Goal: Task Accomplishment & Management: Complete application form

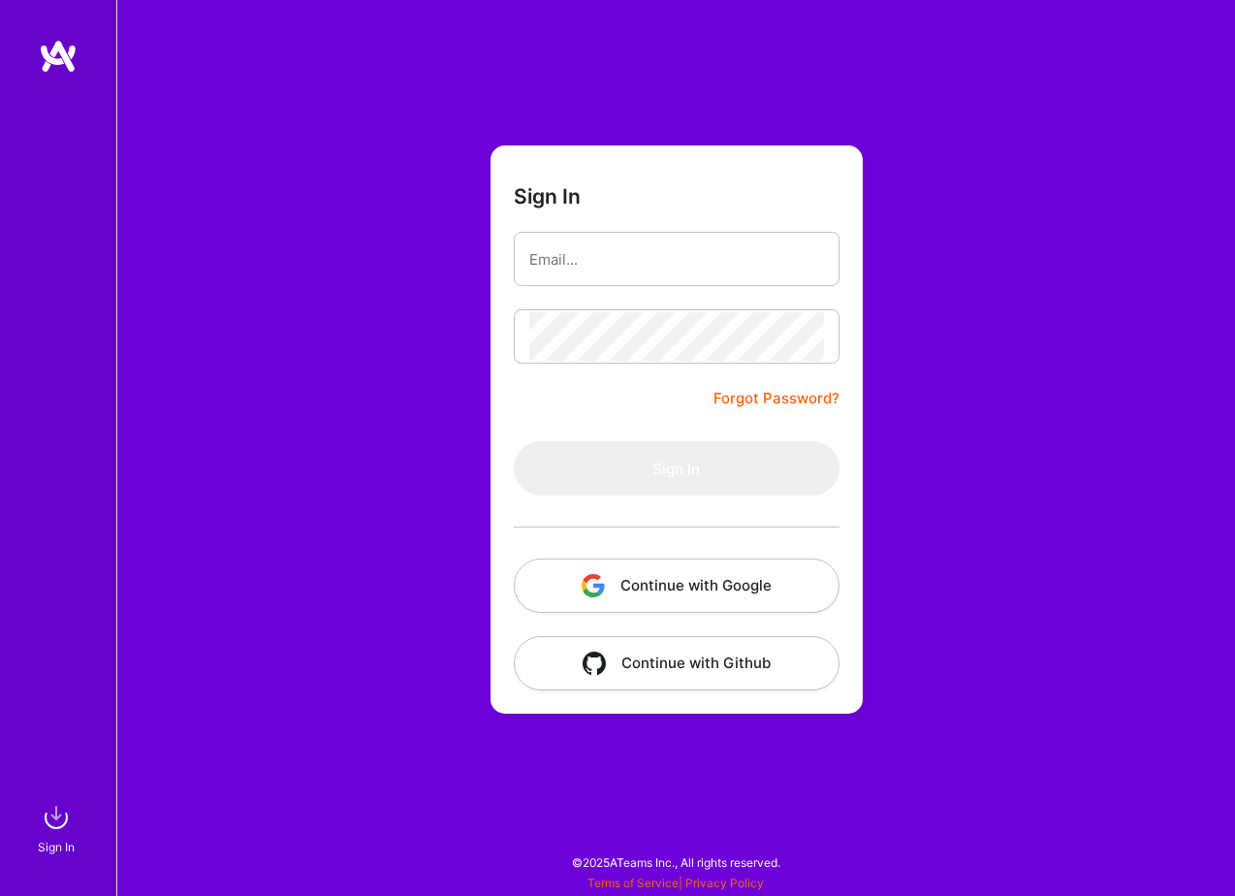
click at [653, 592] on button "Continue with Google" at bounding box center [677, 585] width 326 height 54
click at [661, 583] on button "Continue with Google" at bounding box center [677, 585] width 326 height 54
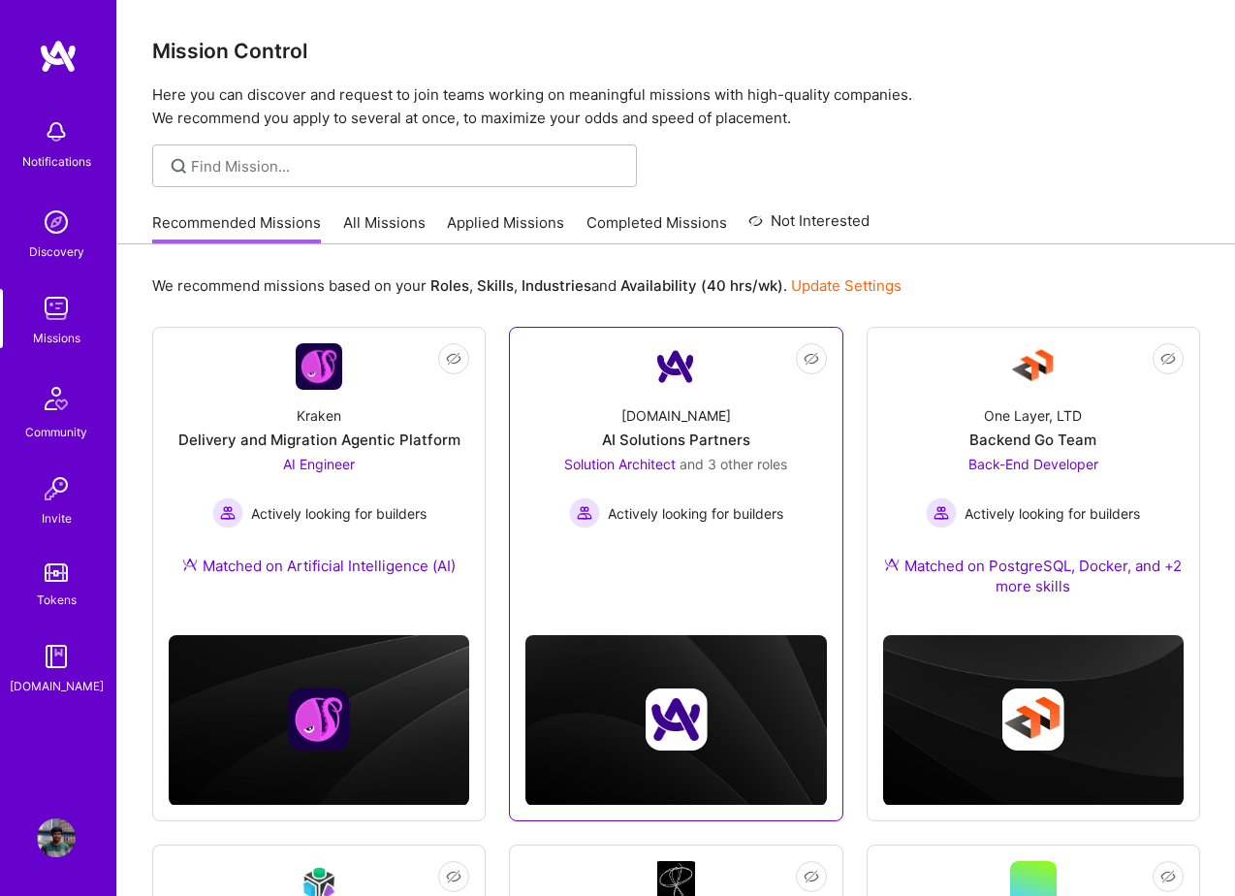
click at [661, 540] on link "Not Interested [DOMAIN_NAME] AI Solutions Partners Solution Architect and 3 oth…" at bounding box center [675, 454] width 301 height 223
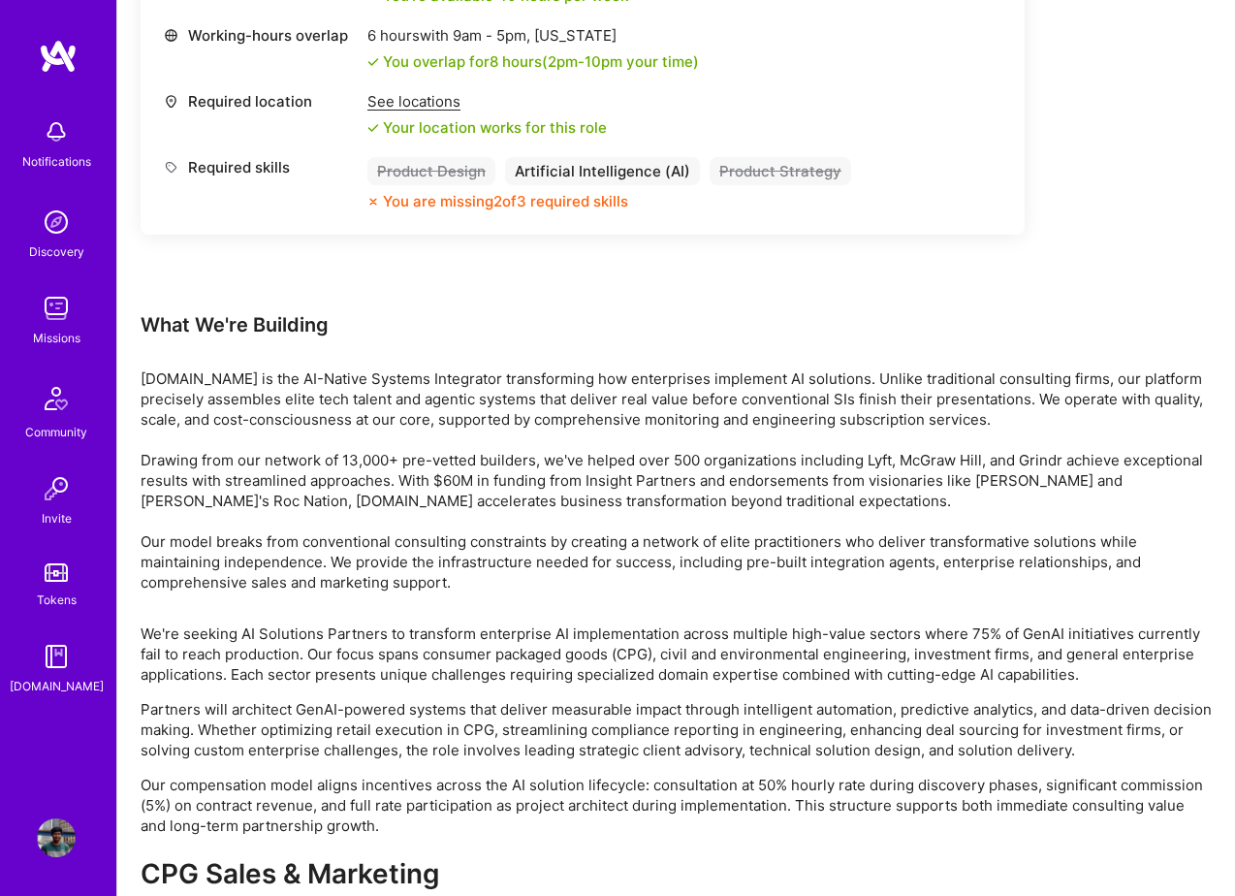
scroll to position [3123, 0]
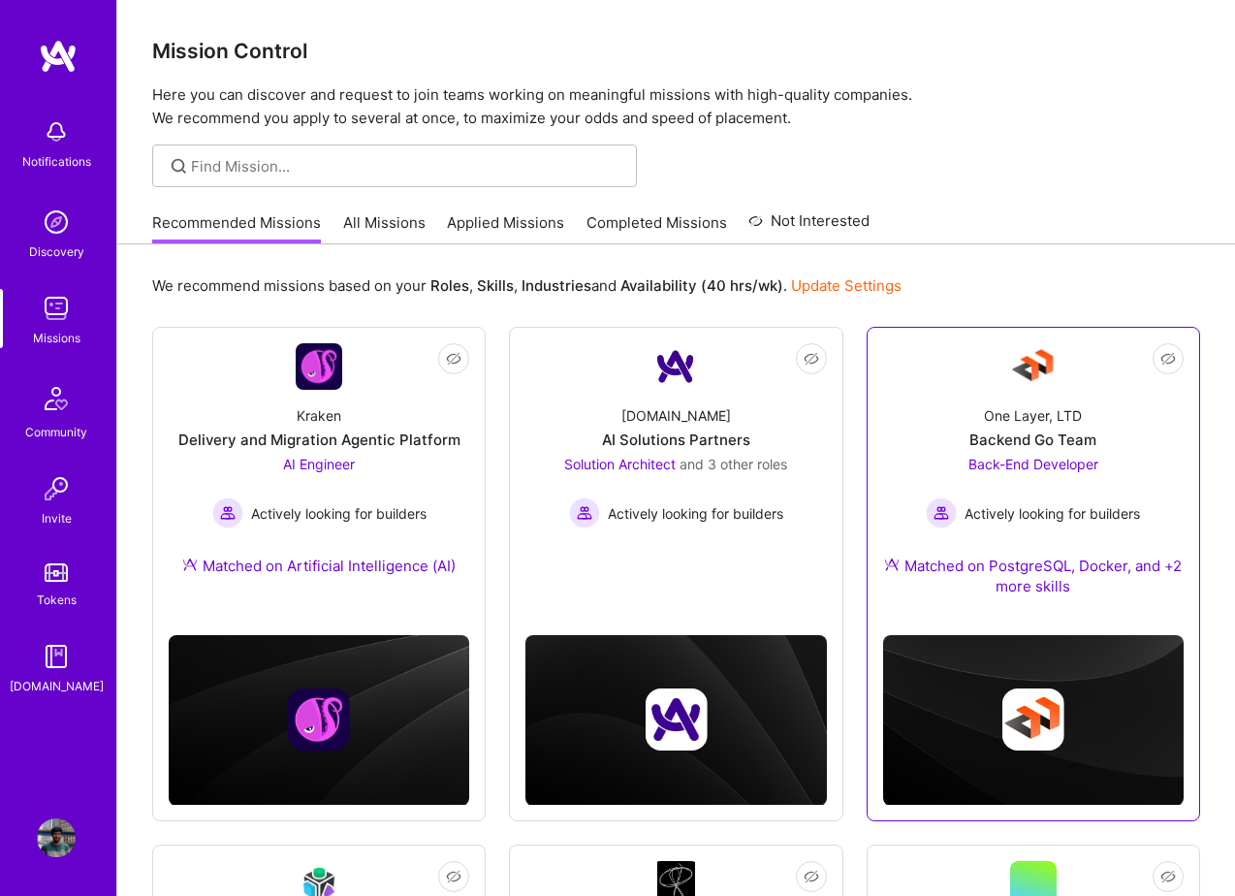
click at [1038, 503] on span "Actively looking for builders" at bounding box center [1052, 513] width 175 height 20
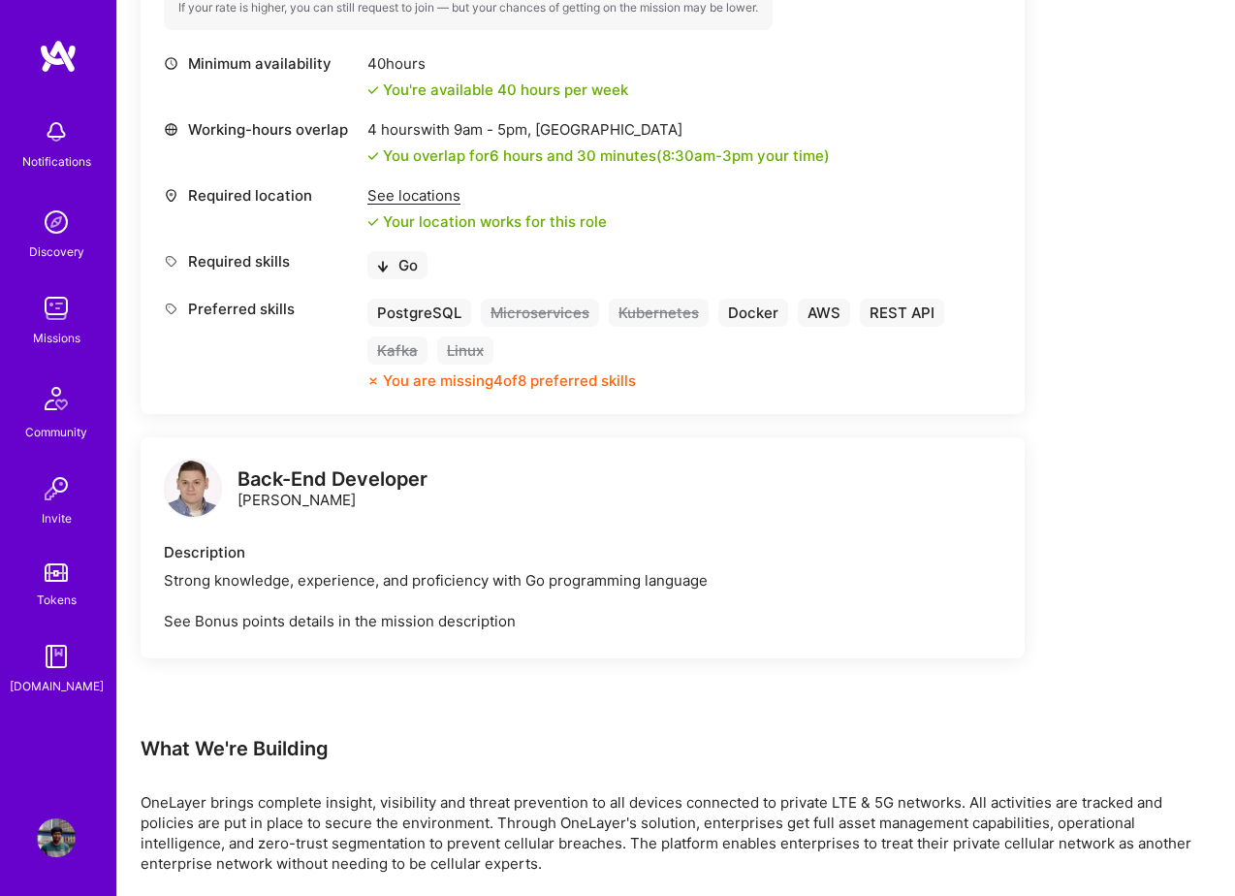
scroll to position [961, 0]
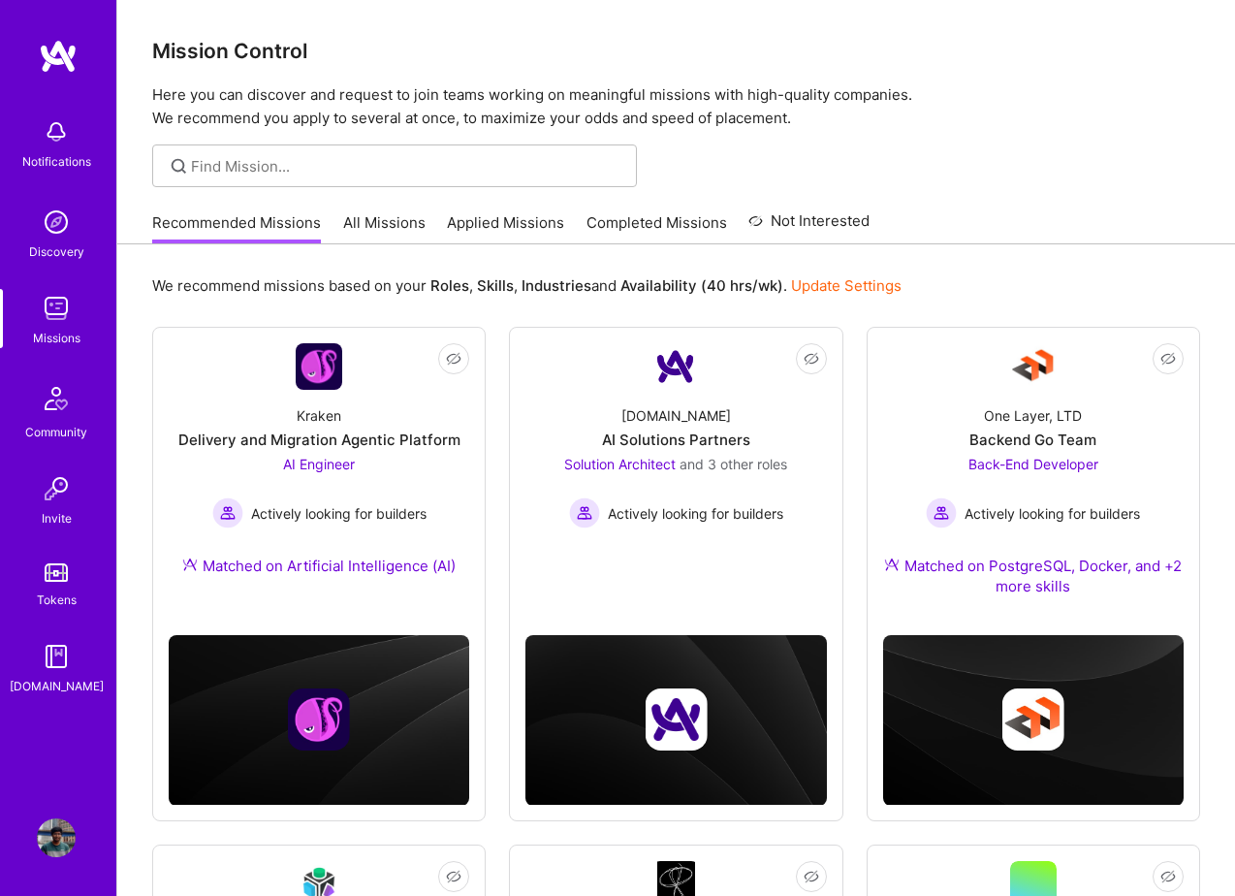
click at [378, 219] on link "All Missions" at bounding box center [384, 228] width 82 height 32
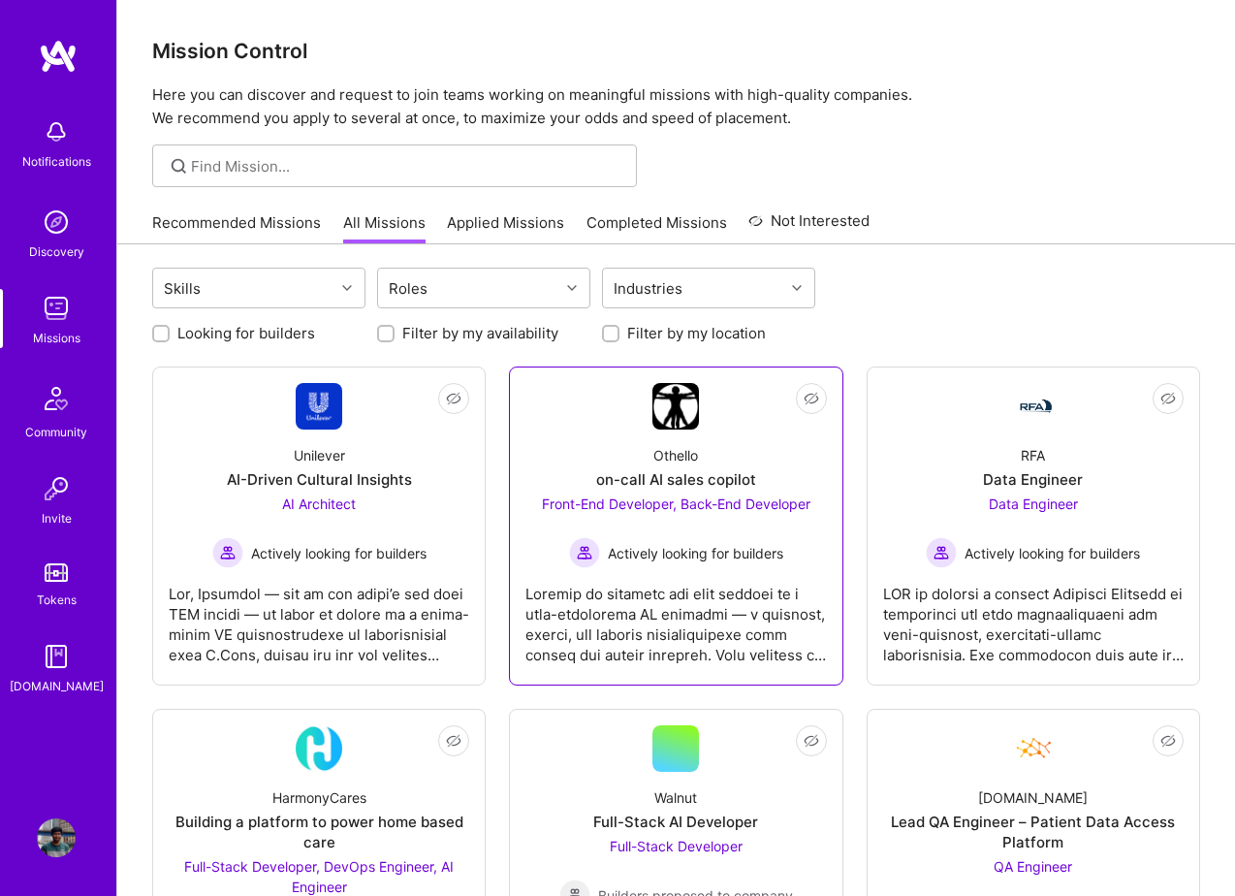
click at [635, 614] on div at bounding box center [675, 616] width 301 height 97
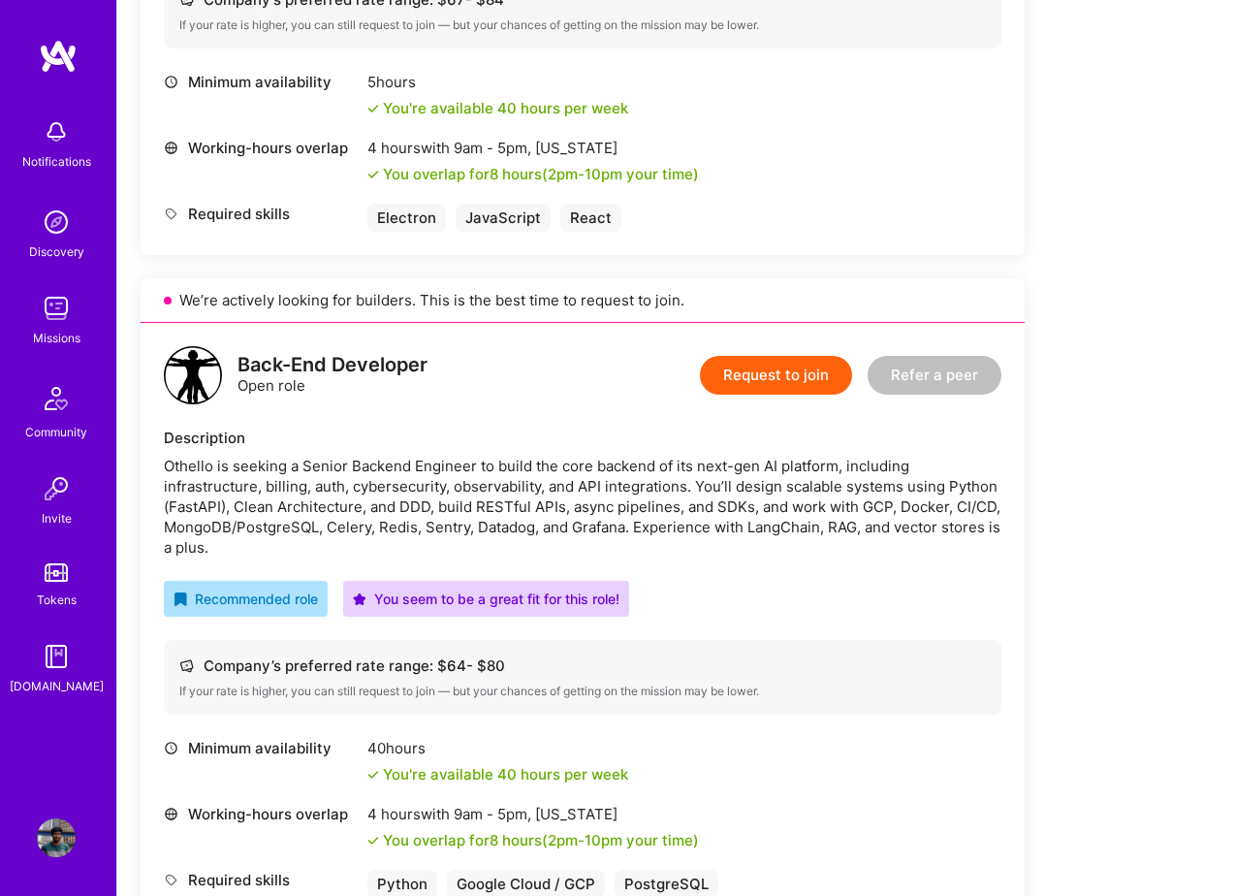
scroll to position [520, 0]
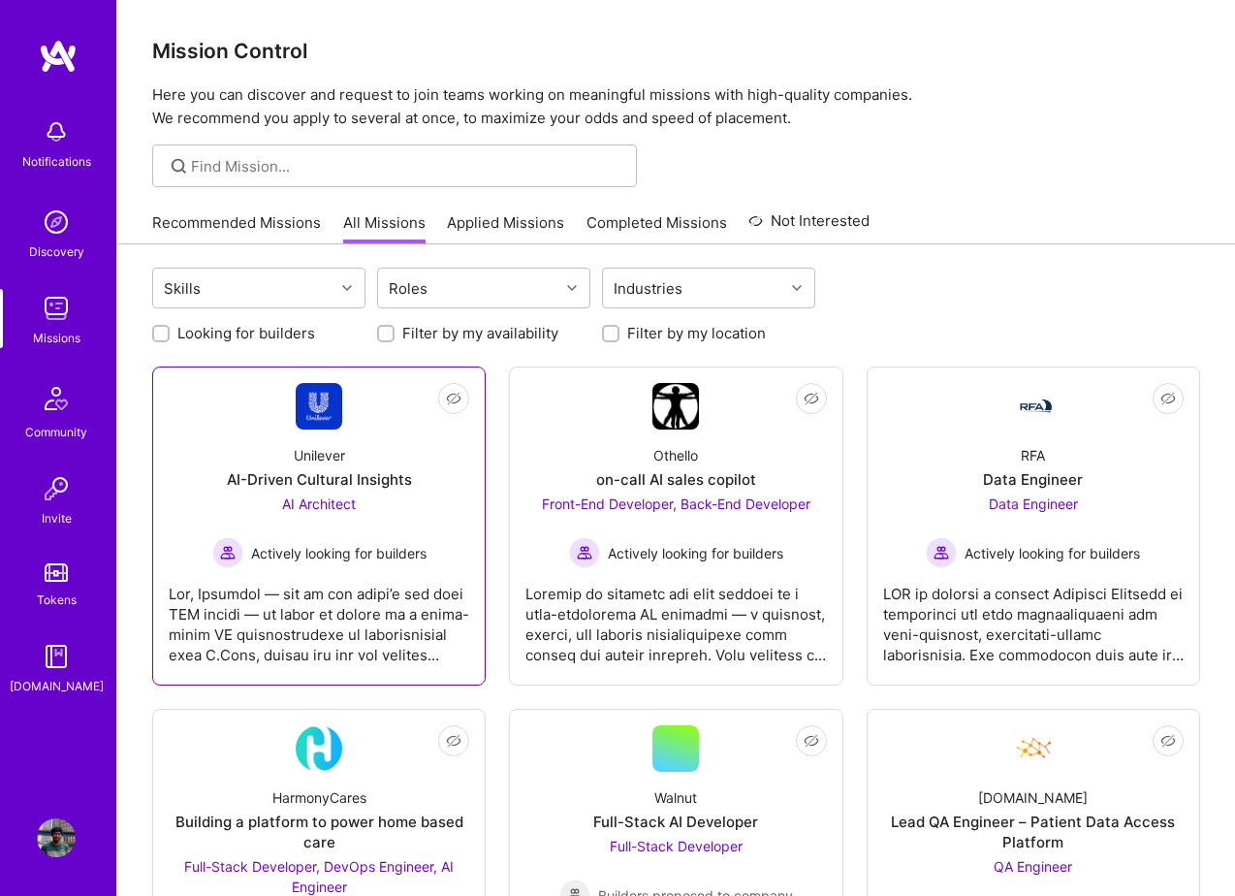
click at [326, 622] on div at bounding box center [319, 616] width 301 height 97
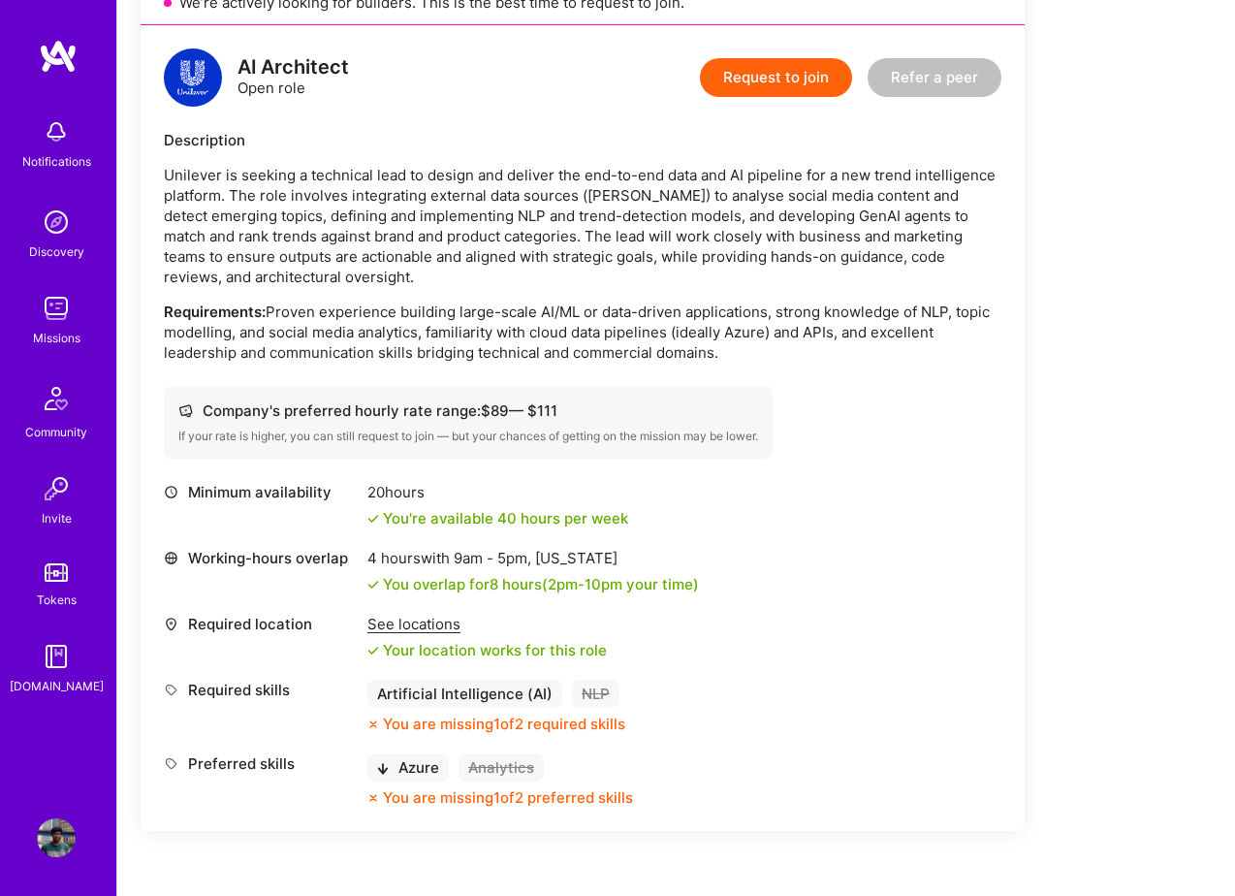
scroll to position [520, 0]
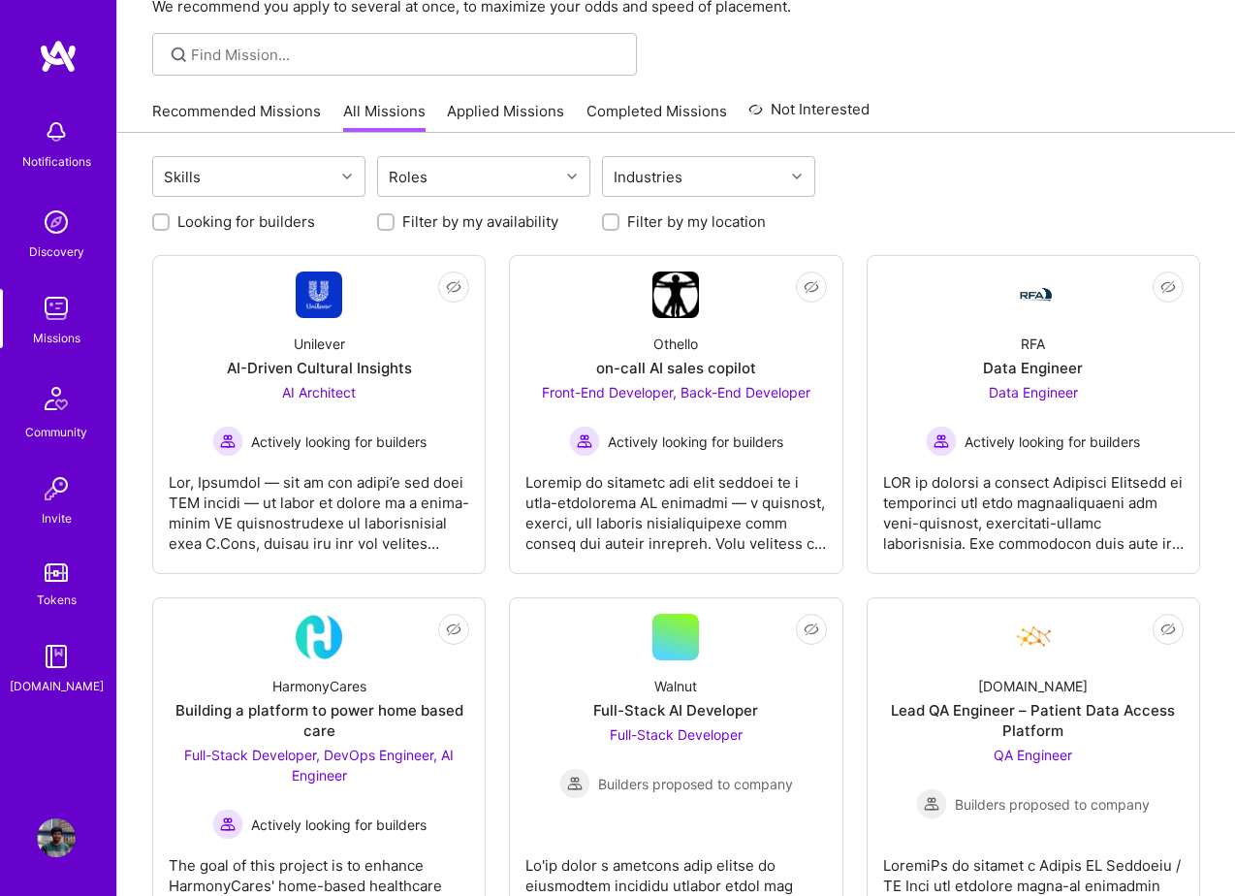
scroll to position [130, 0]
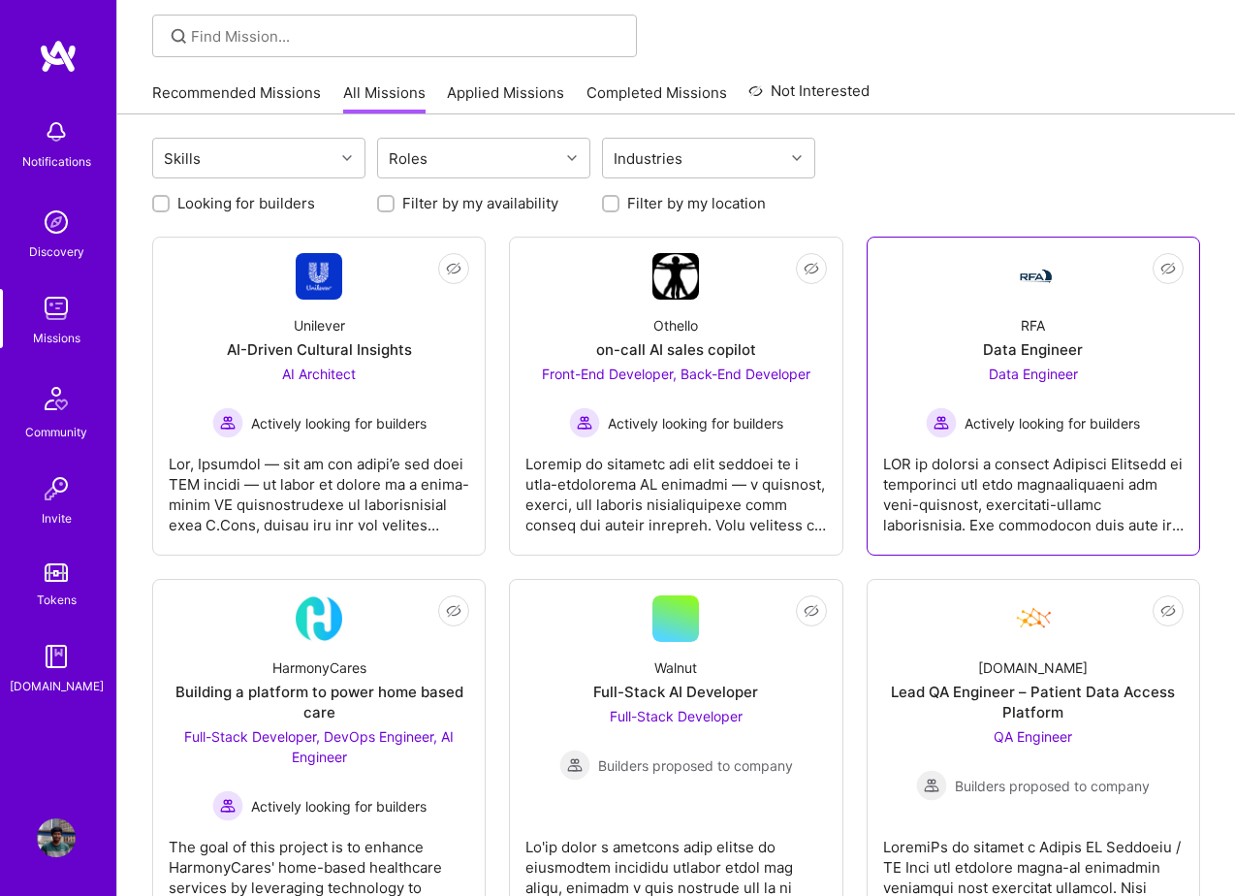
click at [969, 389] on div "Data Engineer Actively looking for builders" at bounding box center [1033, 401] width 214 height 75
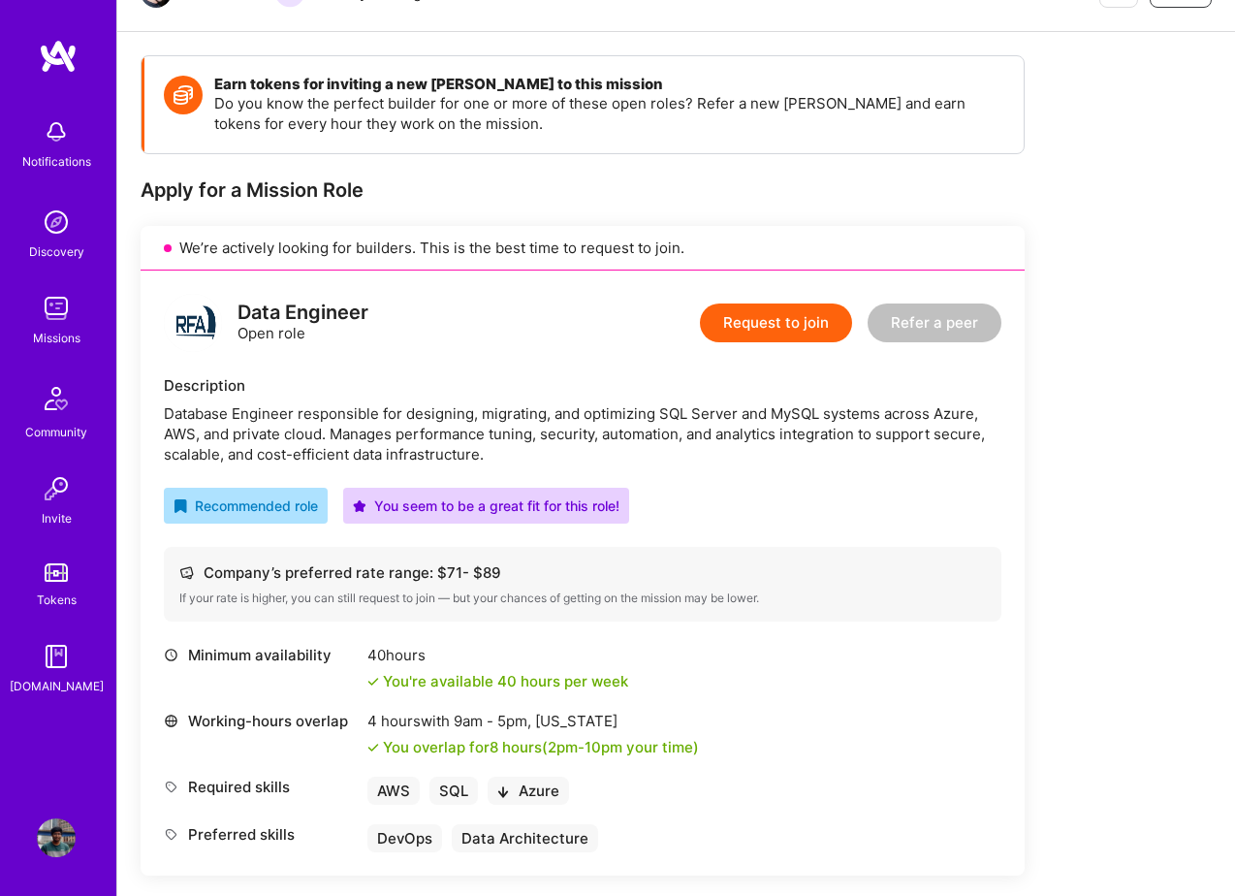
scroll to position [258, 0]
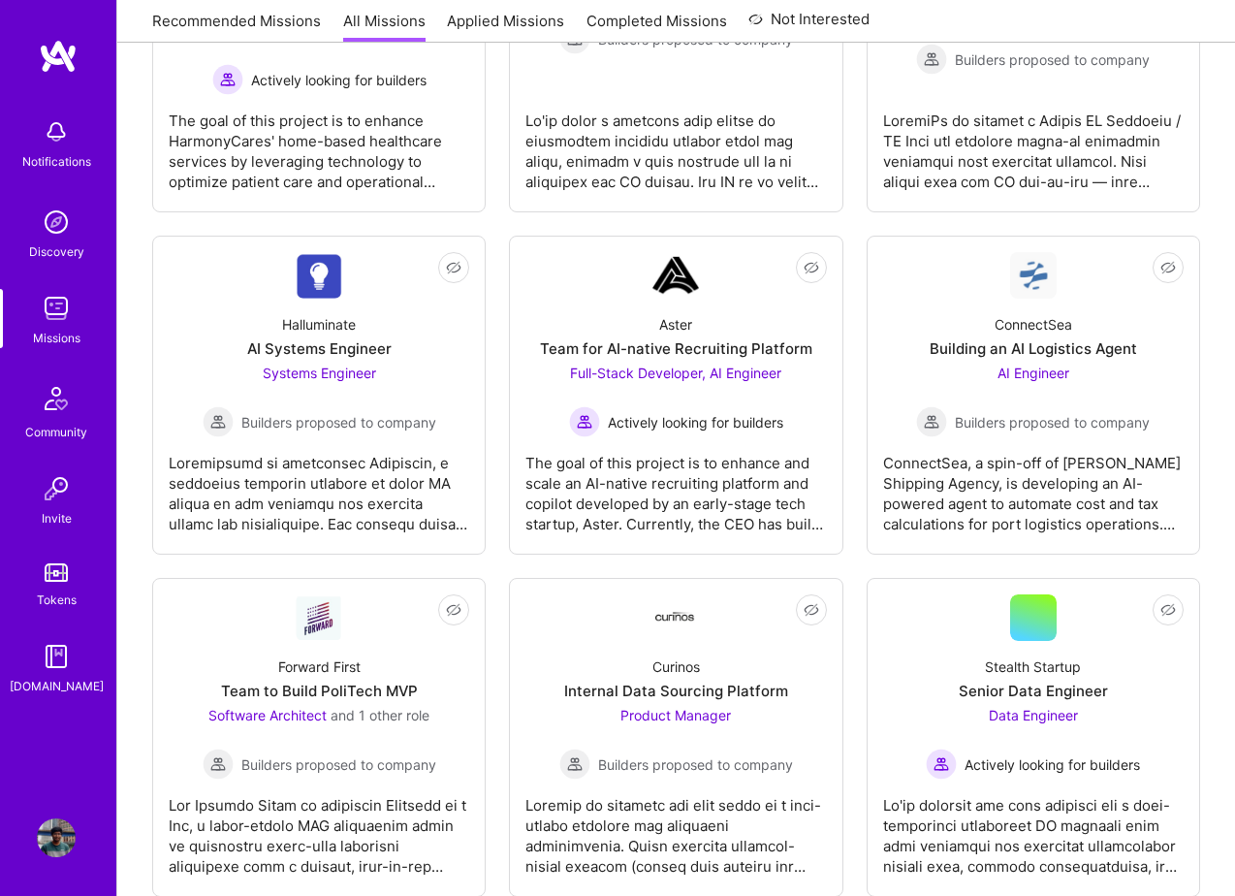
scroll to position [130, 0]
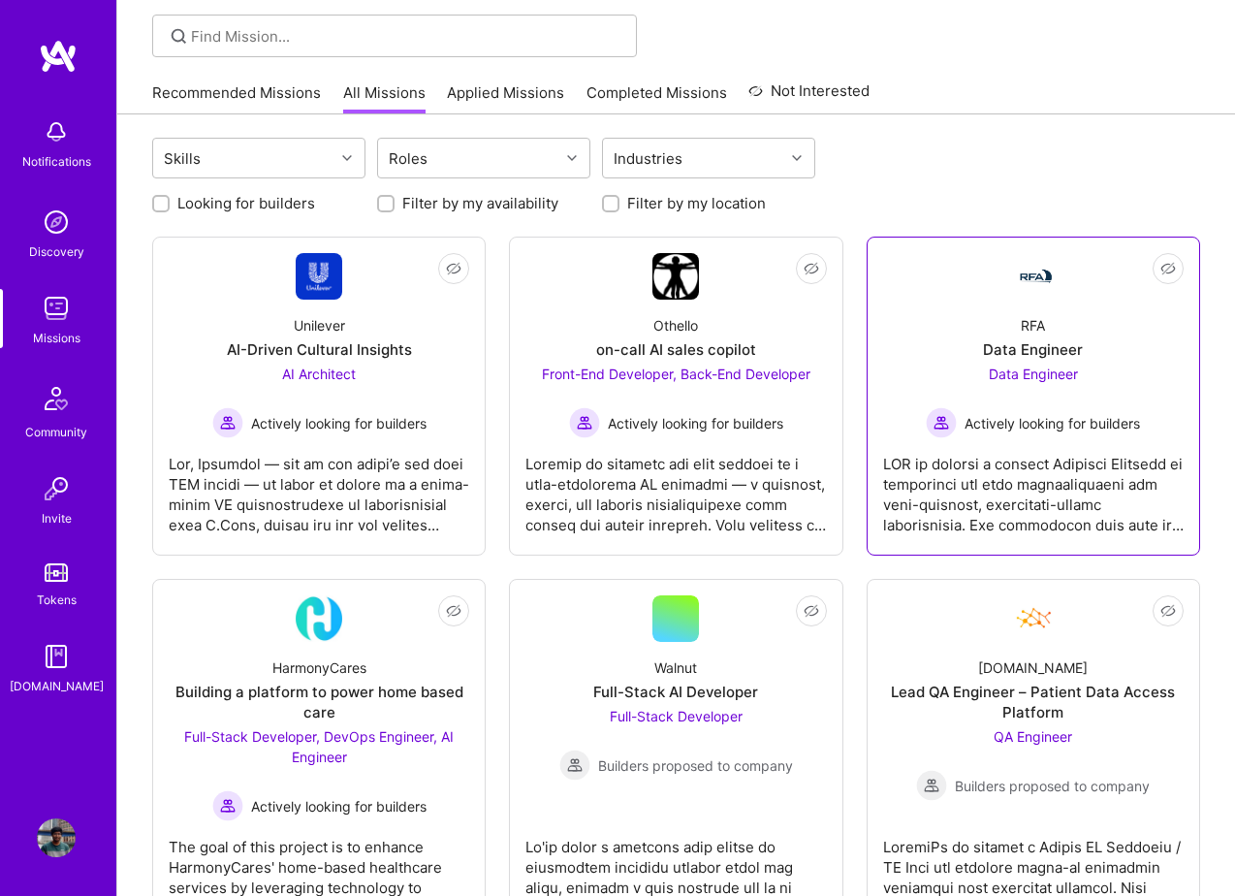
click at [971, 376] on div "Data Engineer Actively looking for builders" at bounding box center [1033, 401] width 214 height 75
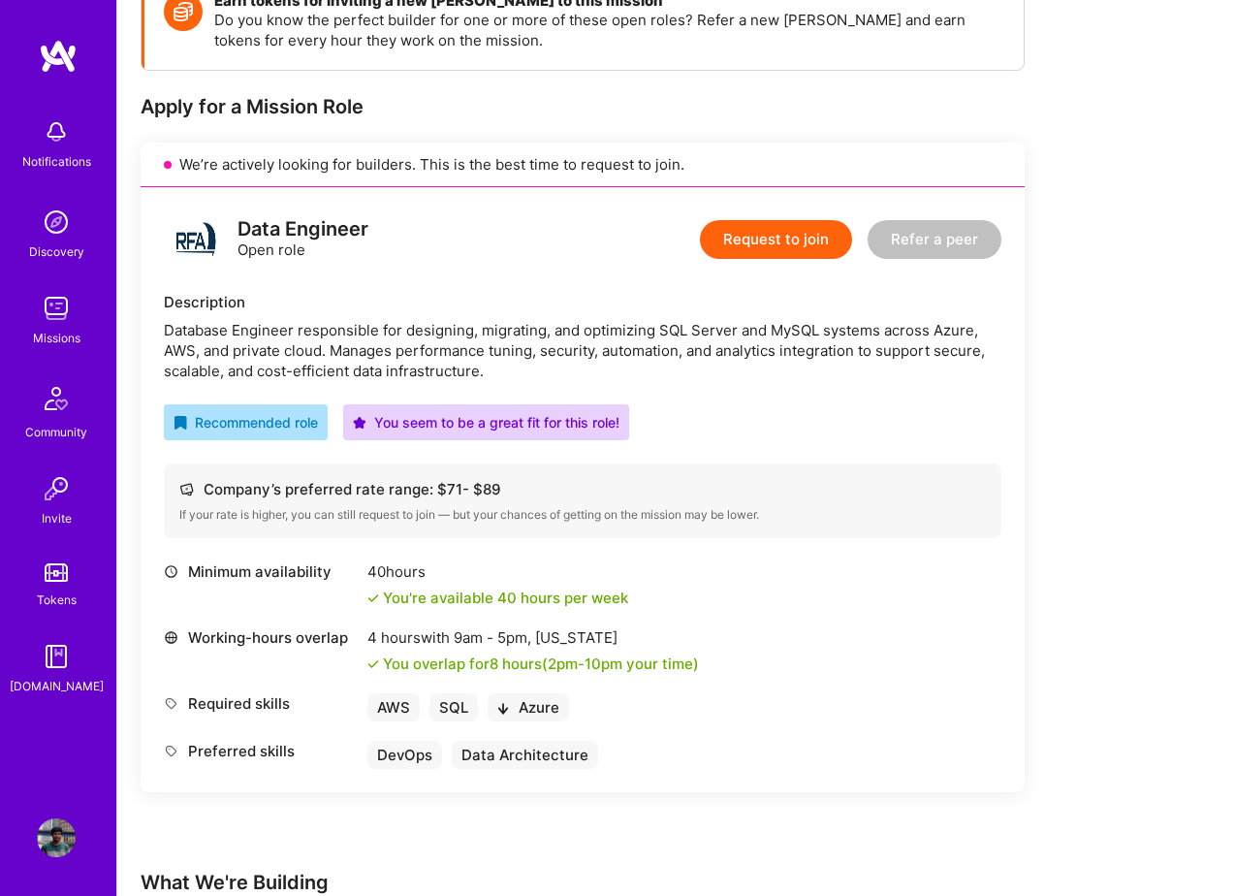
scroll to position [312, 0]
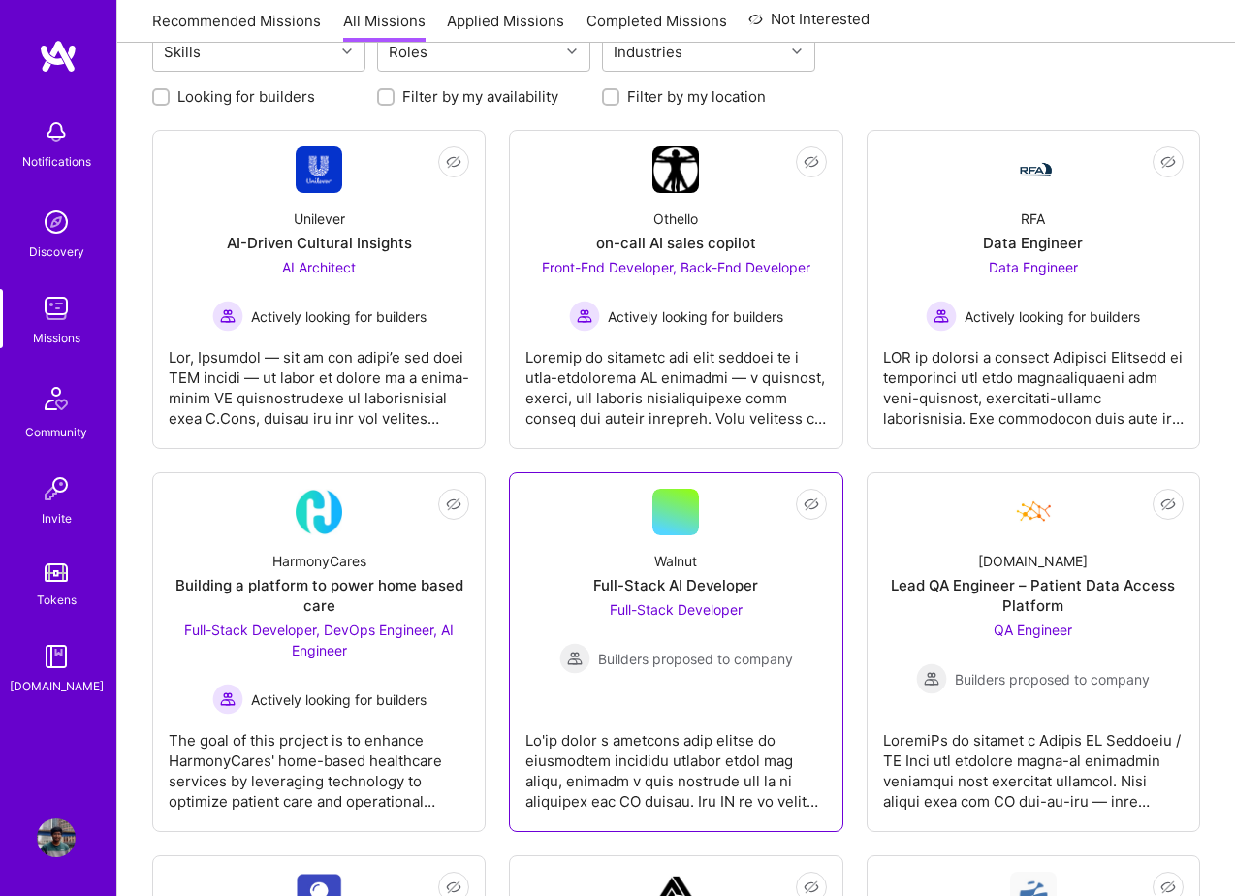
scroll to position [240, 0]
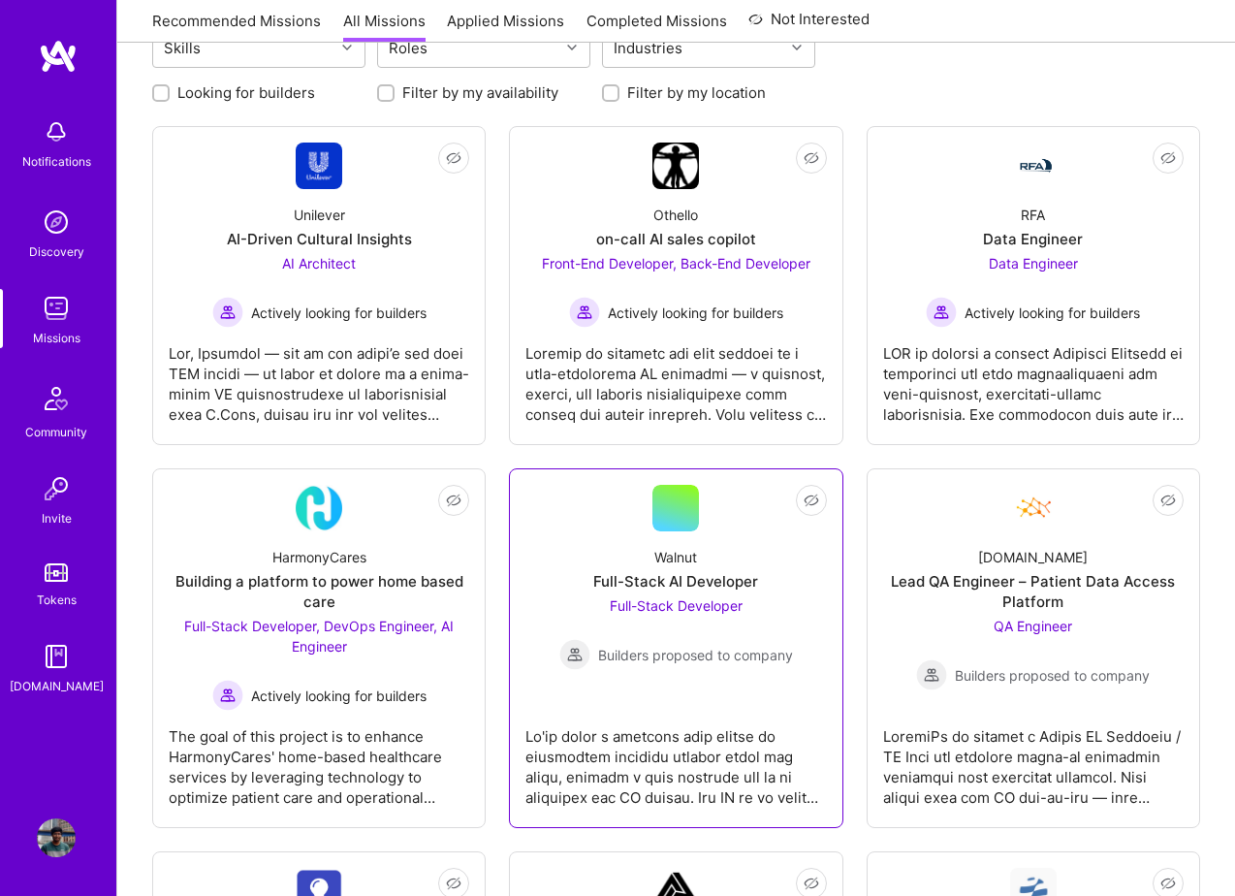
click at [742, 730] on div at bounding box center [675, 759] width 301 height 97
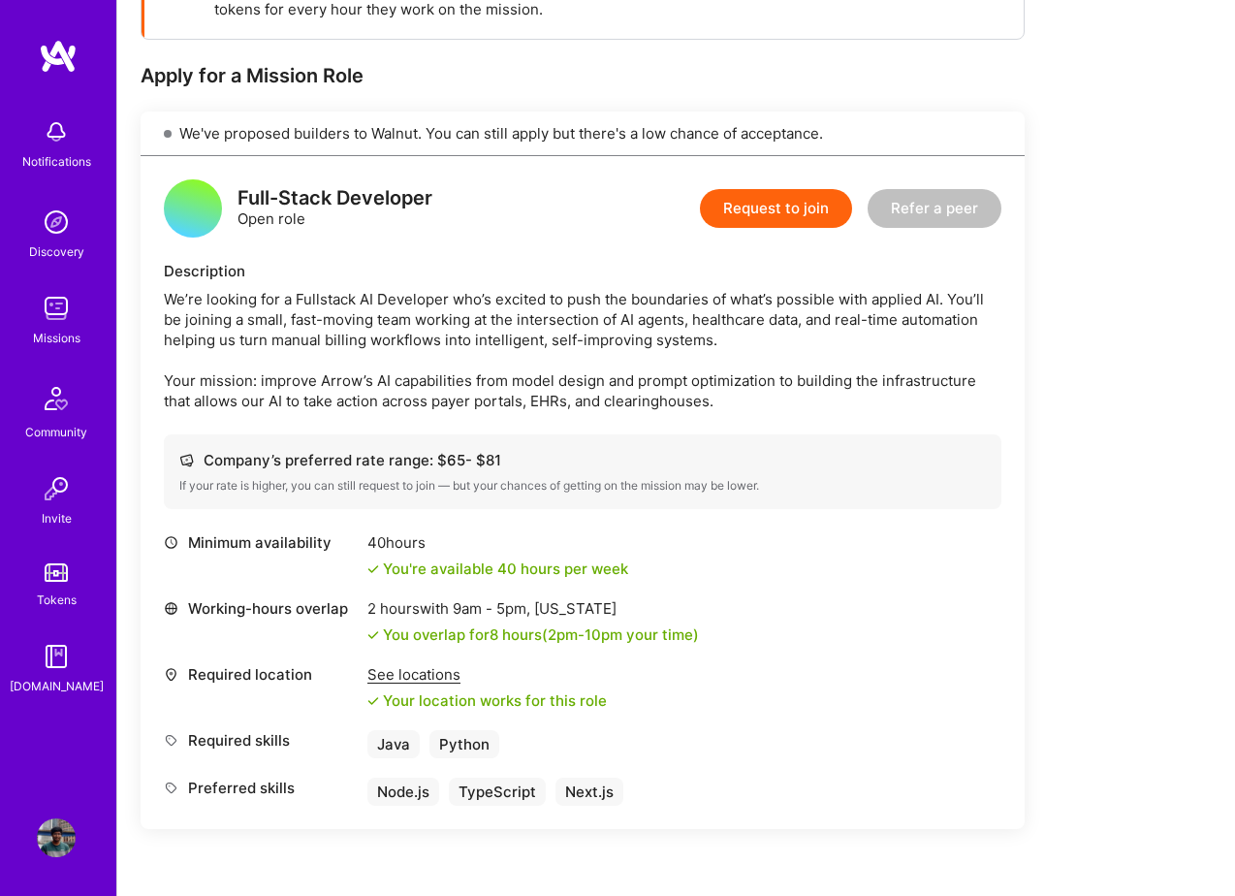
scroll to position [418, 0]
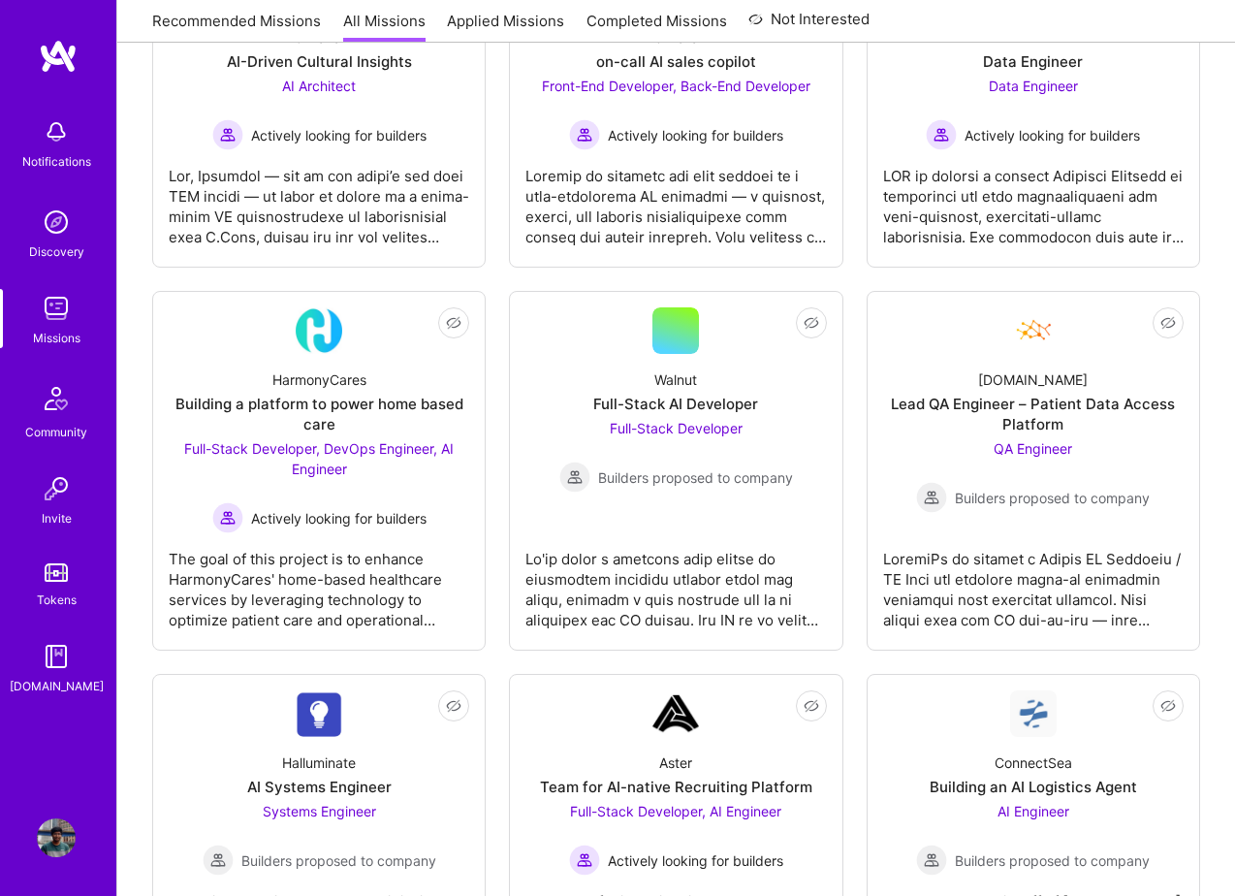
scroll to position [240, 0]
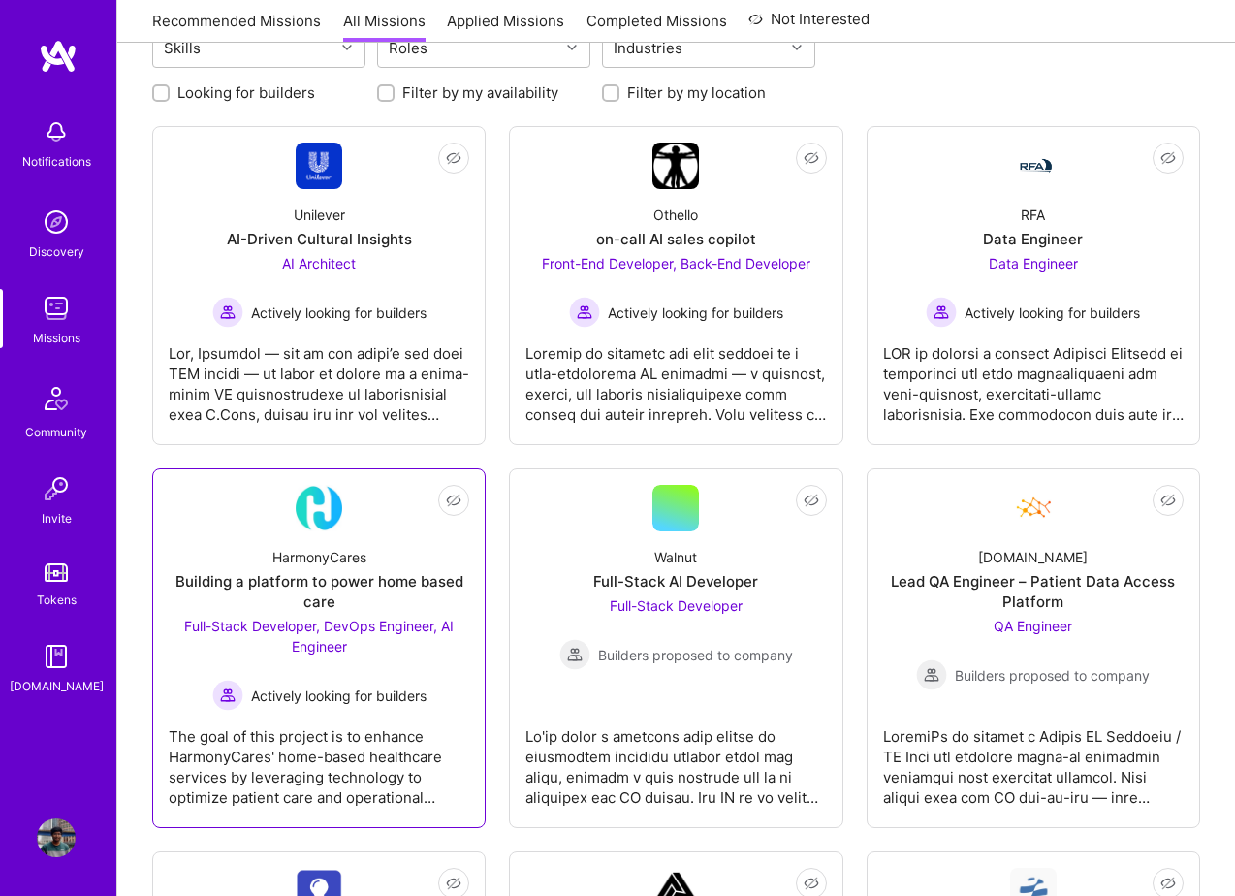
click at [309, 667] on div "Full-Stack Developer, DevOps Engineer, AI Engineer Actively looking for builders" at bounding box center [319, 663] width 301 height 95
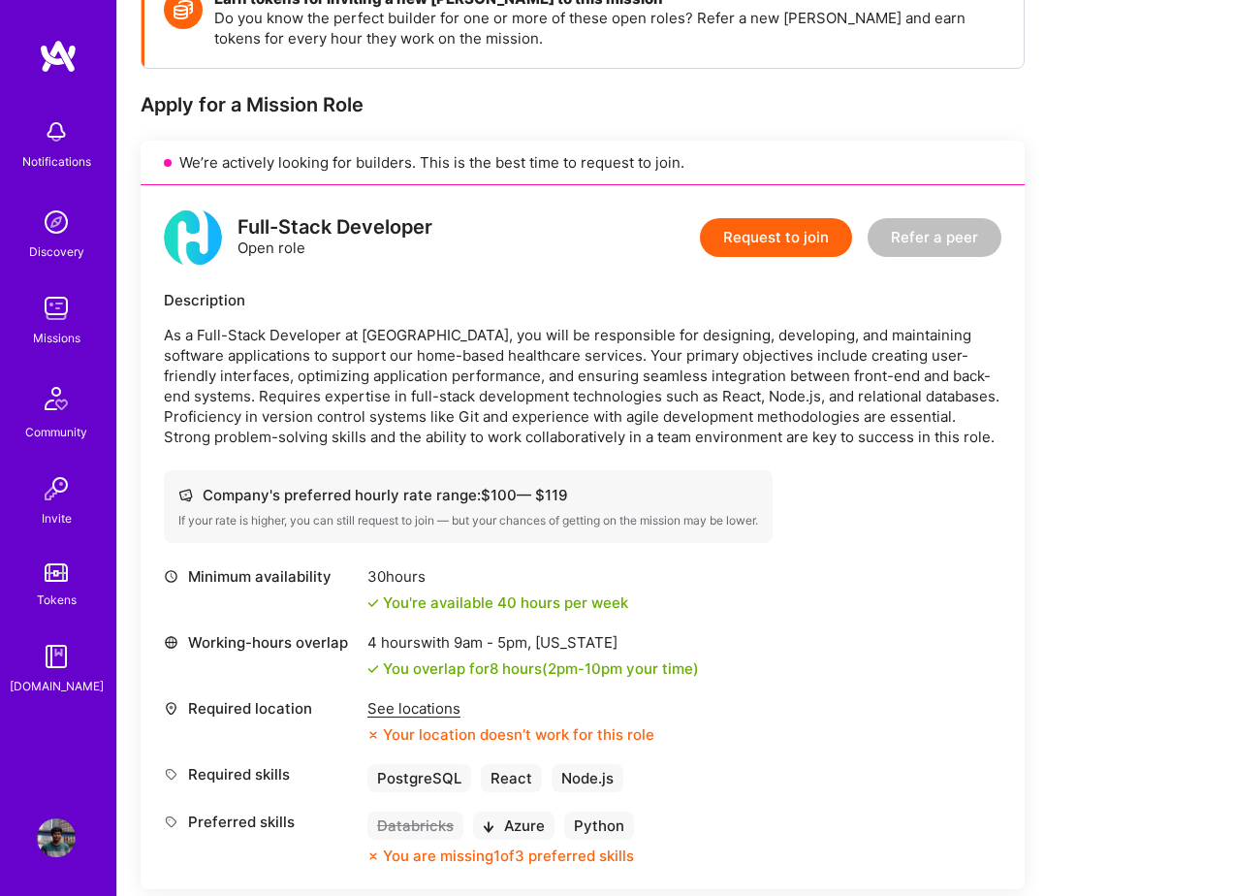
scroll to position [329, 0]
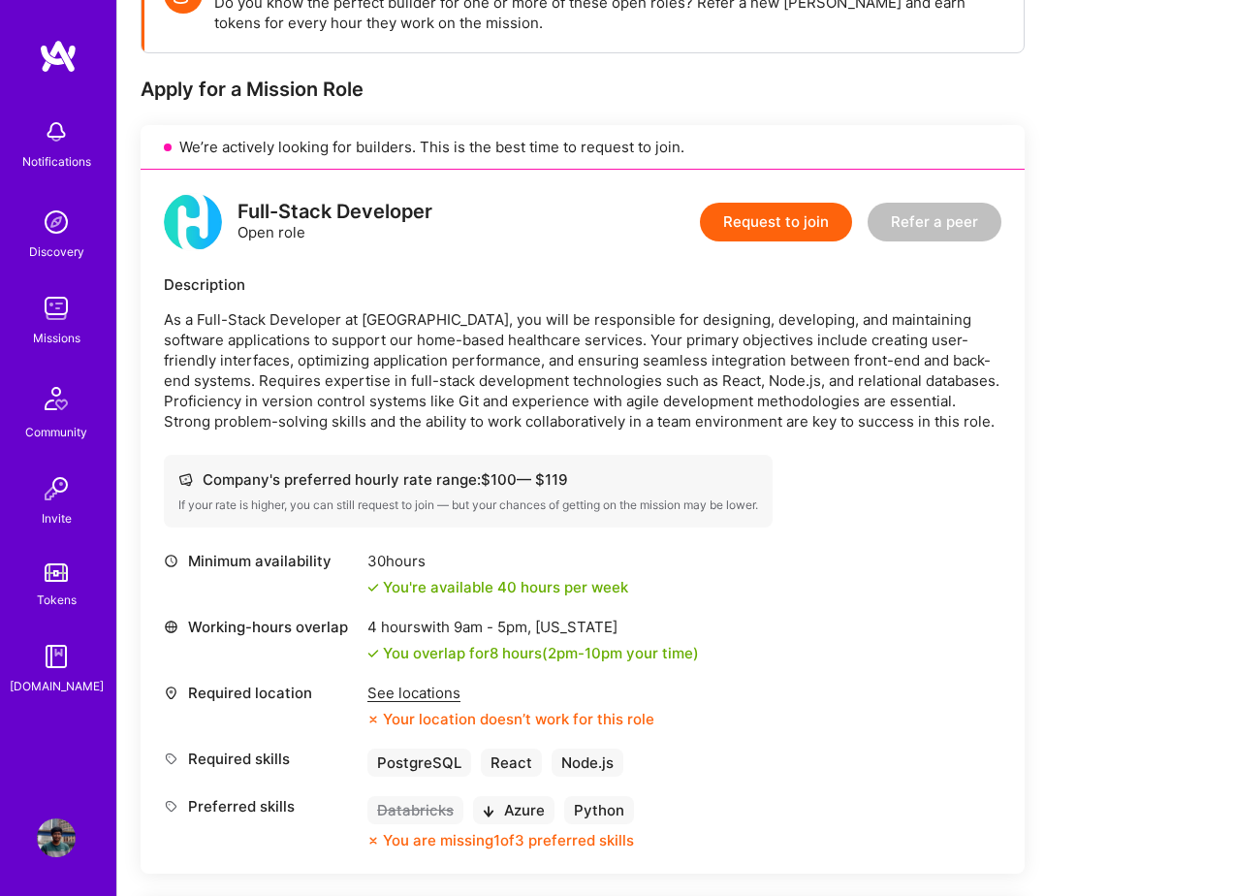
click at [409, 697] on div "See locations" at bounding box center [510, 693] width 287 height 20
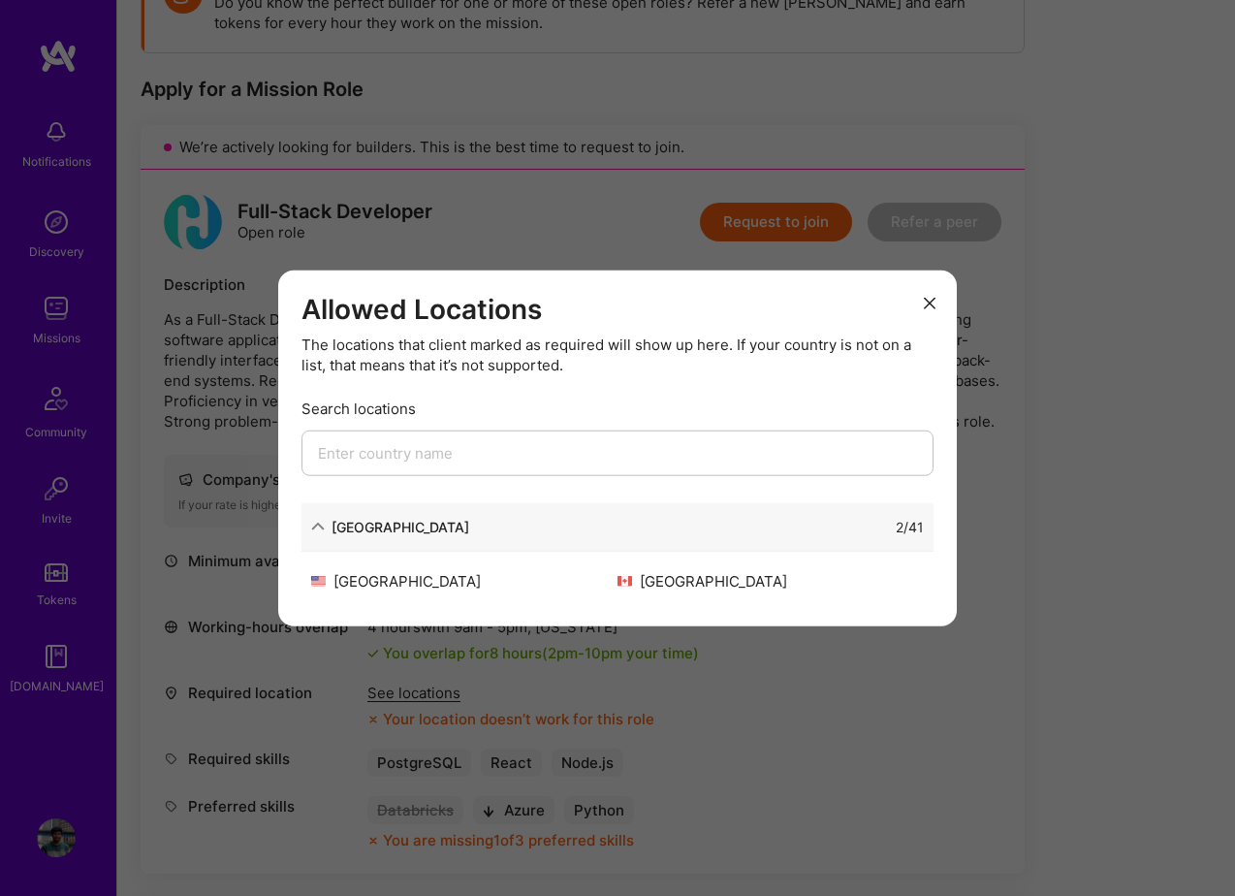
scroll to position [372, 0]
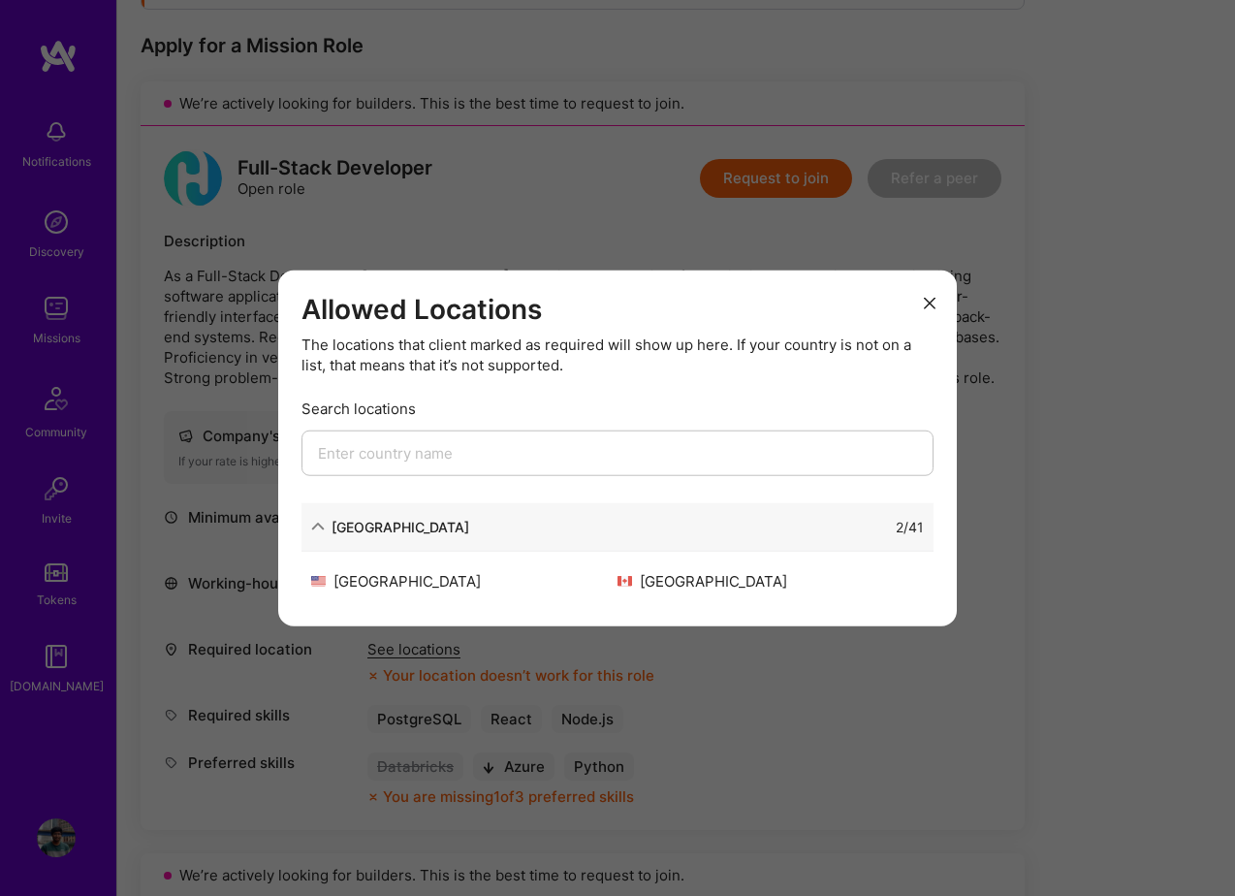
click at [932, 302] on icon "modal" at bounding box center [930, 303] width 12 height 12
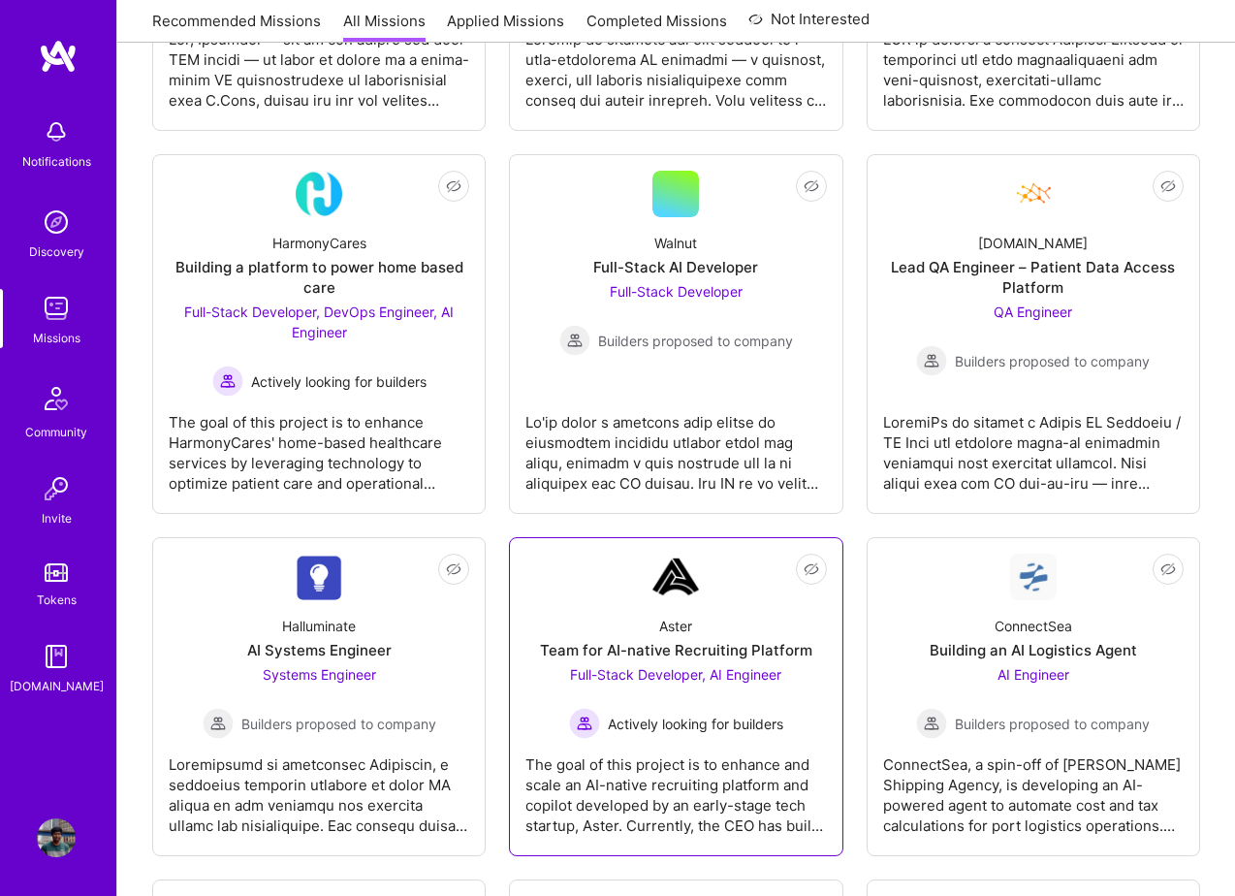
scroll to position [557, 0]
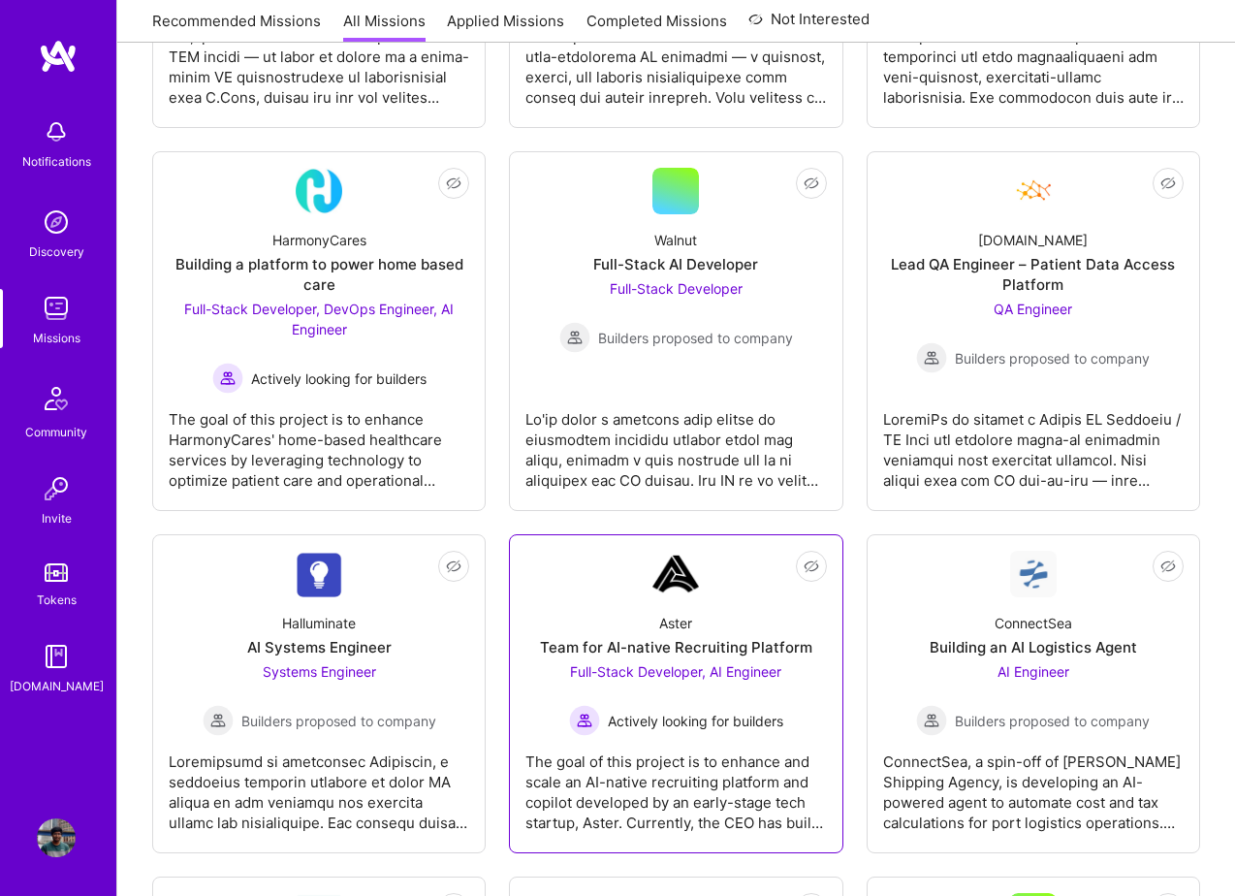
click at [662, 679] on span "Full-Stack Developer, AI Engineer" at bounding box center [675, 671] width 211 height 16
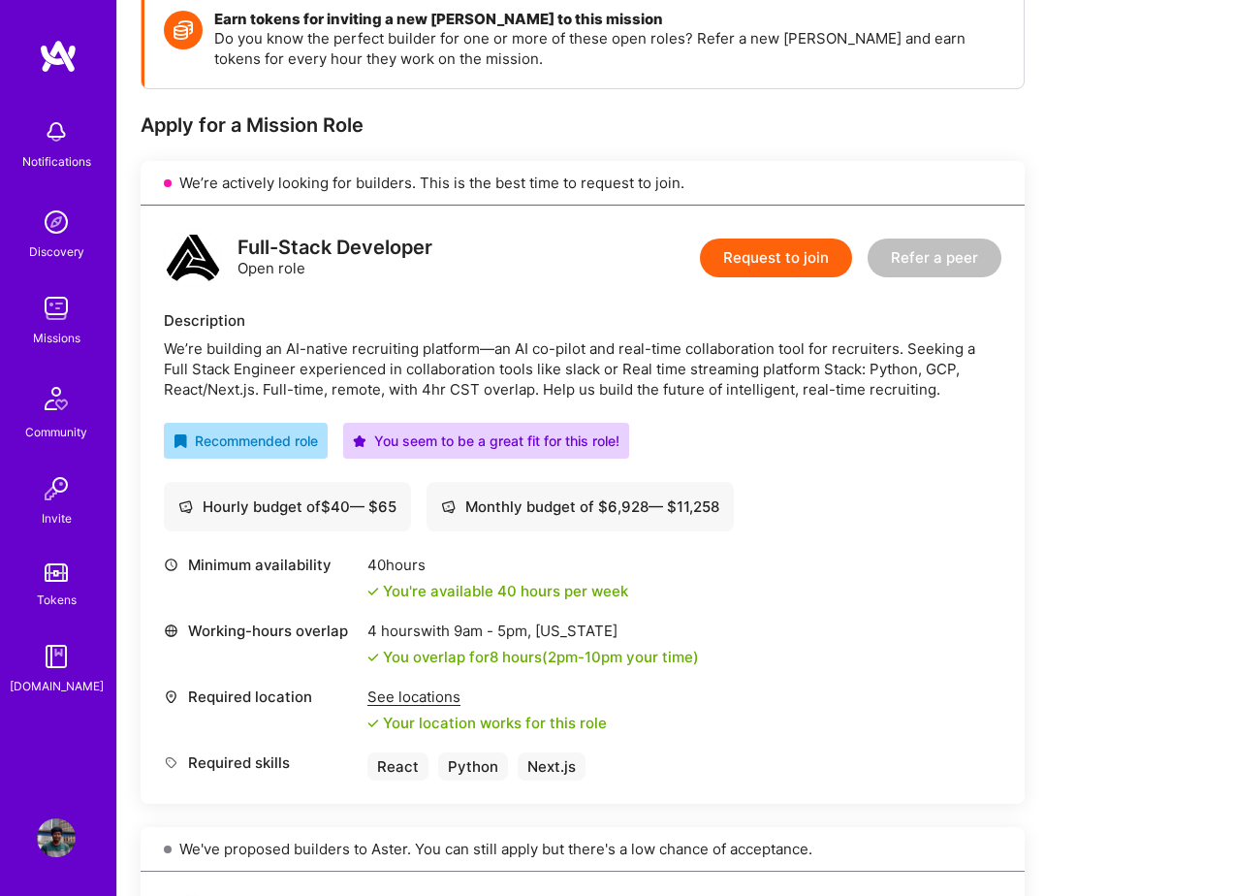
scroll to position [291, 0]
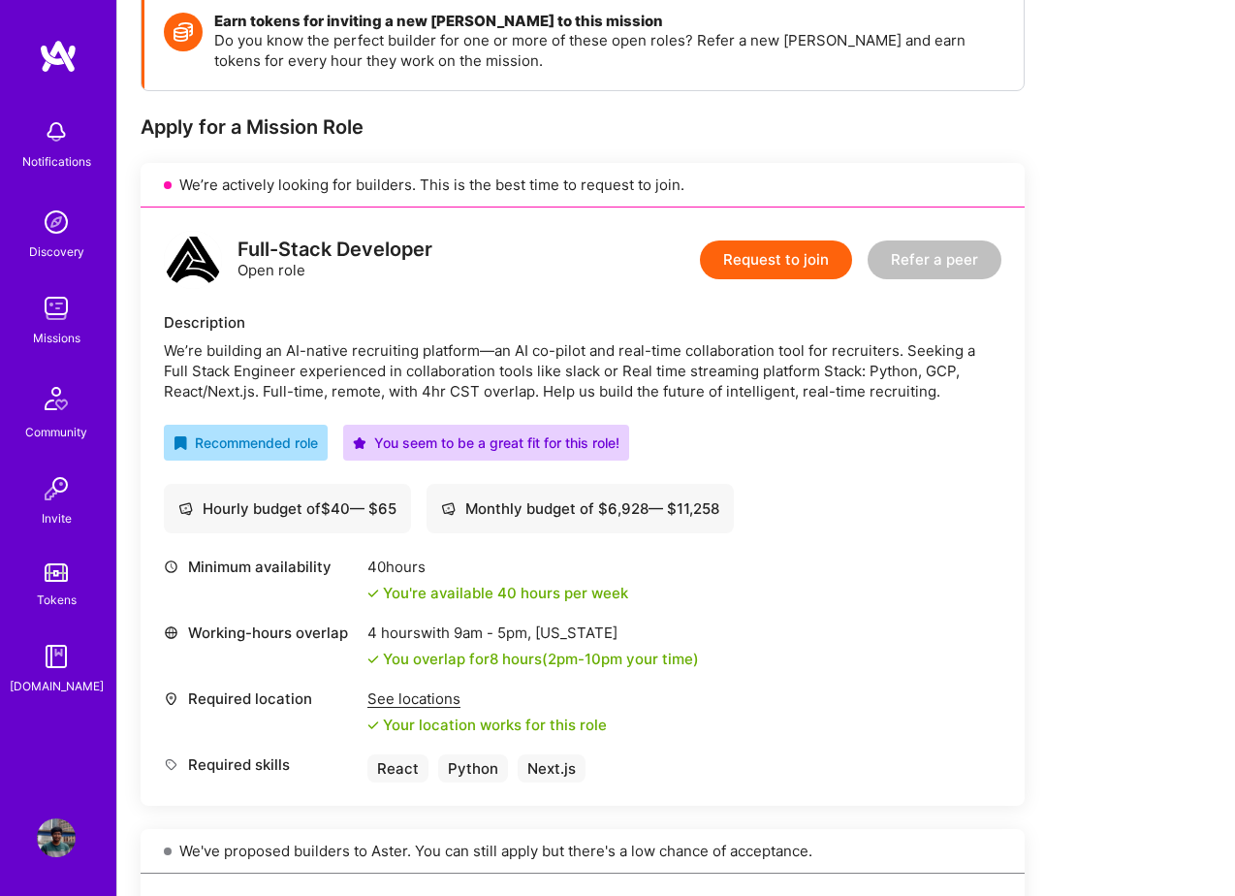
click at [779, 273] on button "Request to join" at bounding box center [776, 259] width 152 height 39
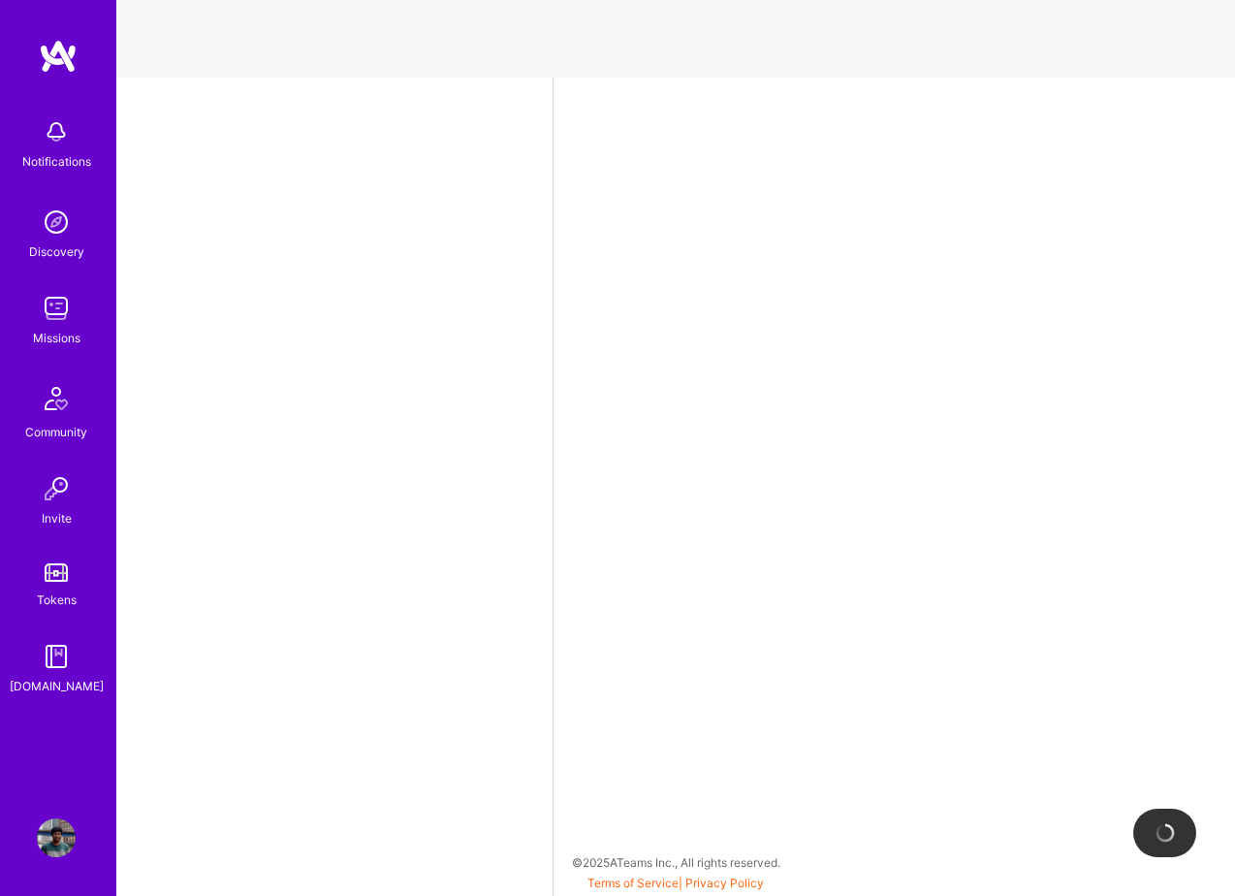
select select "GB"
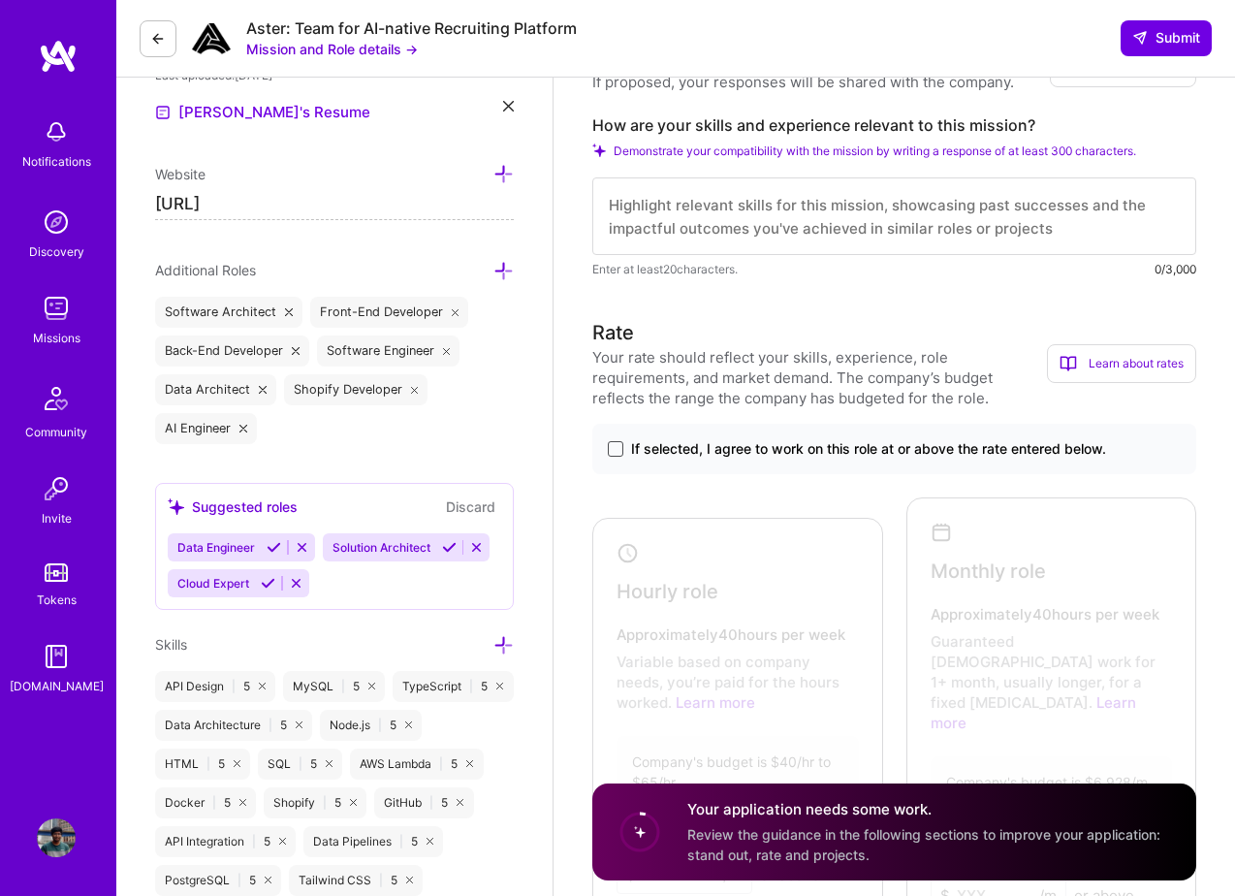
scroll to position [579, 0]
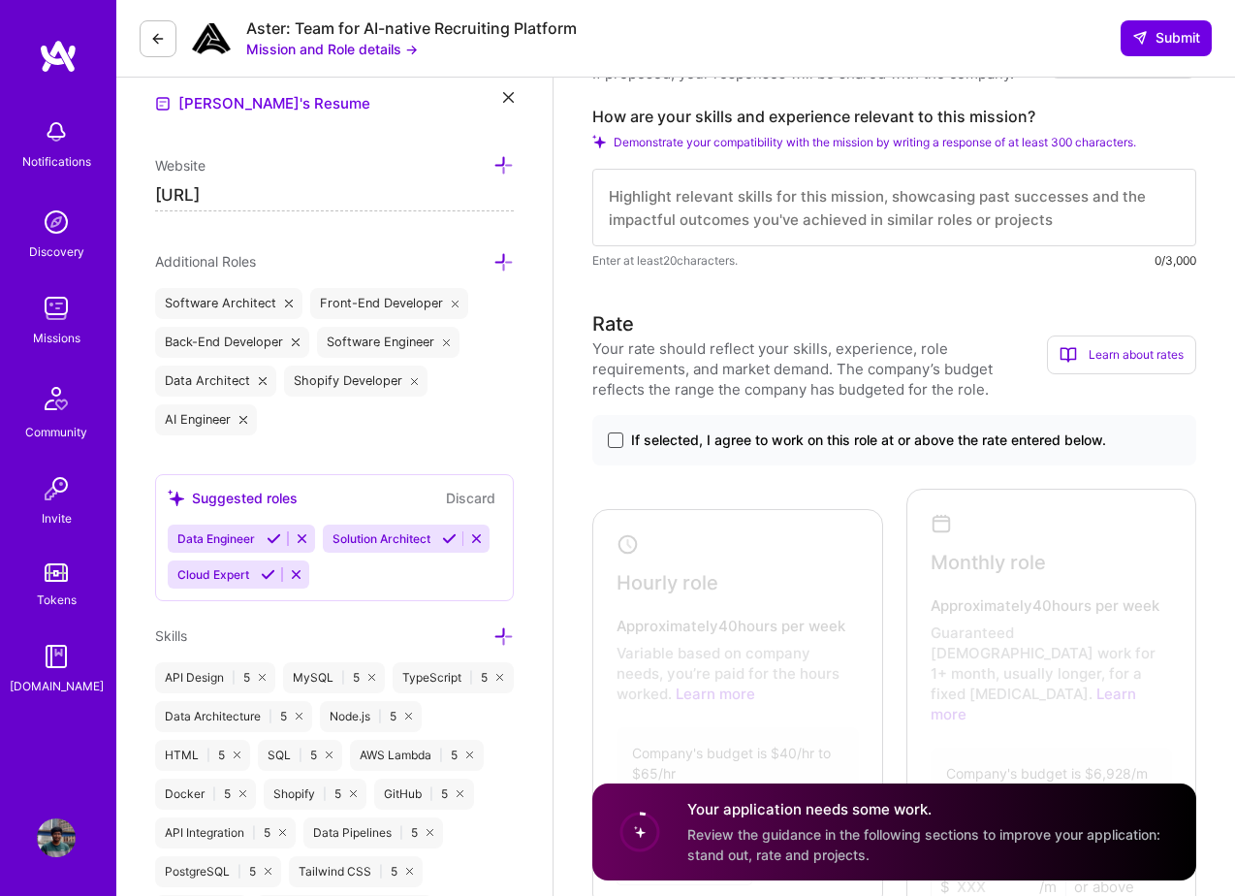
click at [611, 440] on span at bounding box center [616, 440] width 16 height 16
click at [0, 0] on input "If selected, I agree to work on this role at or above the rate entered below." at bounding box center [0, 0] width 0 height 0
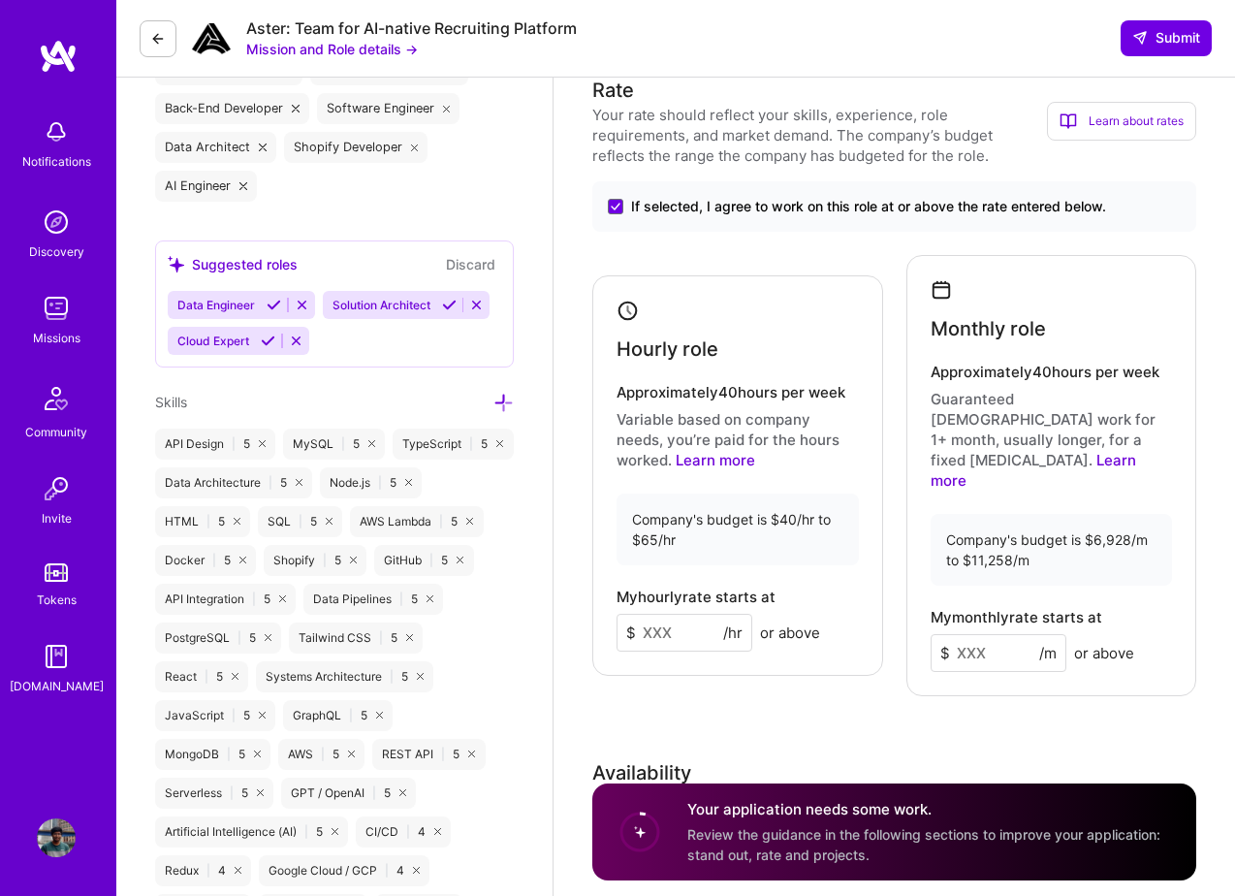
scroll to position [839, 0]
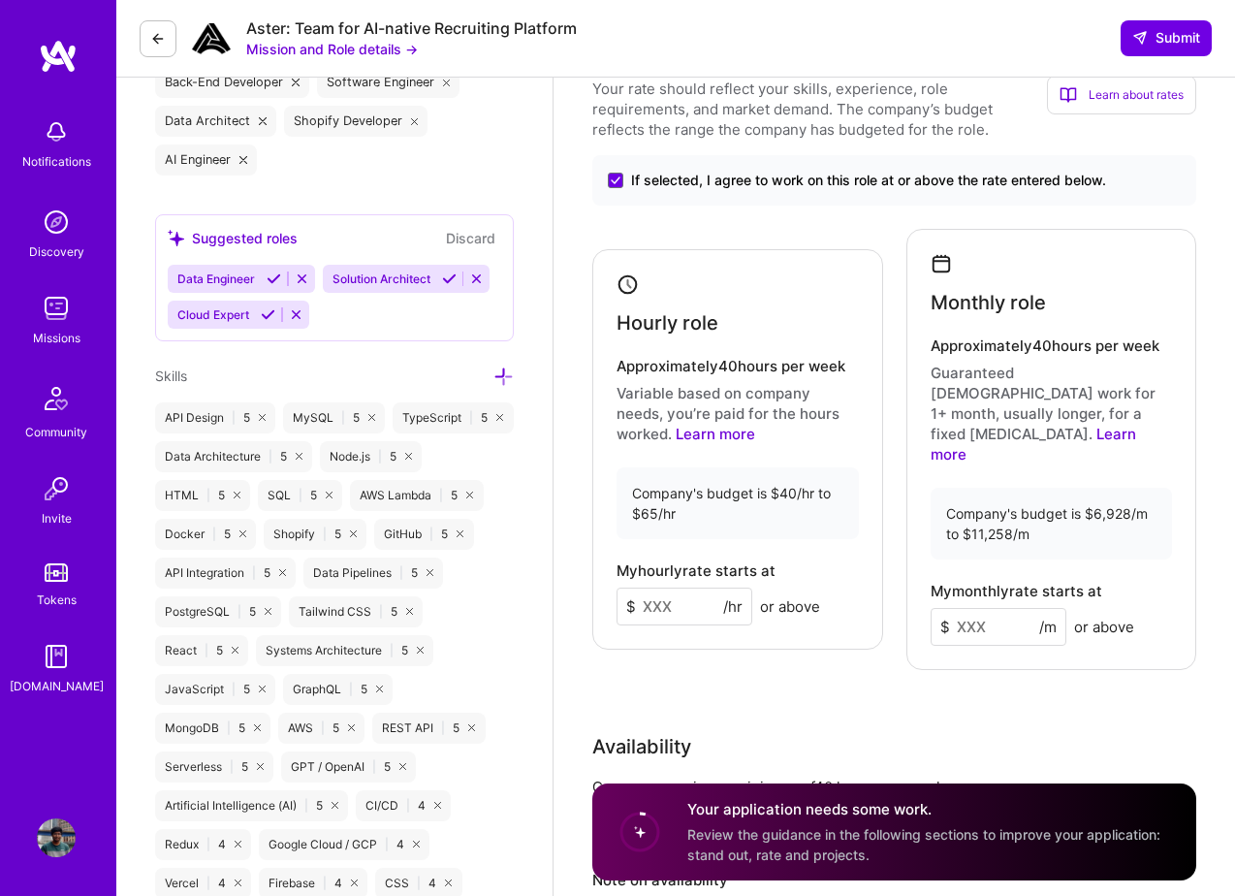
click at [671, 587] on input at bounding box center [685, 606] width 136 height 38
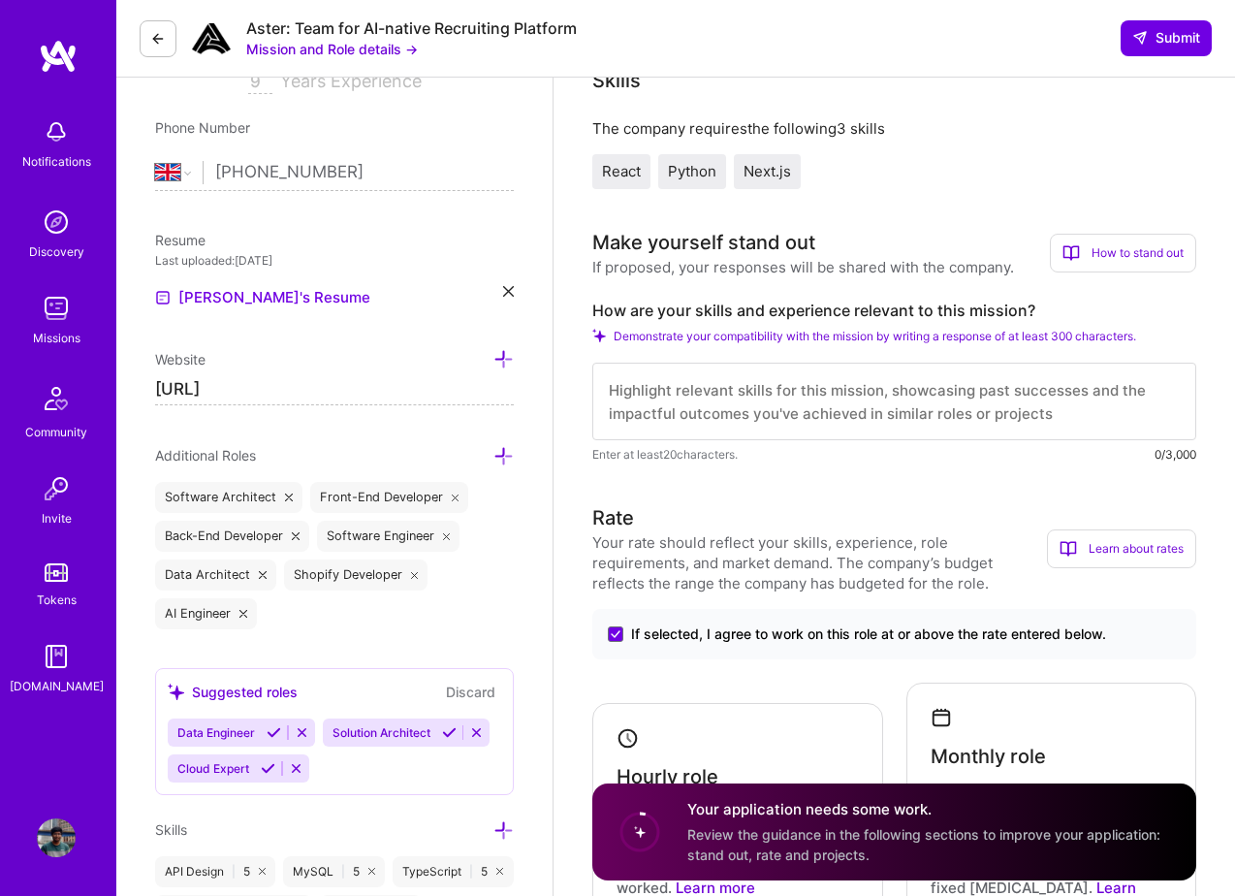
scroll to position [388, 0]
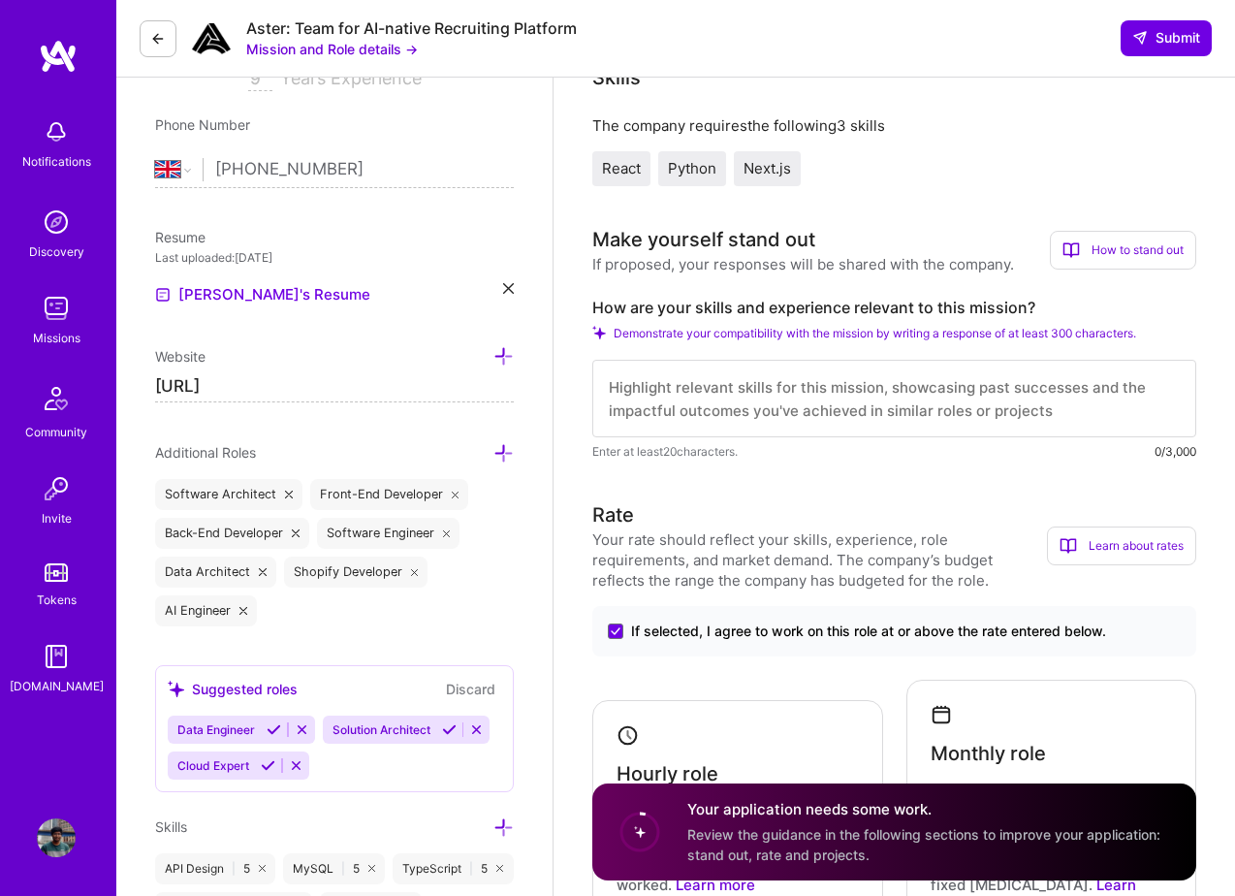
click at [298, 394] on input "[URL]" at bounding box center [334, 386] width 359 height 31
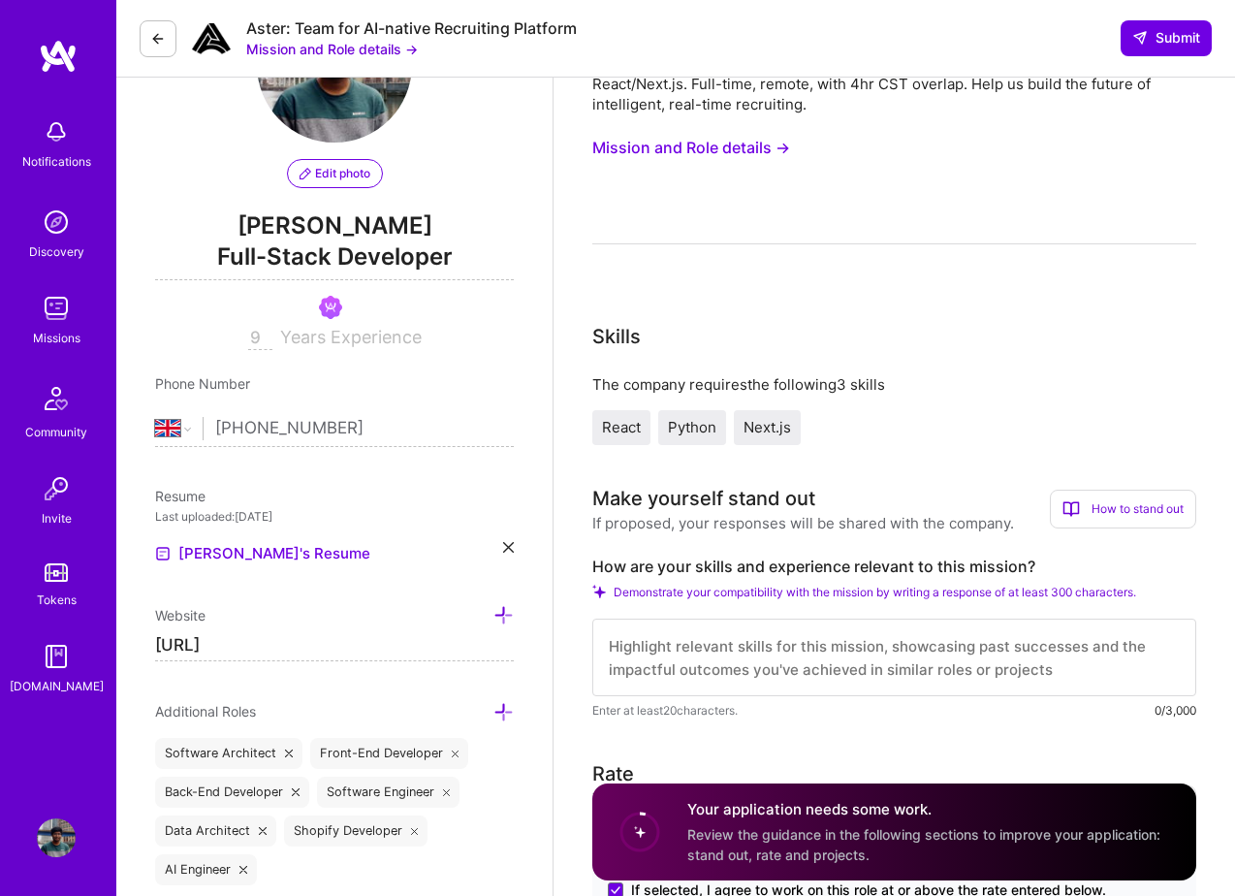
scroll to position [131, 0]
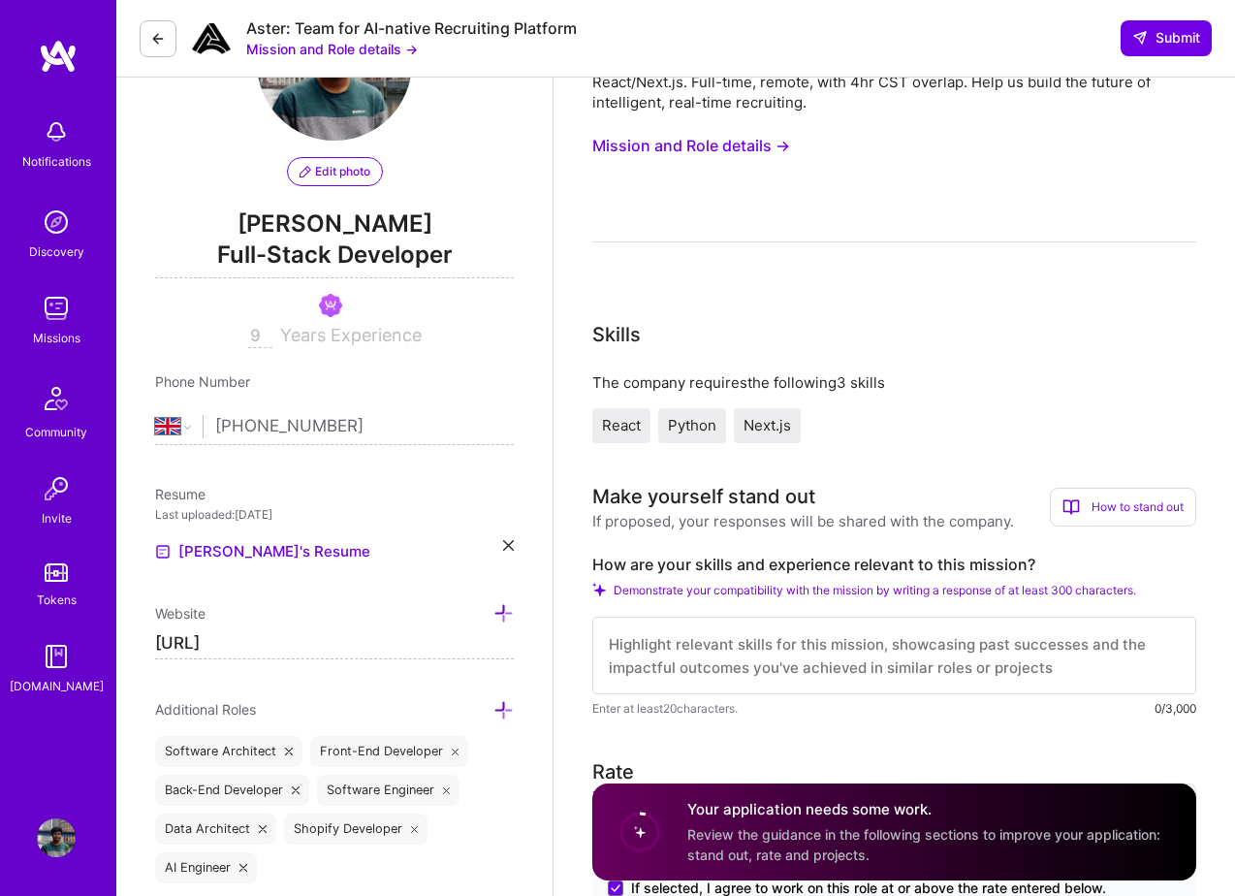
type input "[URL]"
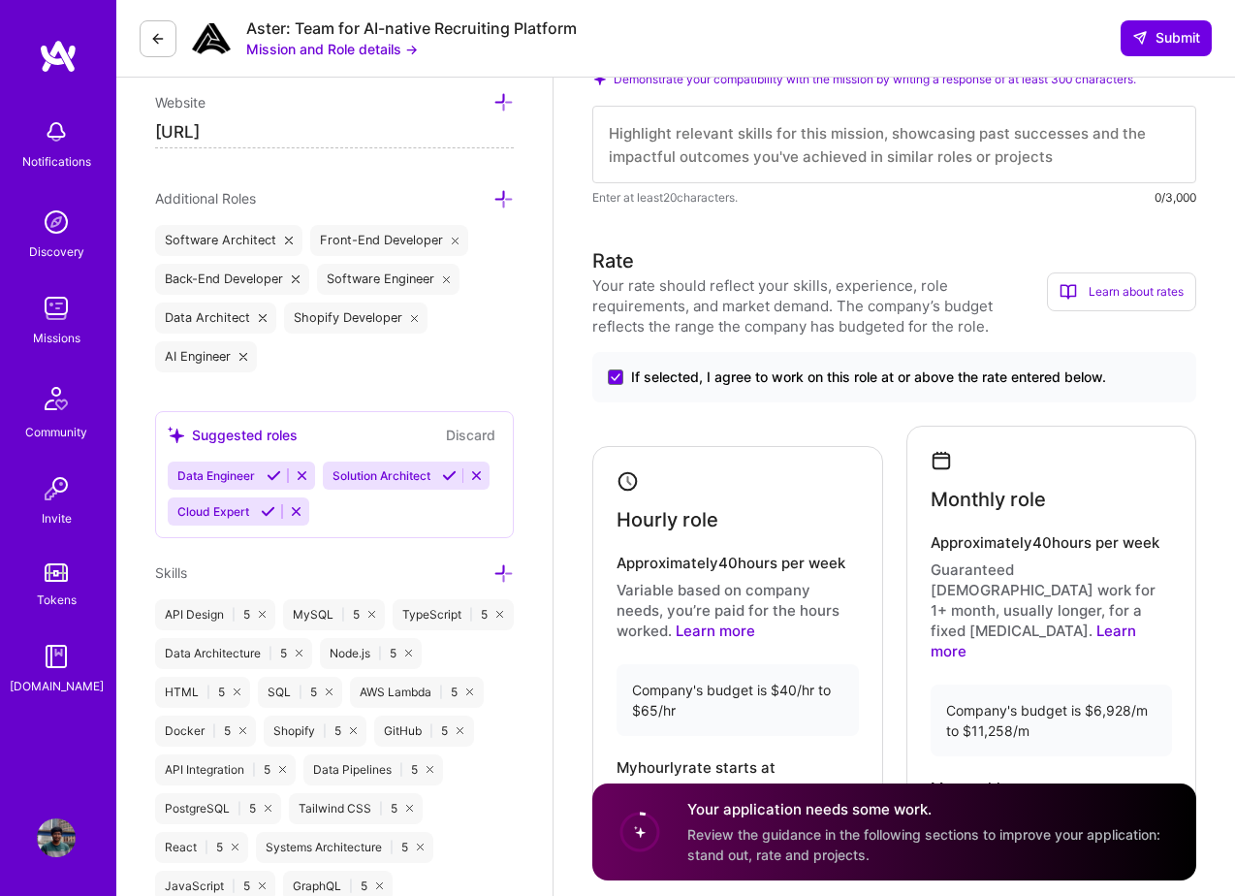
scroll to position [772, 0]
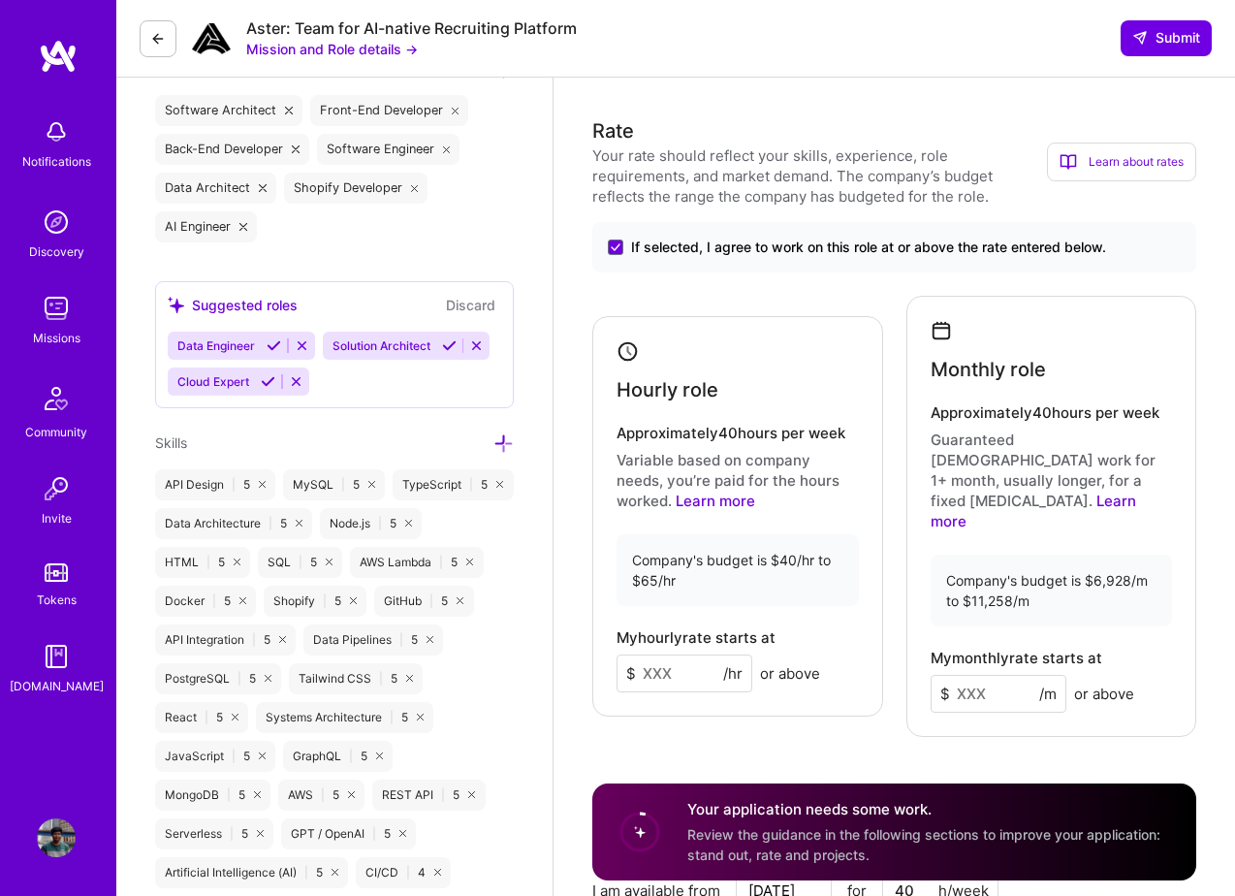
click at [670, 658] on input at bounding box center [685, 673] width 136 height 38
click at [735, 690] on div "Hourly role Approximately 40 hours per week Variable based on company needs, yo…" at bounding box center [737, 516] width 291 height 400
click at [647, 654] on input at bounding box center [685, 673] width 136 height 38
type input "60"
click at [976, 675] on input at bounding box center [999, 694] width 136 height 38
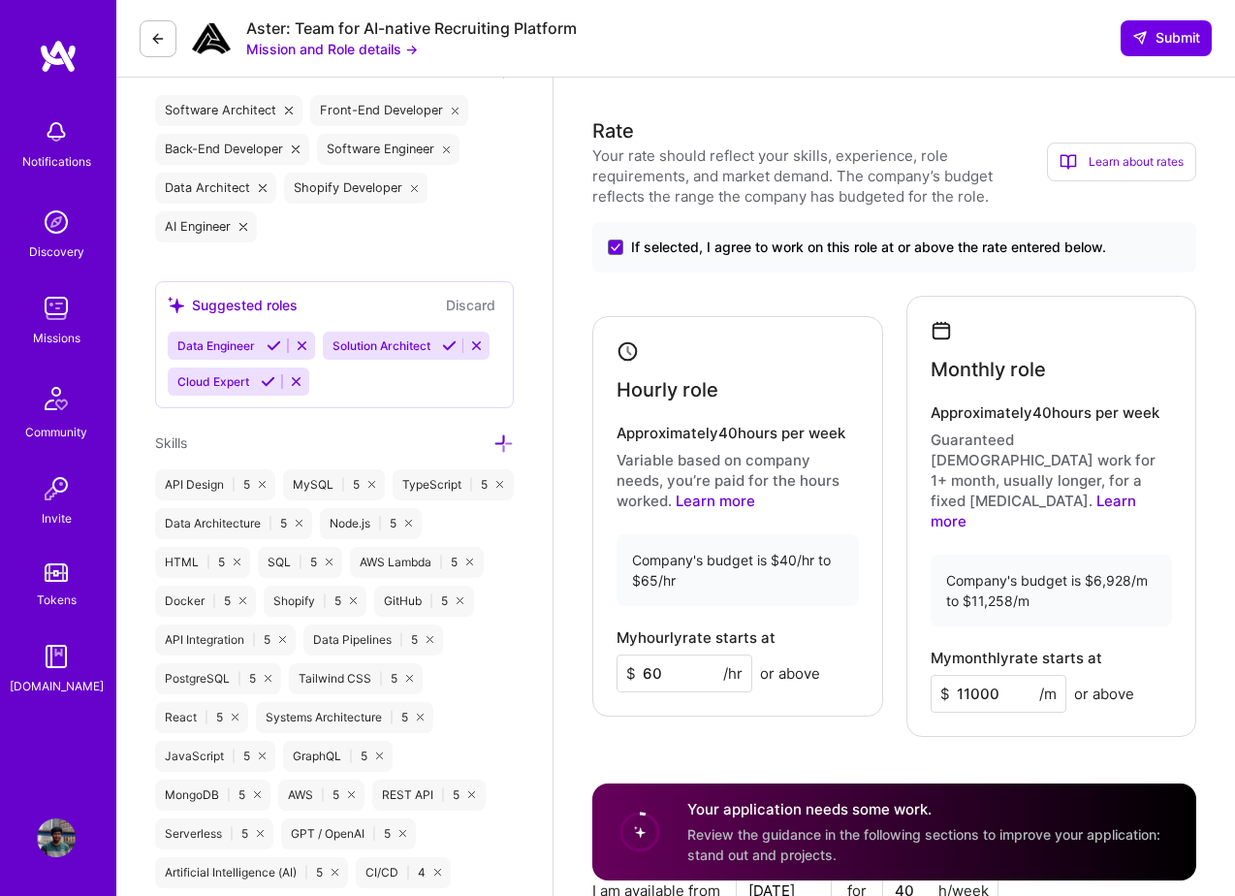
type input "11000"
click at [859, 699] on div "Rate Your rate should reflect your skills, experience, role requirements, and m…" at bounding box center [894, 594] width 604 height 957
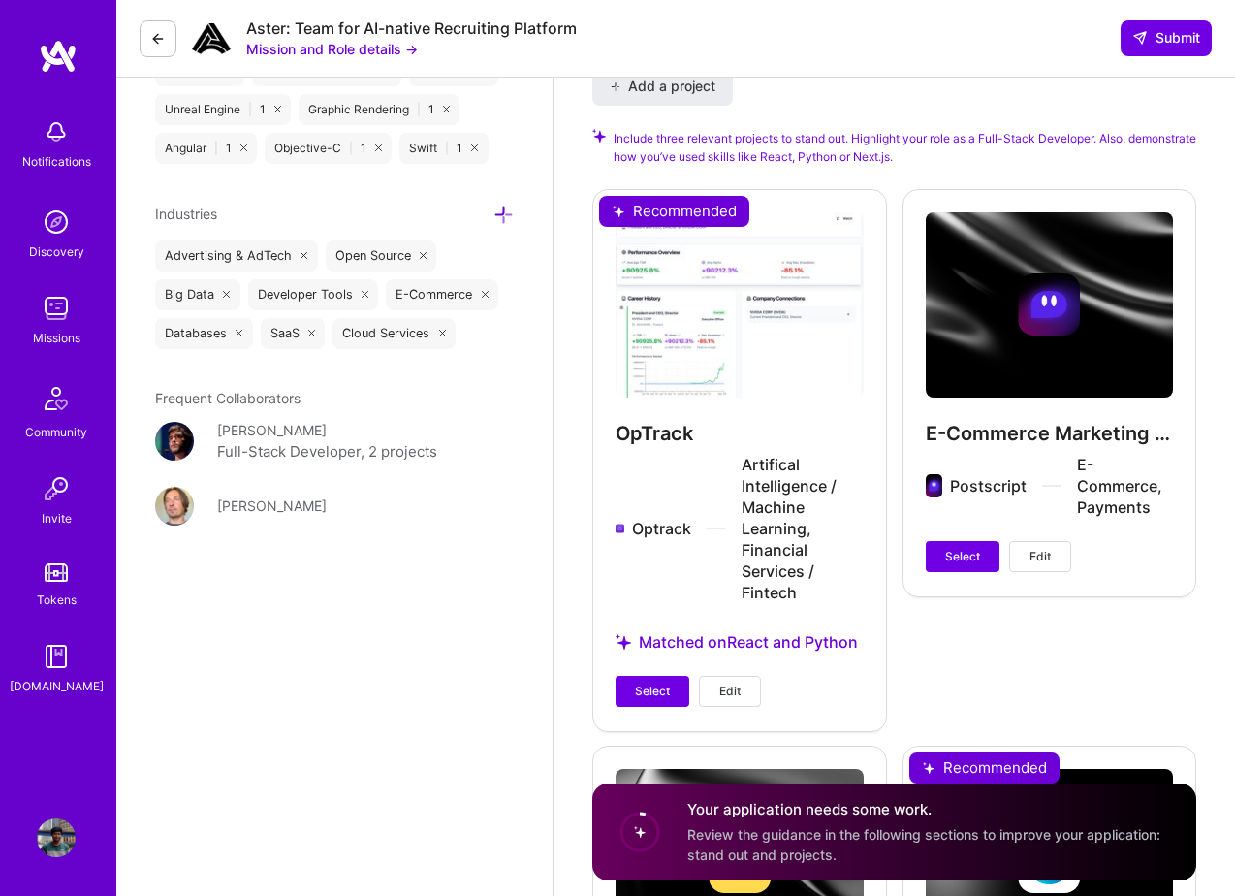
scroll to position [2142, 0]
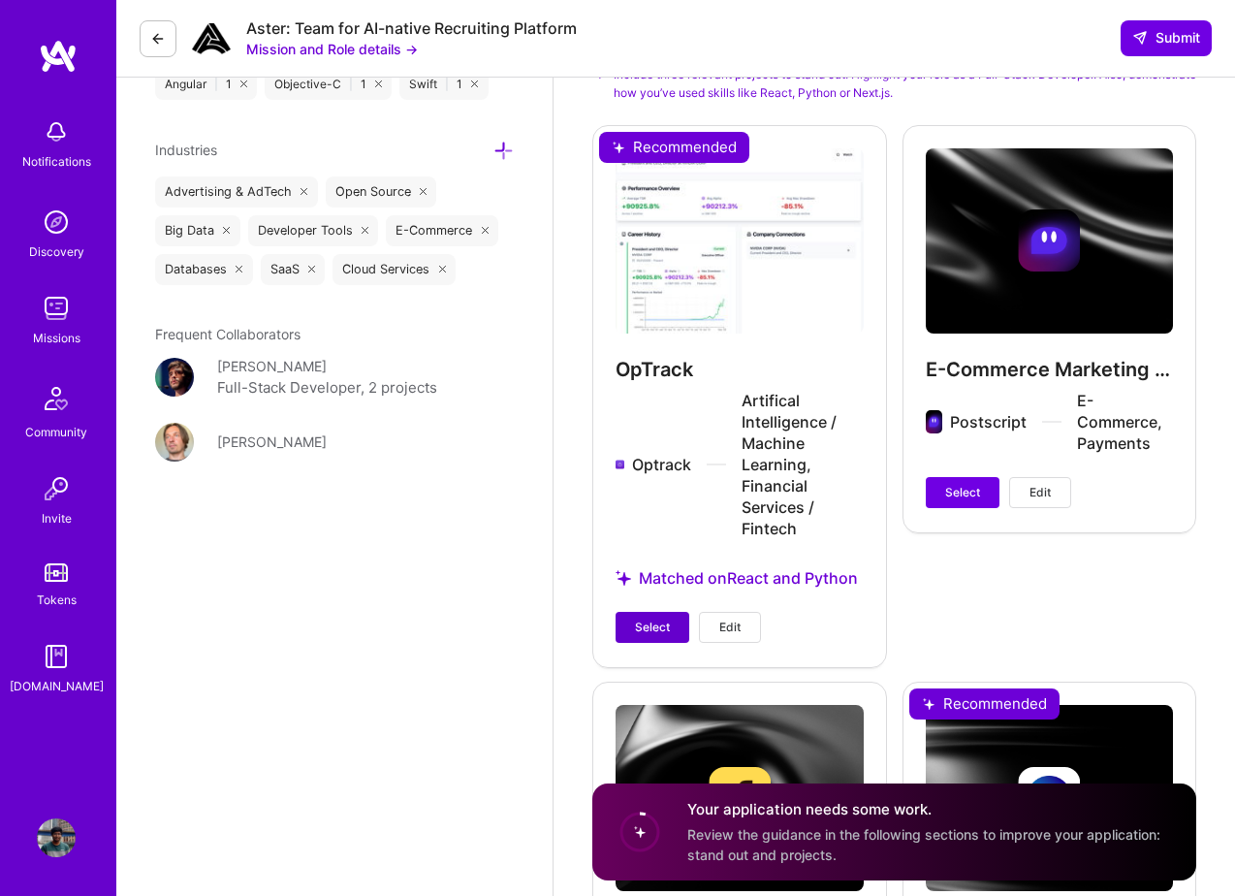
click at [660, 619] on span "Select" at bounding box center [652, 627] width 35 height 17
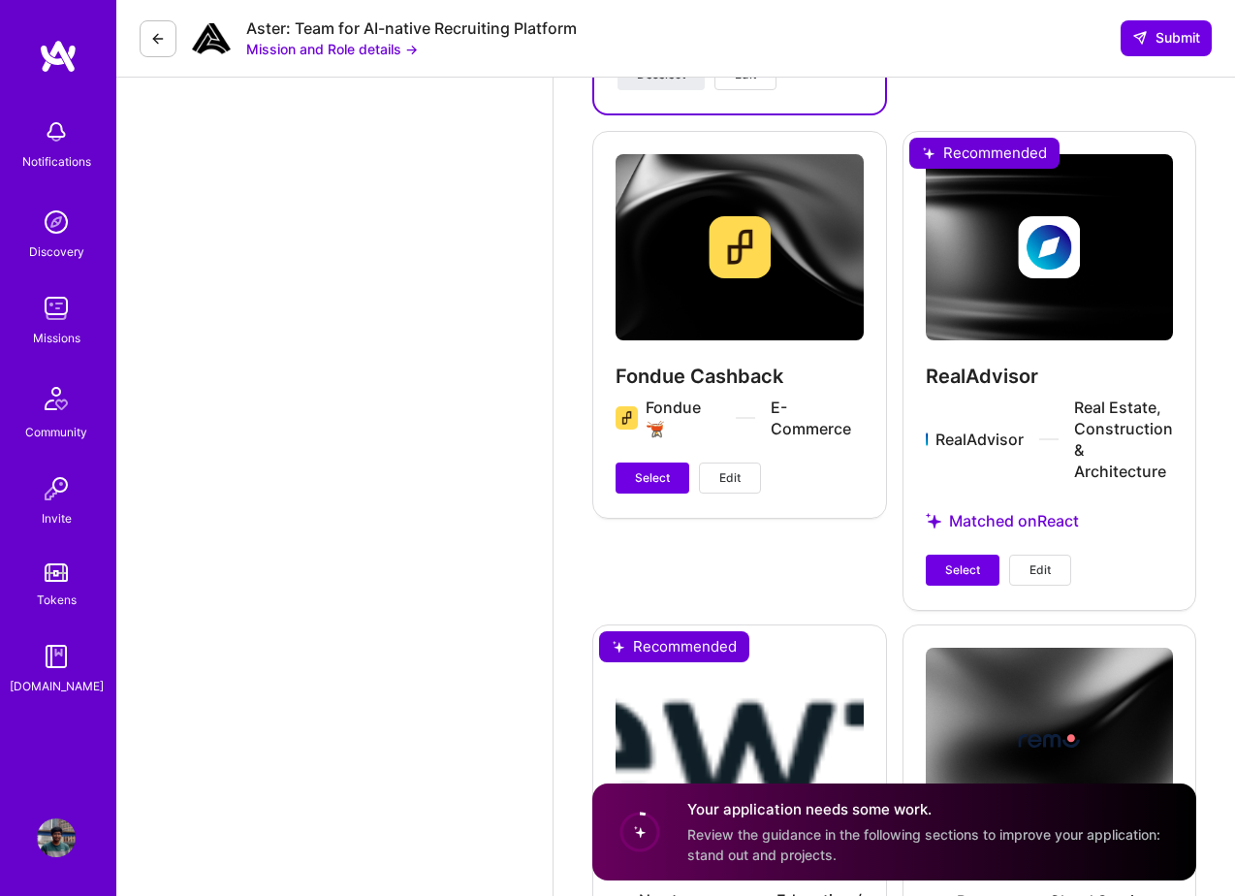
scroll to position [2730, 0]
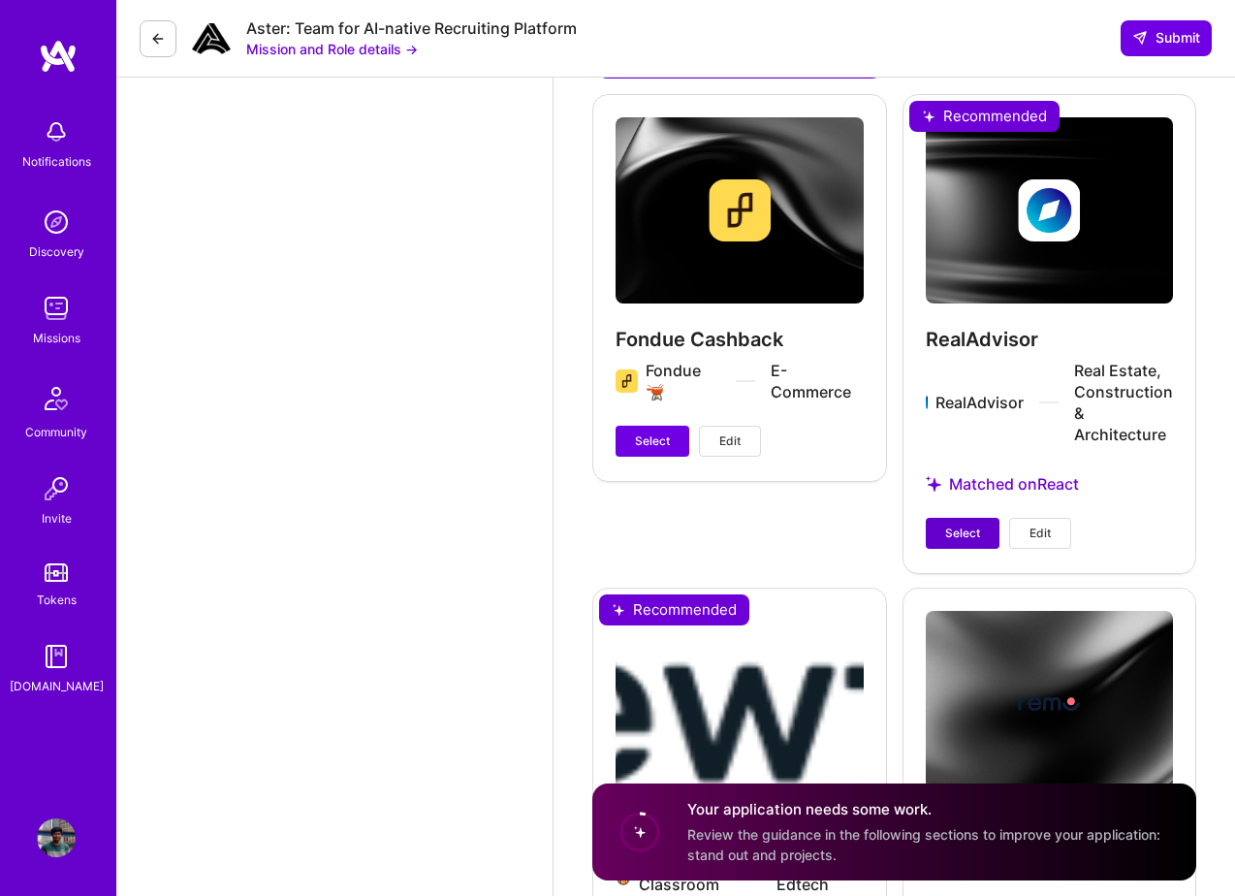
click at [956, 524] on span "Select" at bounding box center [962, 532] width 35 height 17
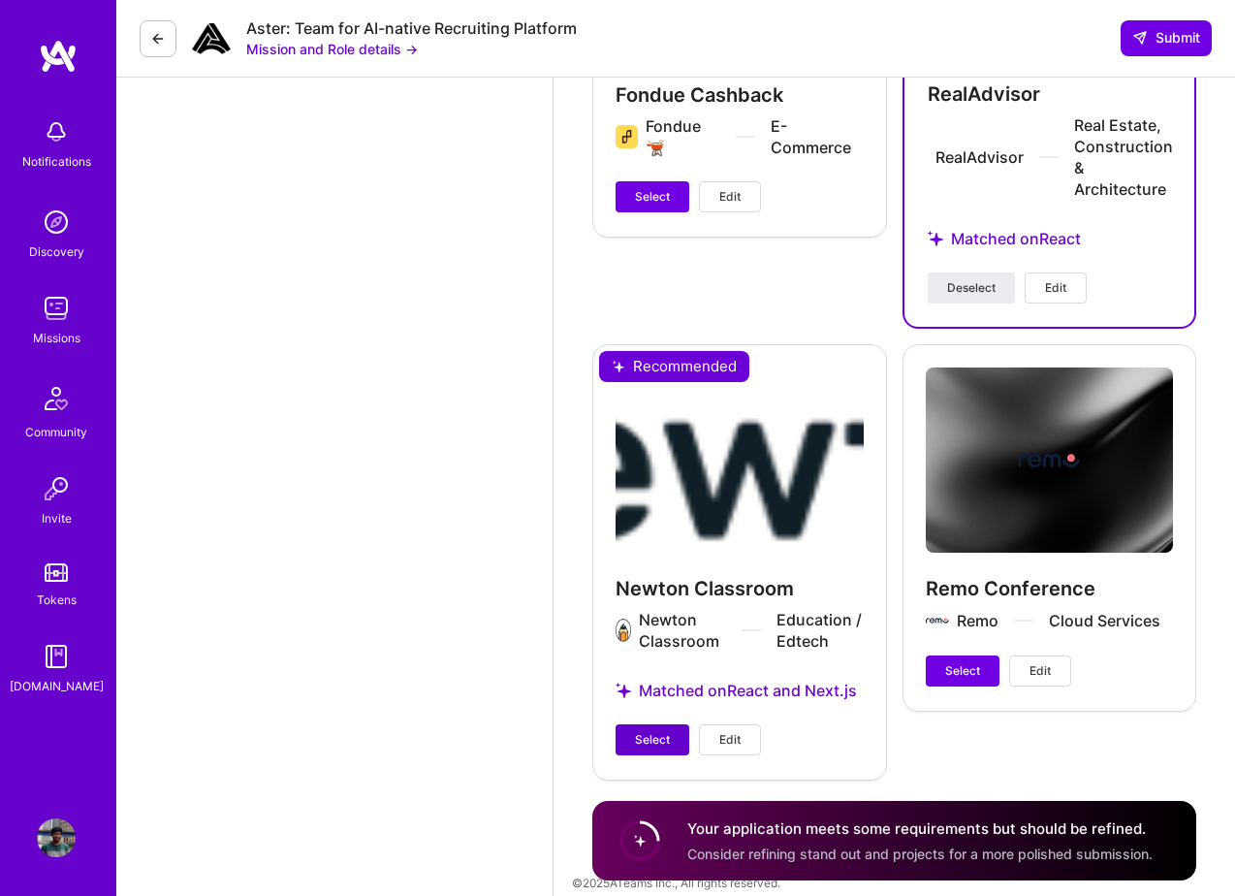
click at [647, 731] on span "Select" at bounding box center [652, 739] width 35 height 17
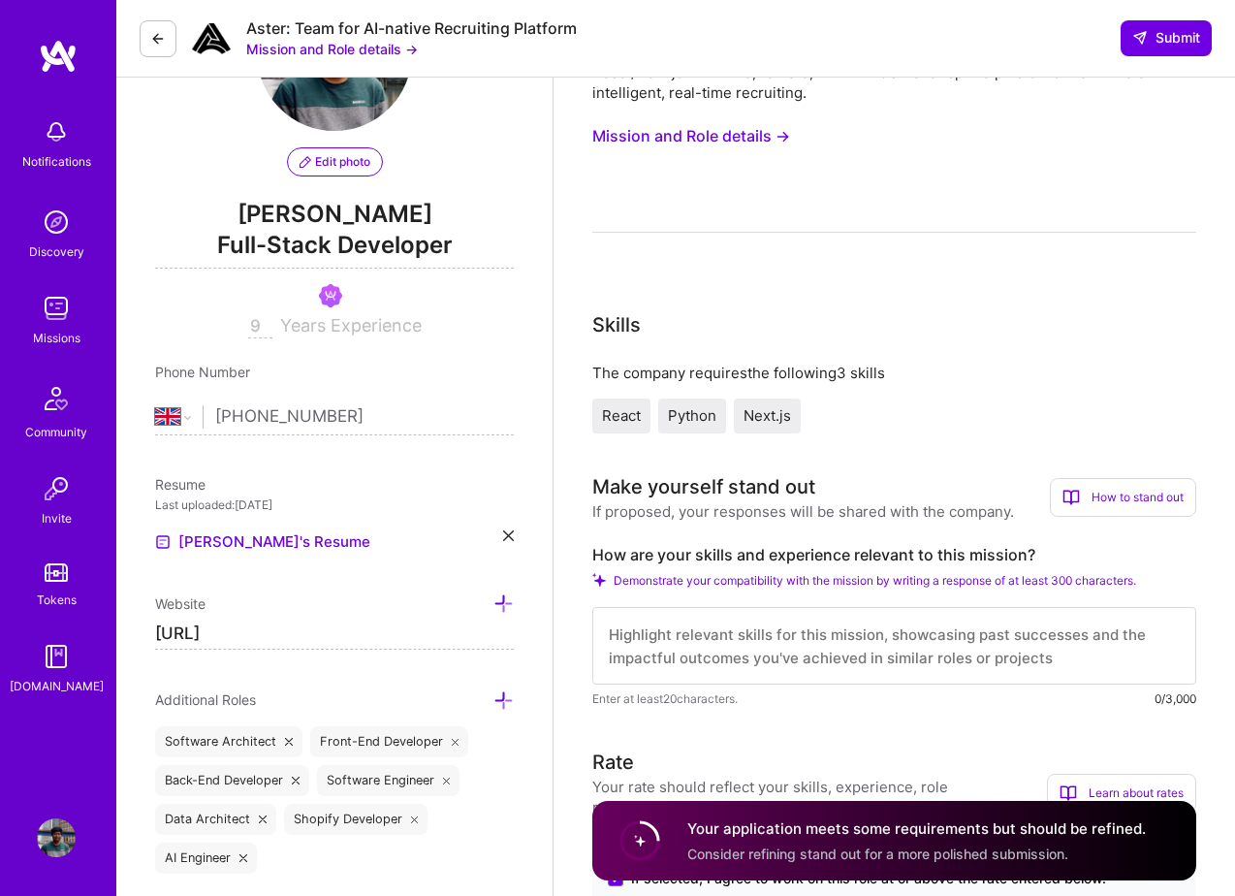
scroll to position [269, 0]
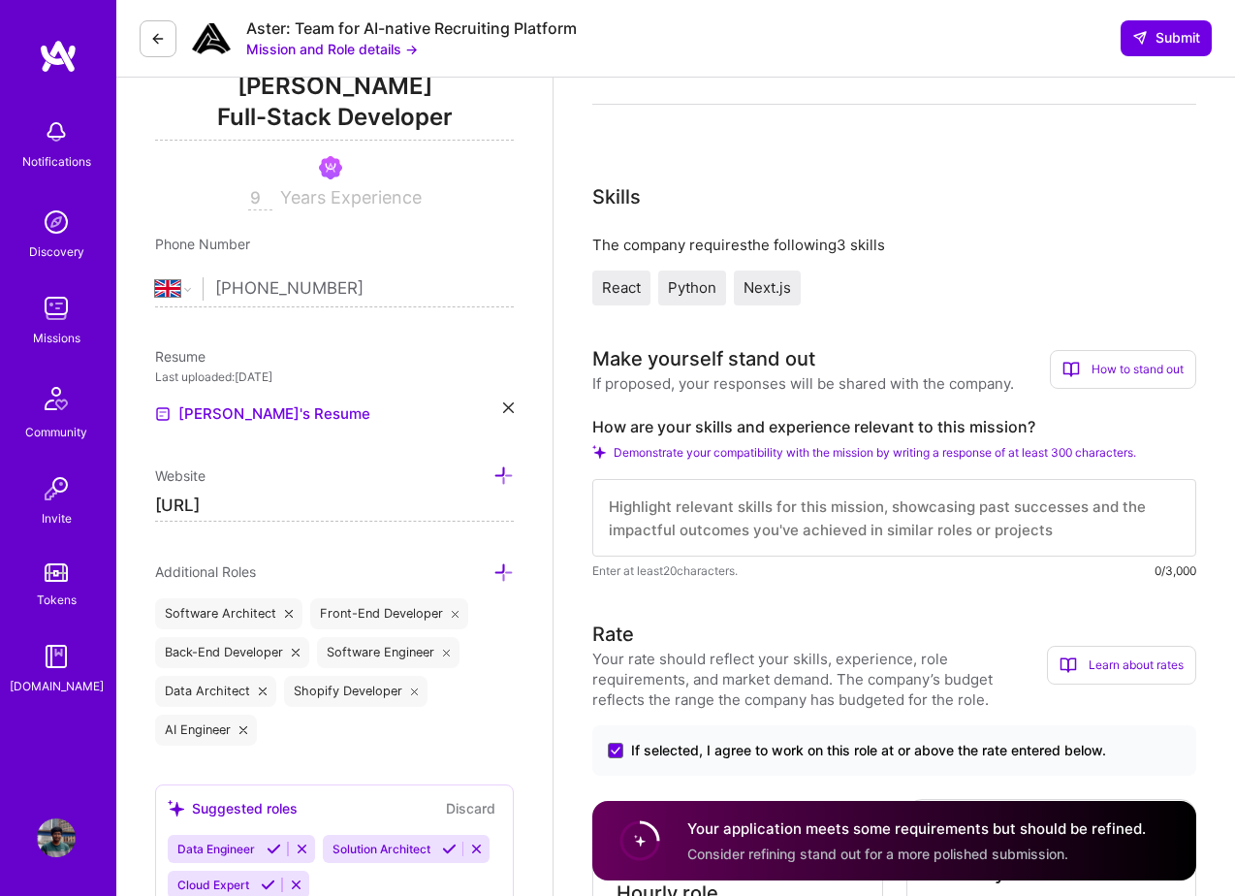
click at [705, 526] on textarea at bounding box center [894, 518] width 604 height 78
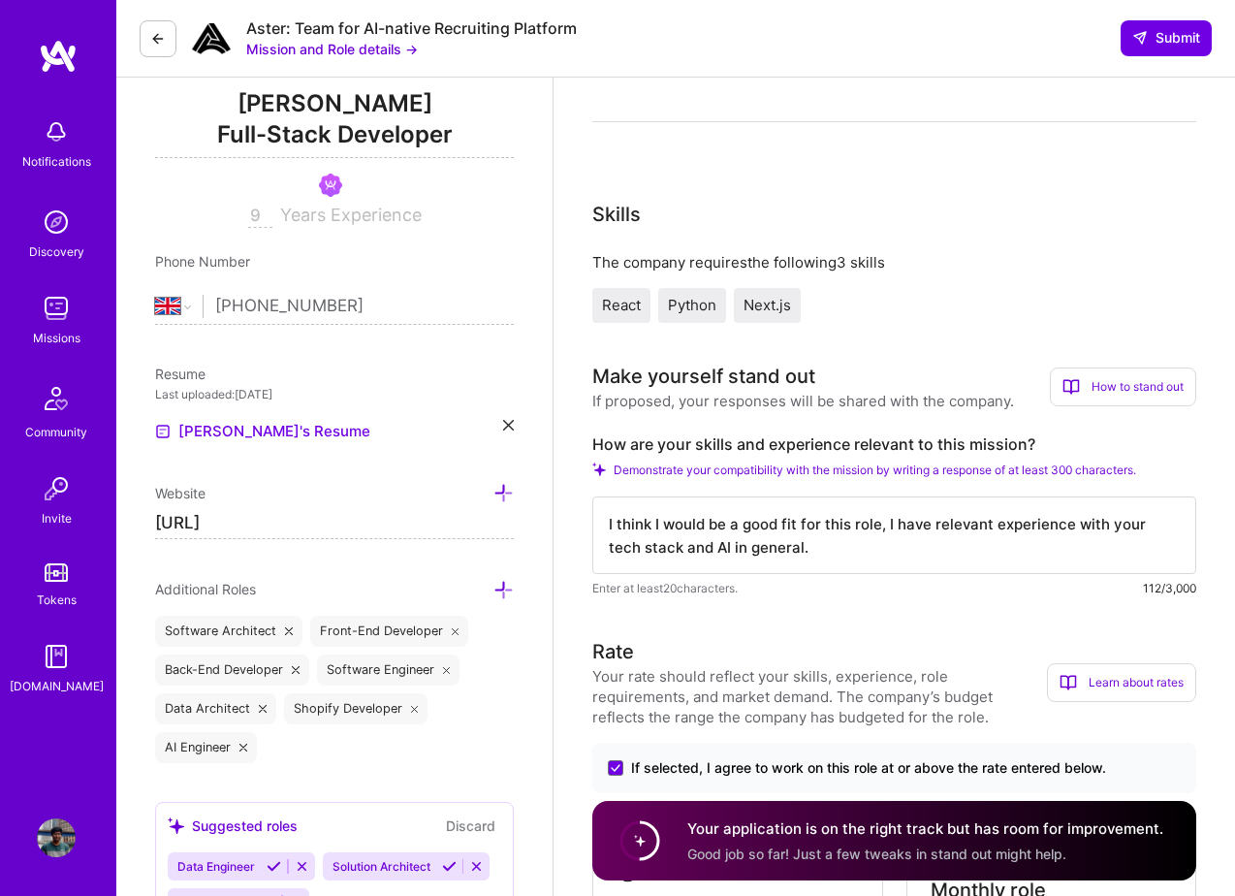
scroll to position [377, 0]
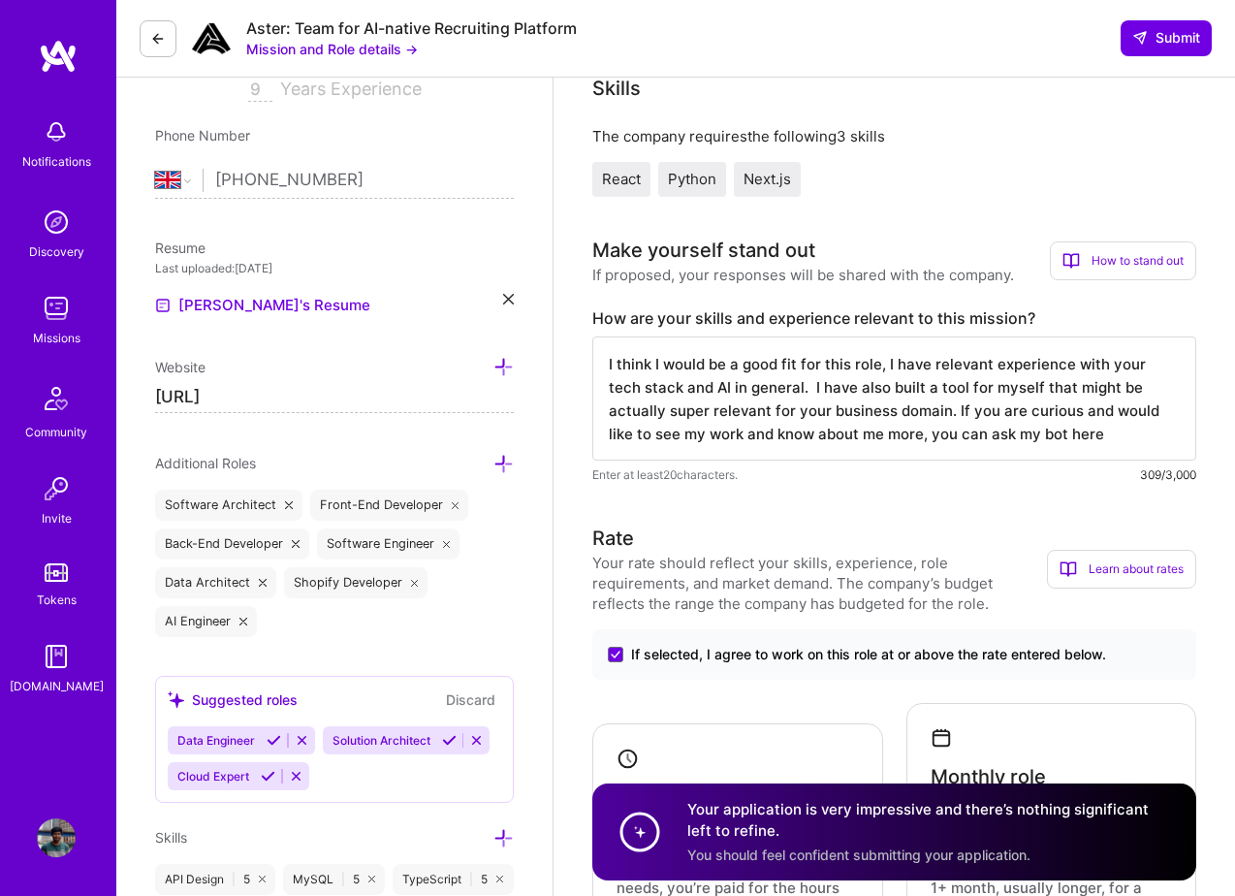
drag, startPoint x: 911, startPoint y: 435, endPoint x: 1066, endPoint y: 433, distance: 155.1
click at [1066, 433] on textarea "I think I would be a good fit for this role, I have relevant experience with yo…" at bounding box center [894, 398] width 604 height 124
click at [408, 50] on button "Mission and Role details →" at bounding box center [332, 49] width 172 height 20
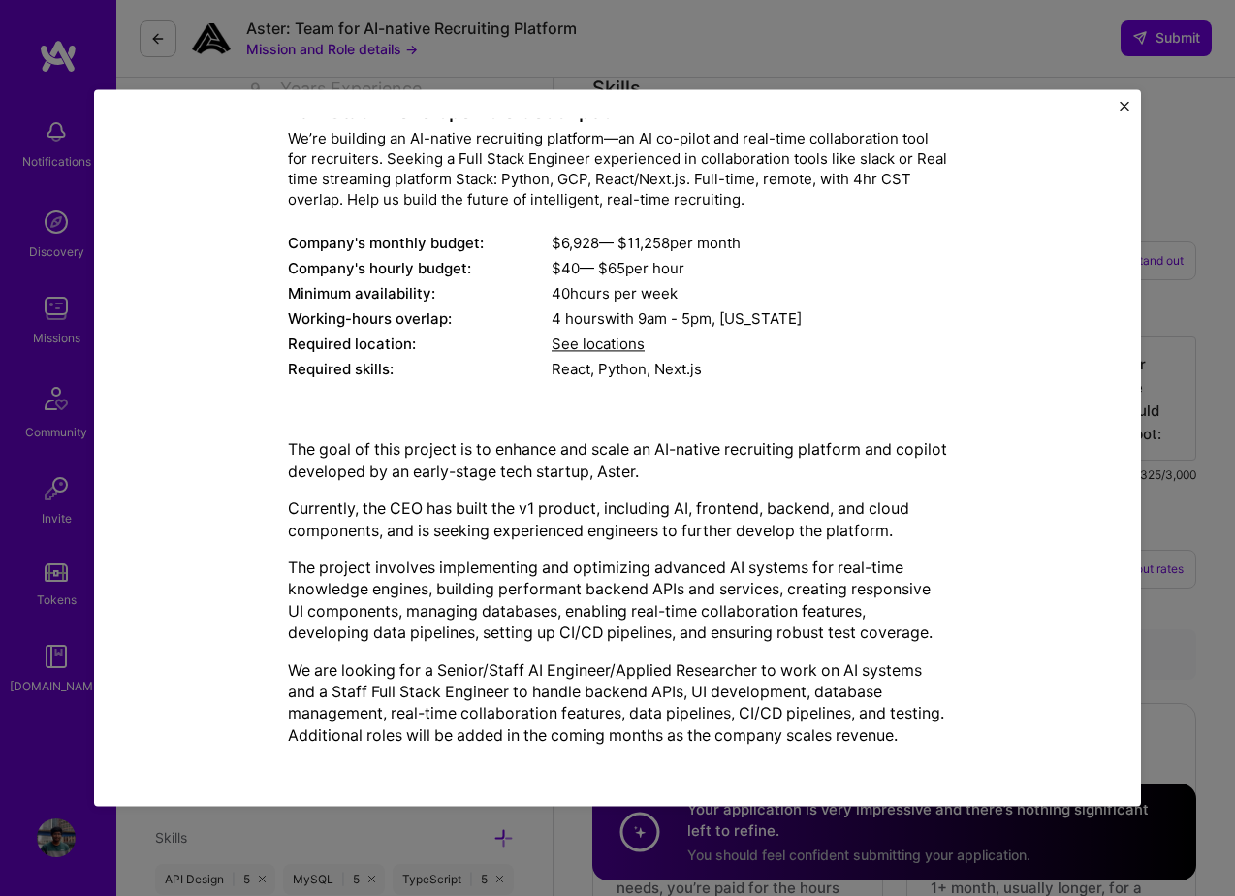
scroll to position [0, 0]
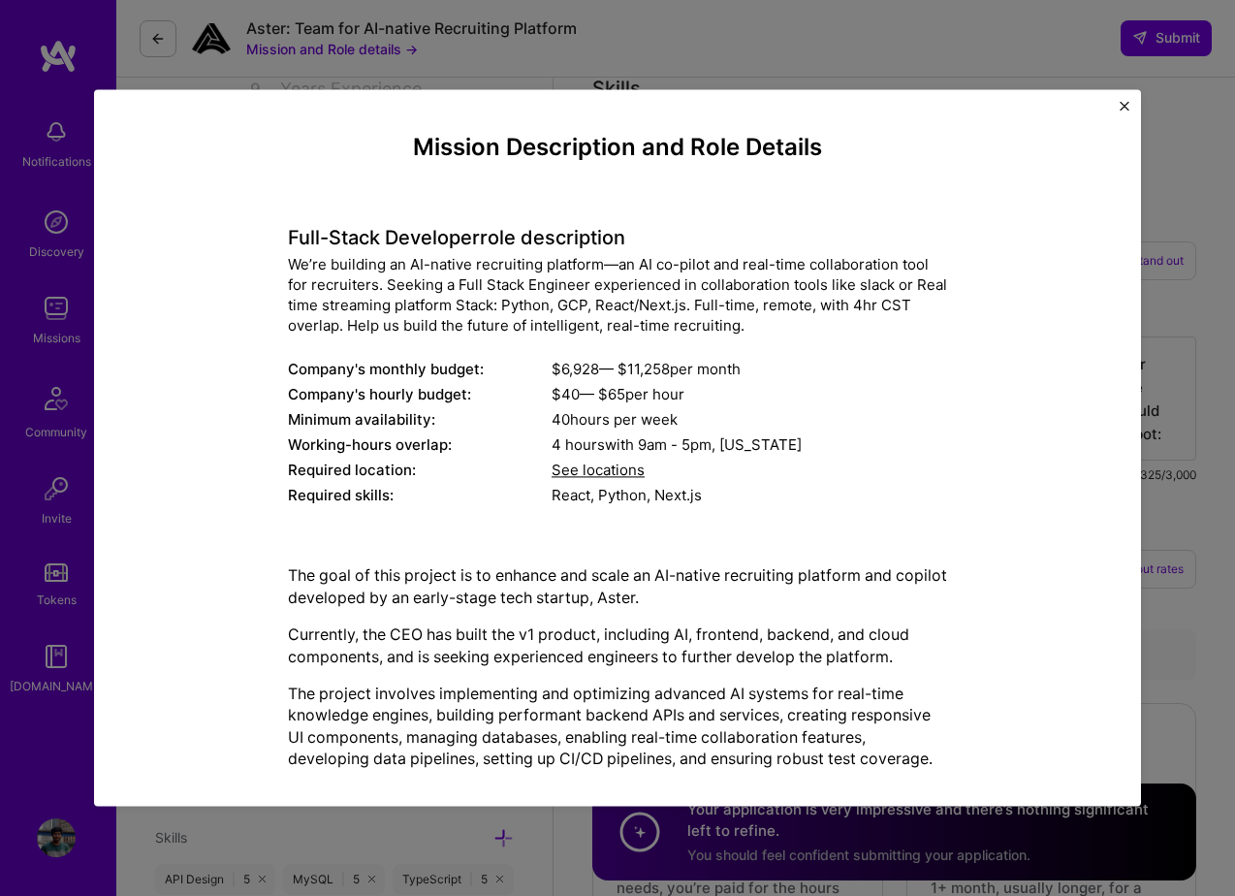
click at [494, 45] on div "Mission Description and Role Details Full-Stack Developer role description We’r…" at bounding box center [617, 448] width 1235 height 896
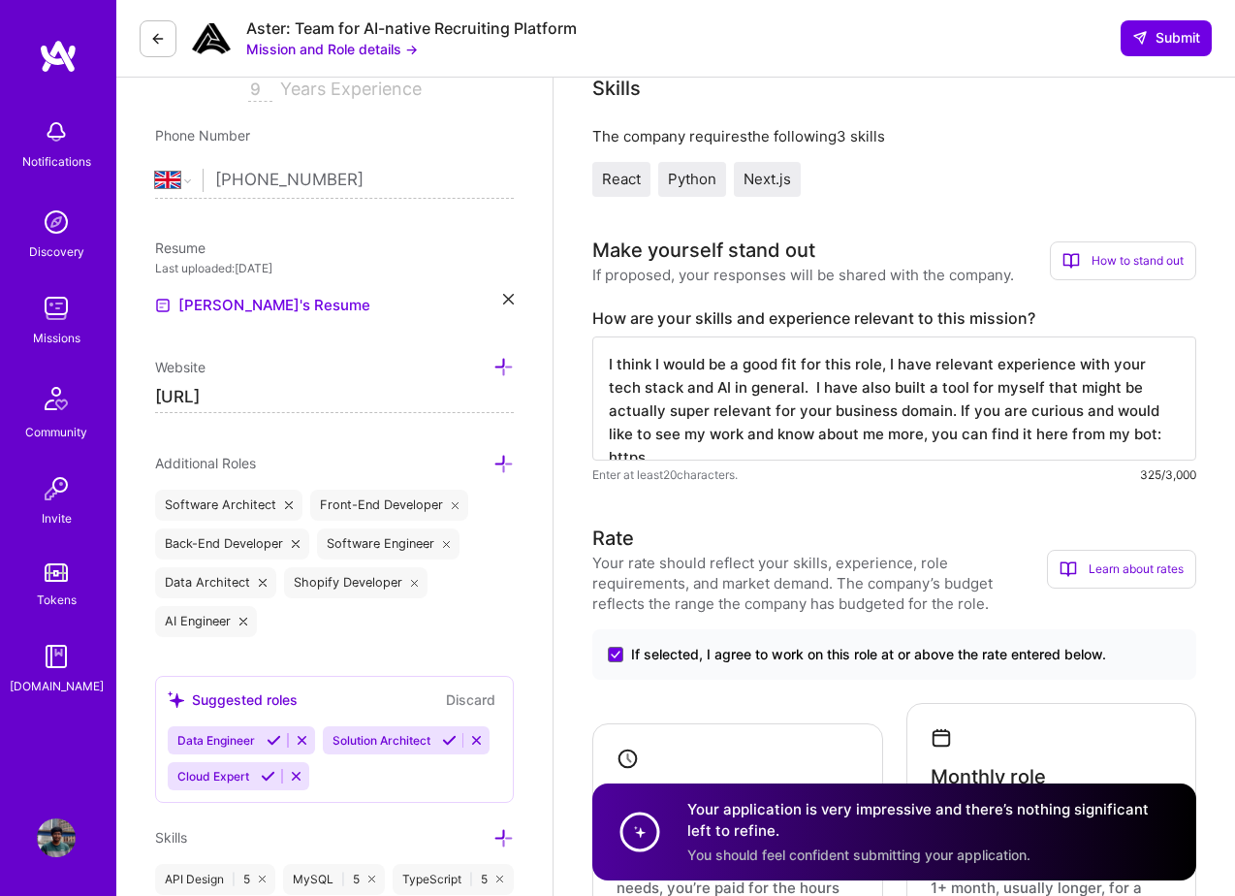
click at [1130, 438] on textarea "I think I would be a good fit for this role, I have relevant experience with yo…" at bounding box center [894, 398] width 604 height 124
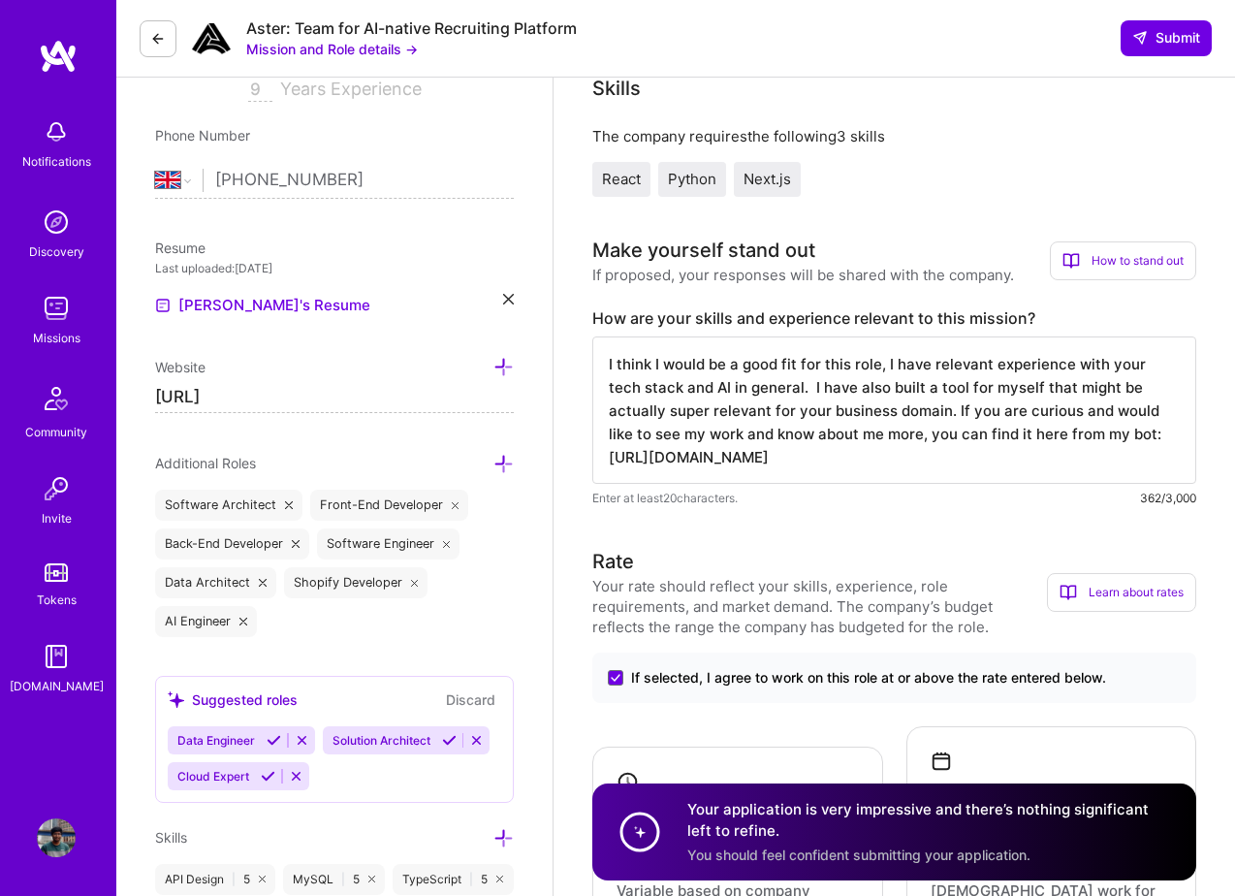
type textarea "I think I would be a good fit for this role, I have relevant experience with yo…"
drag, startPoint x: 1007, startPoint y: 463, endPoint x: 590, endPoint y: 365, distance: 428.4
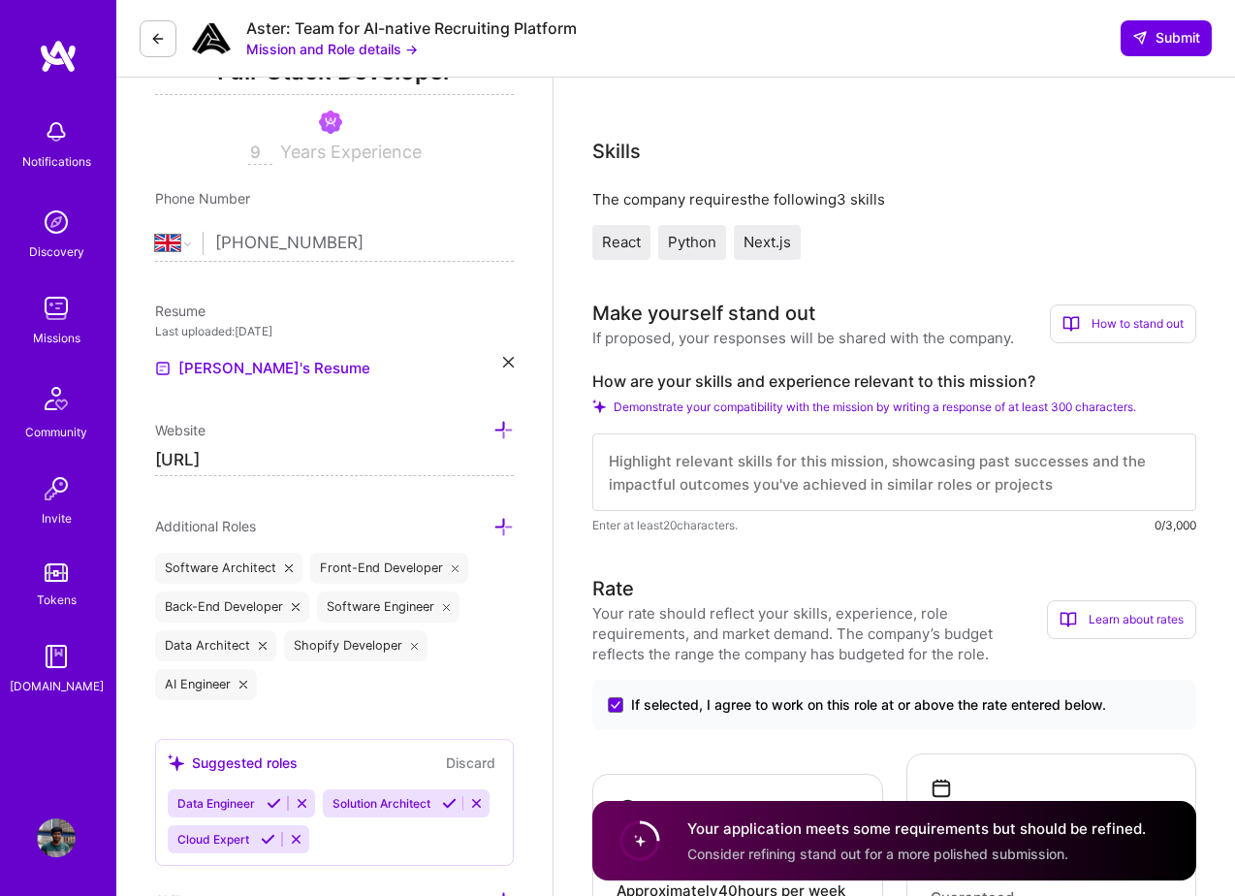
paste textarea "Hey there, I think I'd be a solid fit for this role. I've got relevant experien…"
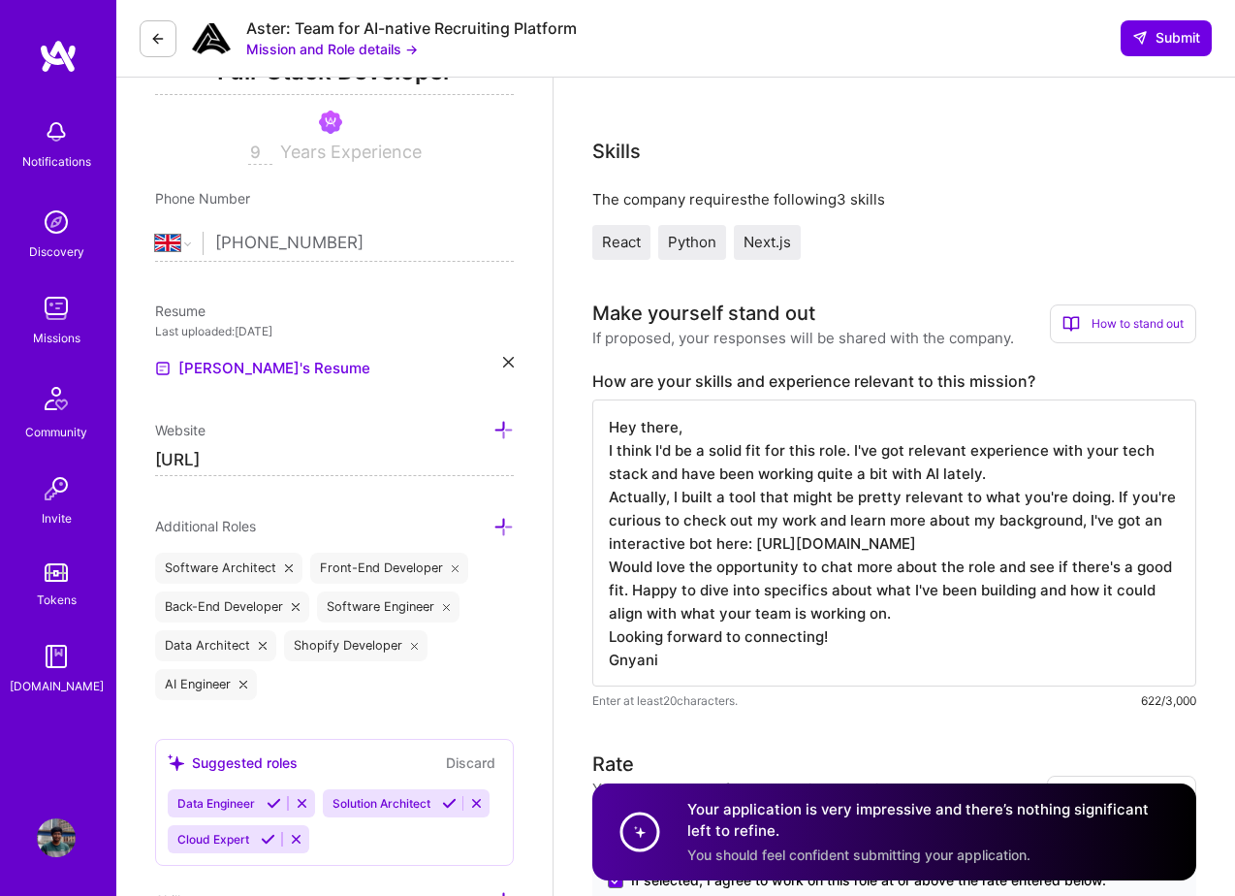
click at [656, 425] on textarea "Hey there, I think I'd be a solid fit for this role. I've got relevant experien…" at bounding box center [894, 542] width 604 height 287
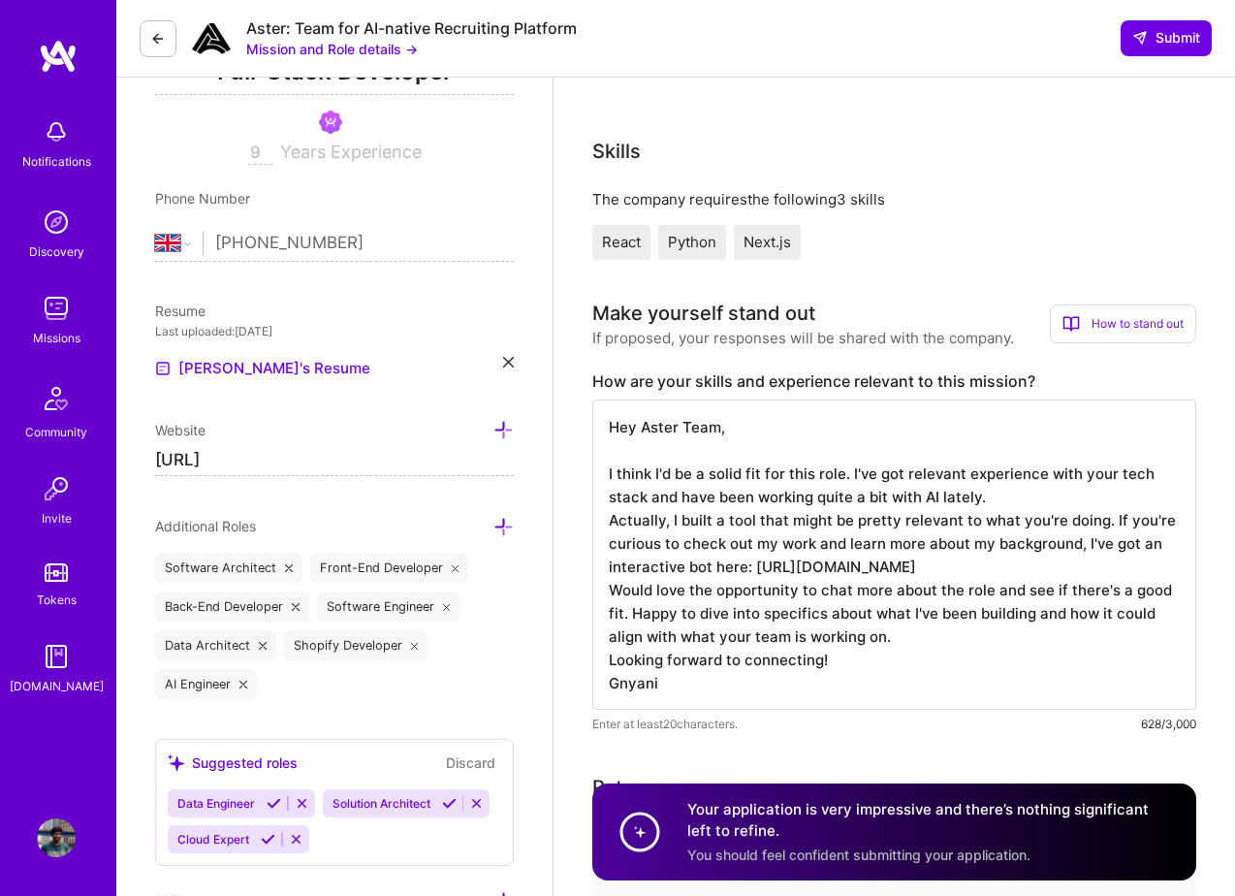
click at [1005, 504] on textarea "Hey Aster Team, I think I'd be a solid fit for this role. I've got relevant exp…" at bounding box center [894, 554] width 604 height 310
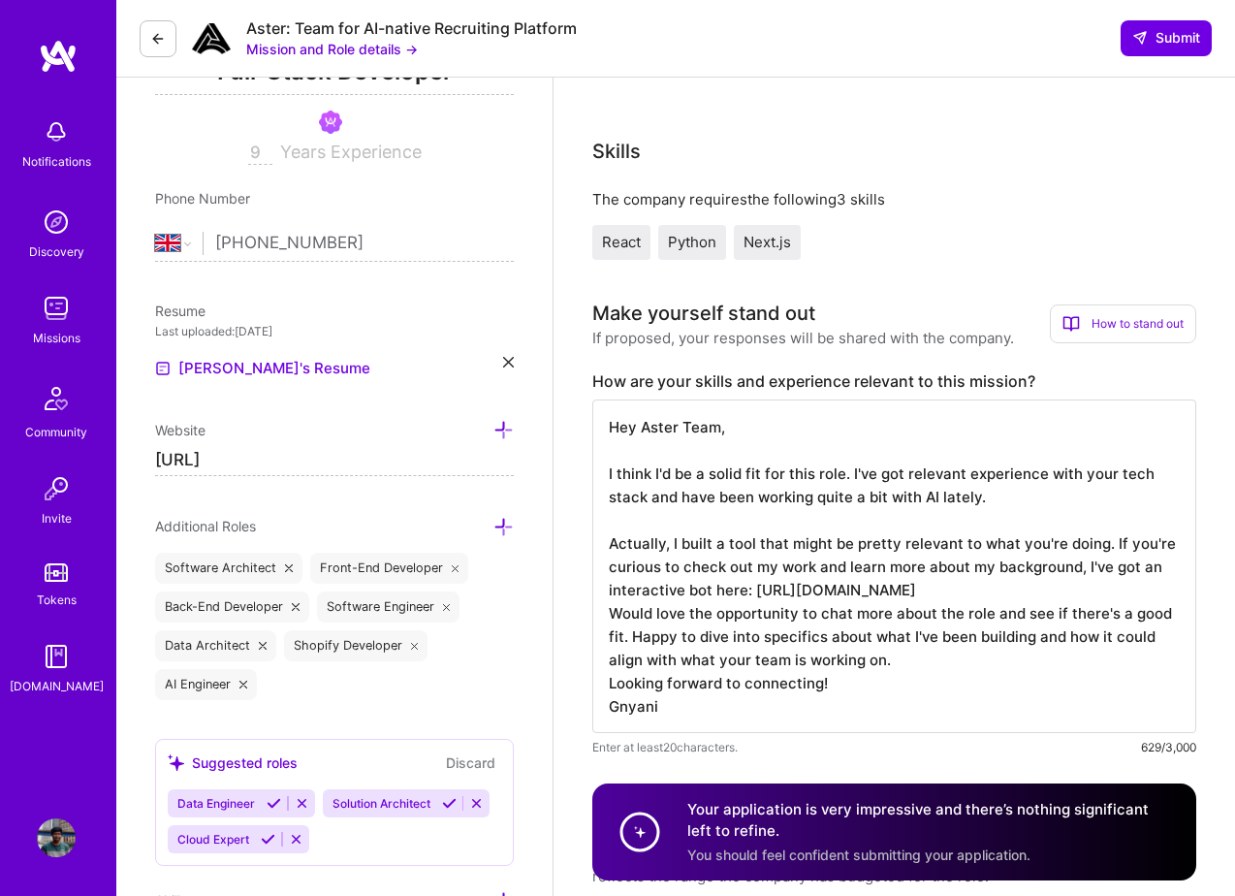
click at [1085, 597] on textarea "Hey Aster Team, I think I'd be a solid fit for this role. I've got relevant exp…" at bounding box center [894, 565] width 604 height 333
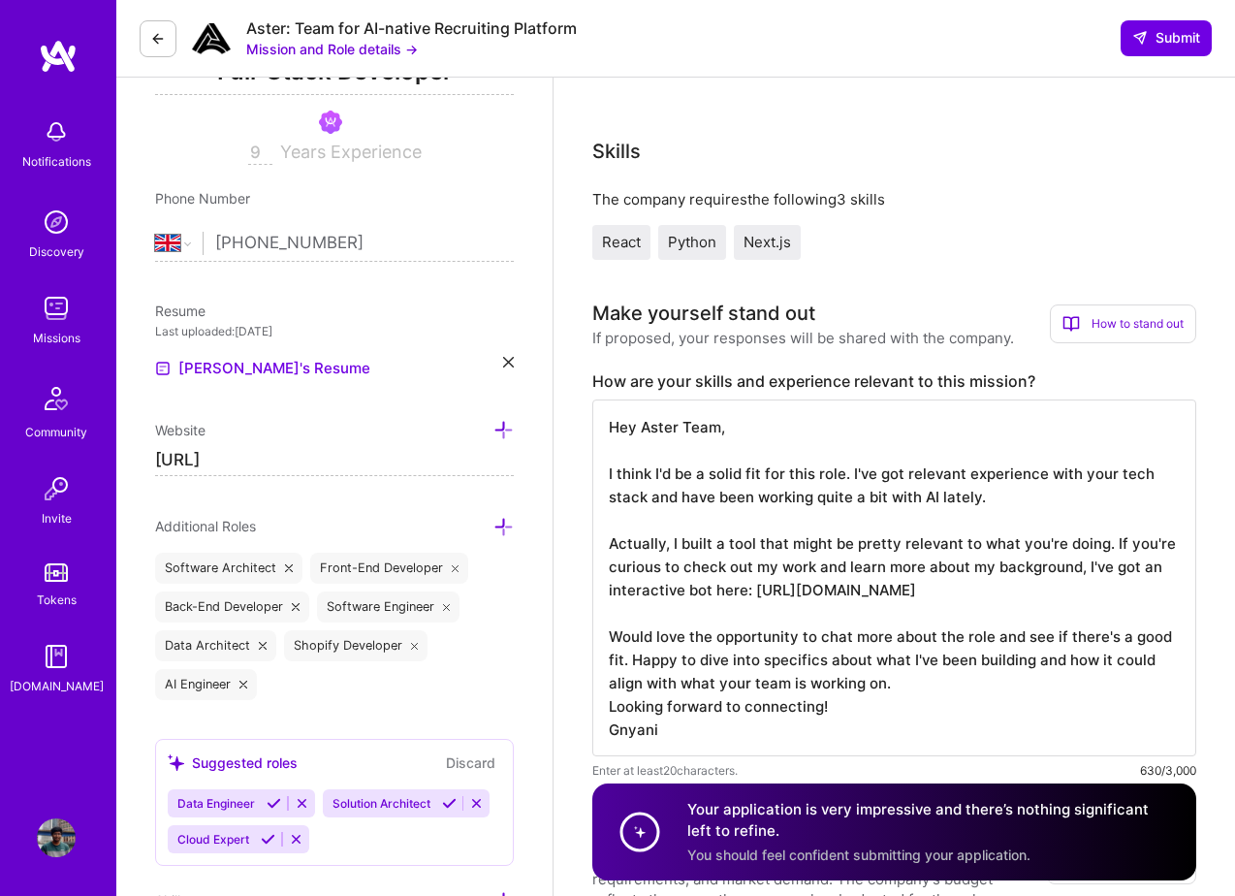
drag, startPoint x: 754, startPoint y: 589, endPoint x: 1160, endPoint y: 591, distance: 406.2
click at [1160, 591] on textarea "Hey Aster Team, I think I'd be a solid fit for this role. I've got relevant exp…" at bounding box center [894, 577] width 604 height 357
click at [948, 675] on textarea "Hey Aster Team, I think I'd be a solid fit for this role. I've got relevant exp…" at bounding box center [894, 577] width 604 height 357
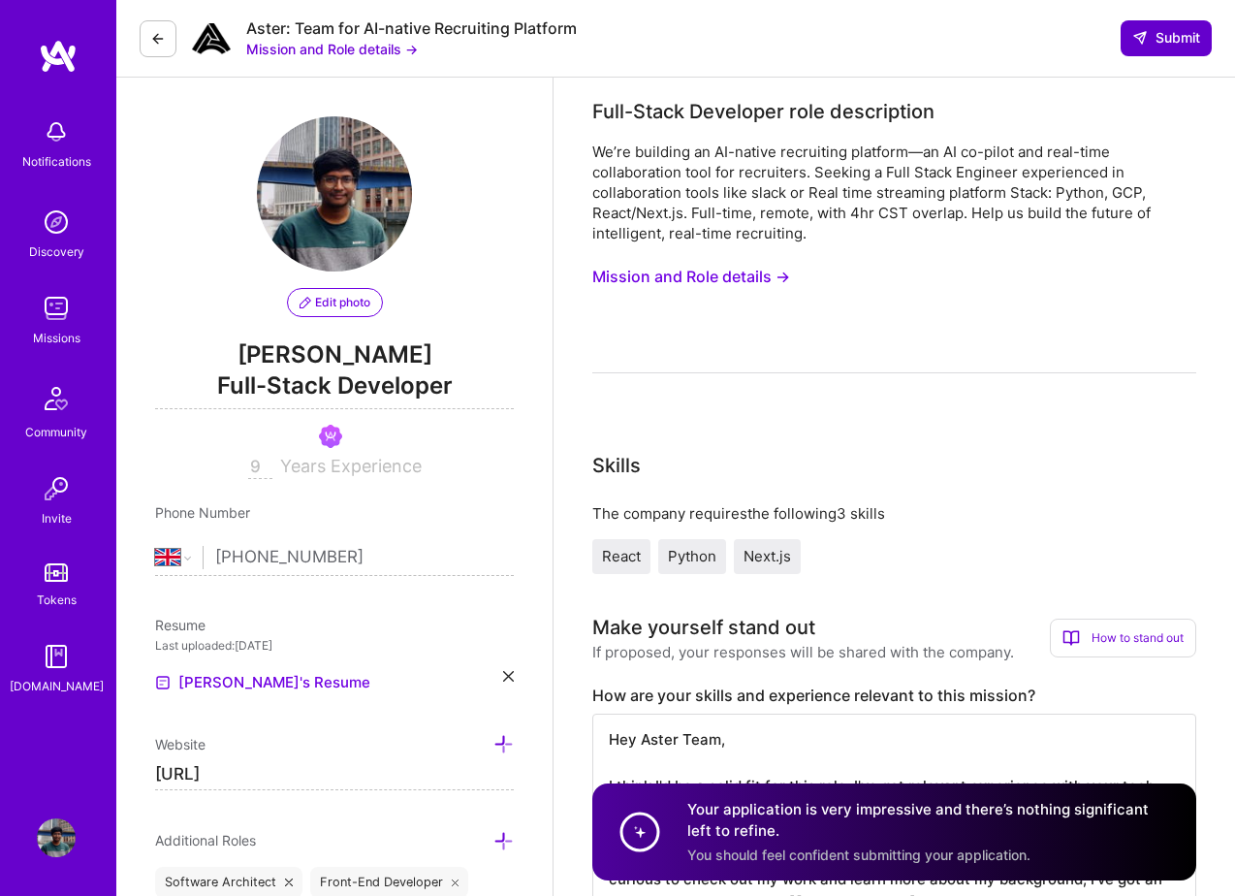
type textarea "Hey Aster Team, I think I'd be a solid fit for this role. I've got relevant exp…"
click at [1162, 48] on button "Submit" at bounding box center [1166, 37] width 91 height 35
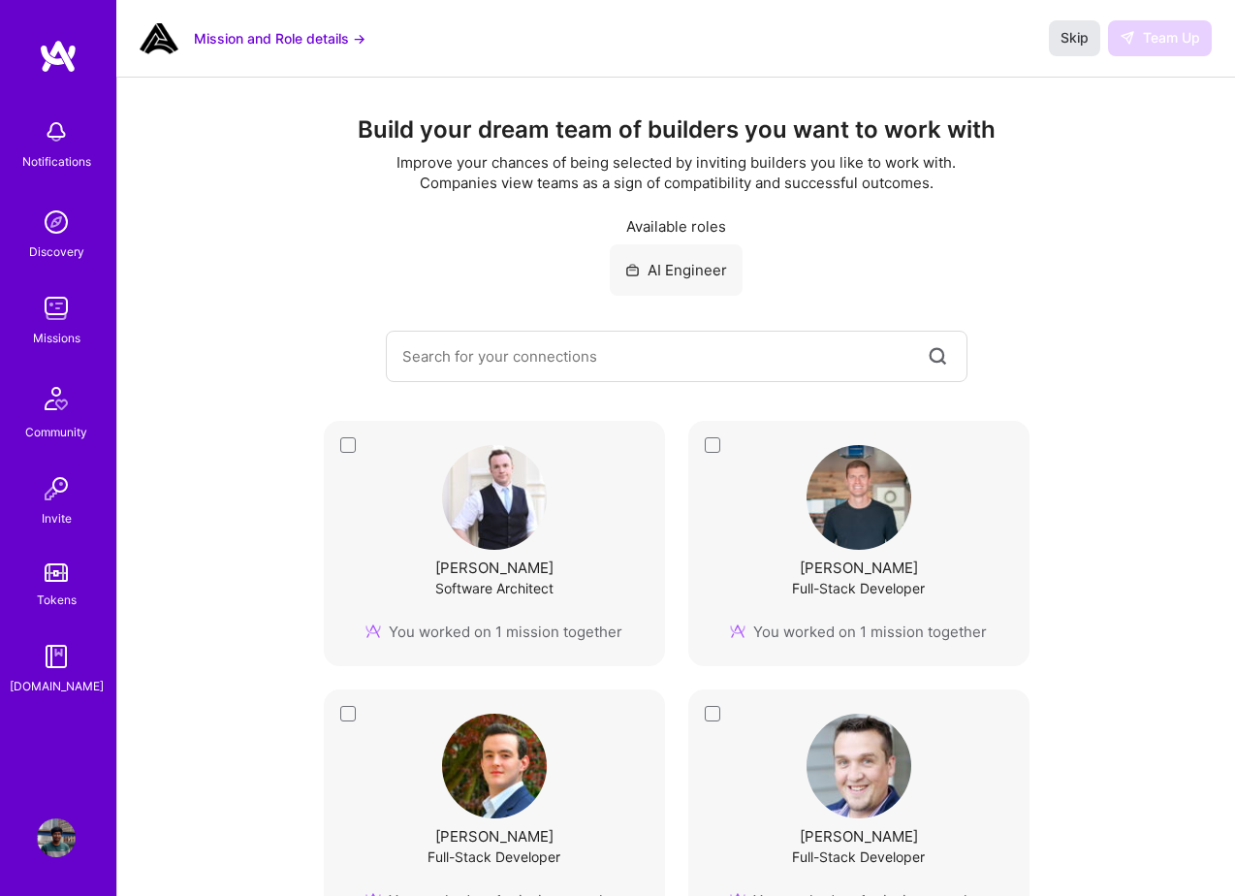
click at [1069, 44] on span "Skip" at bounding box center [1075, 37] width 28 height 19
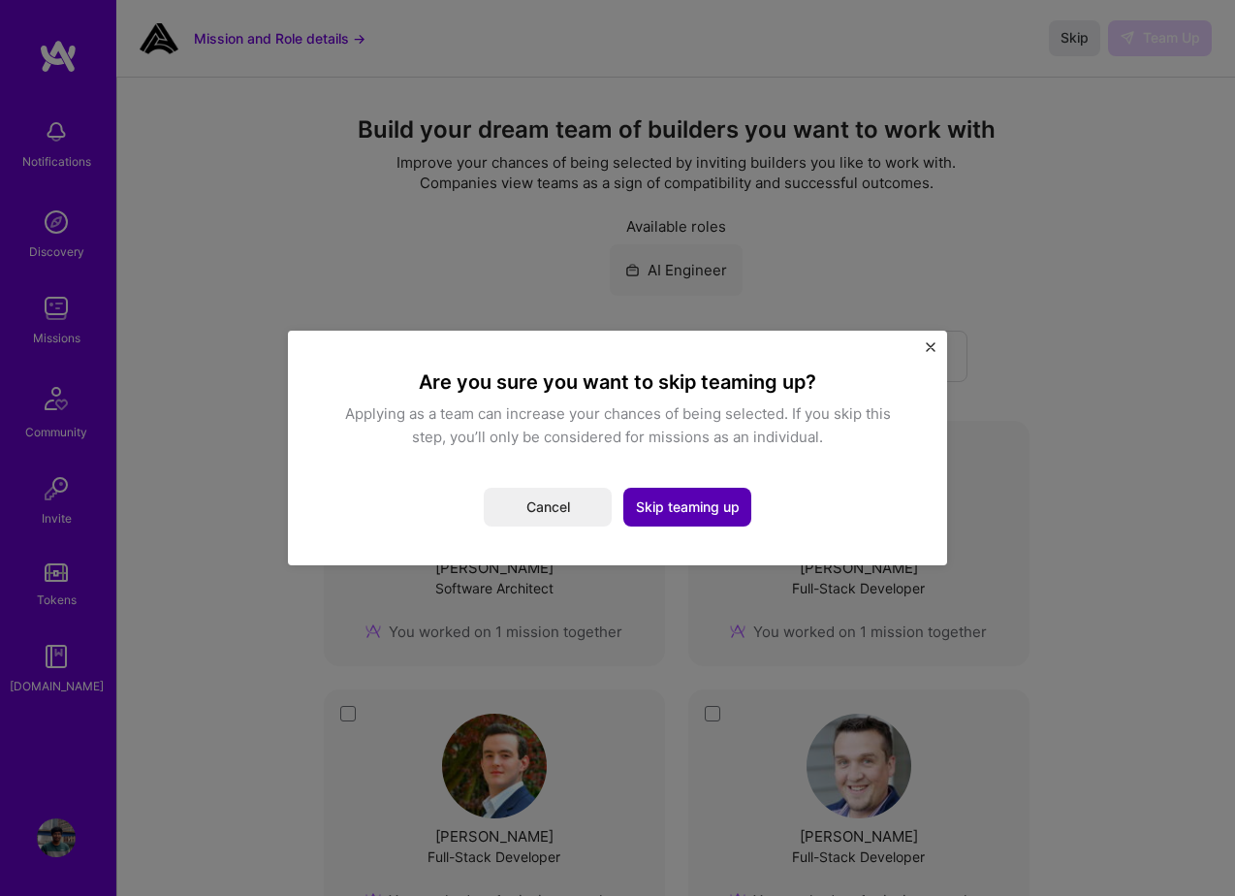
click at [656, 517] on button "Skip teaming up" at bounding box center [687, 507] width 128 height 39
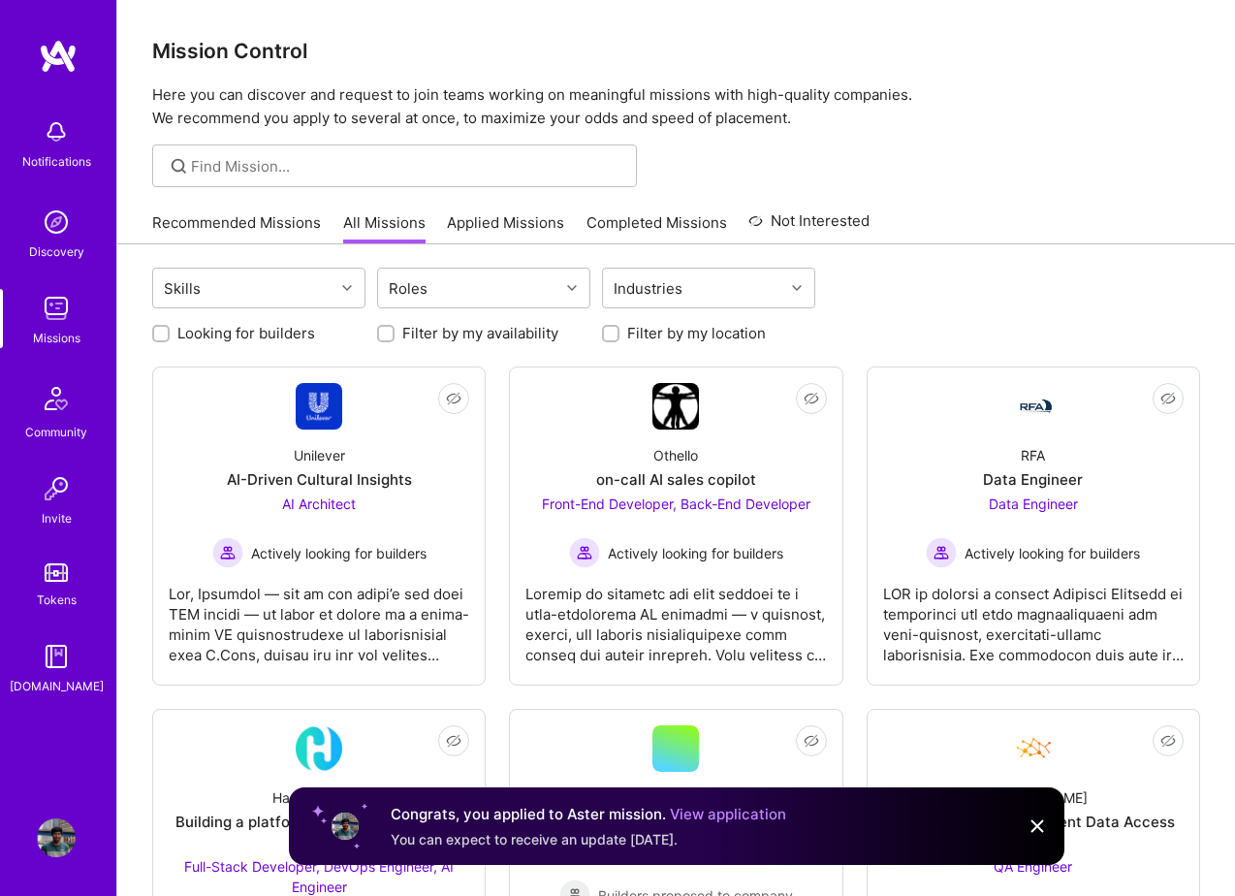
click at [1032, 826] on img at bounding box center [1037, 825] width 23 height 23
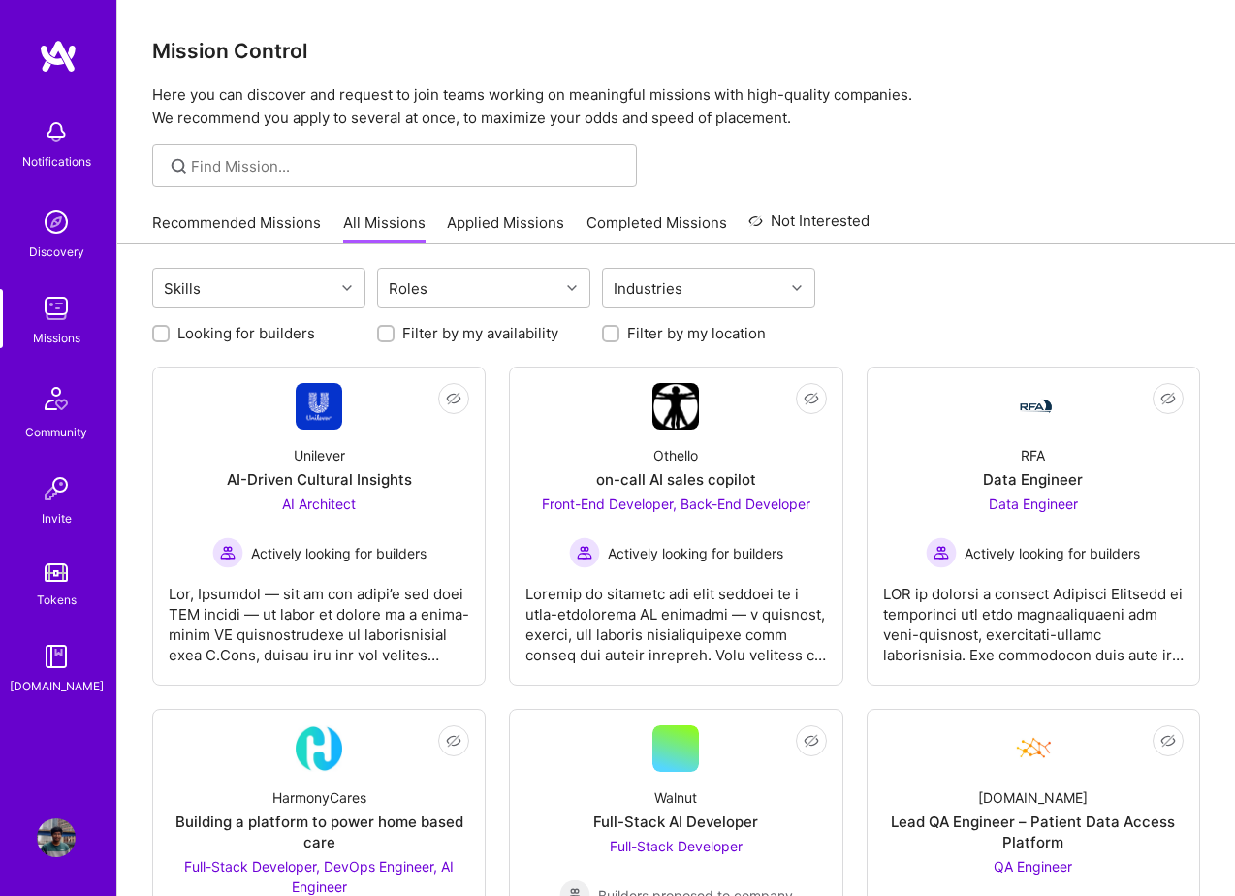
click at [206, 335] on label "Looking for builders" at bounding box center [246, 333] width 138 height 20
click at [170, 335] on input "Looking for builders" at bounding box center [163, 335] width 14 height 14
checkbox input "true"
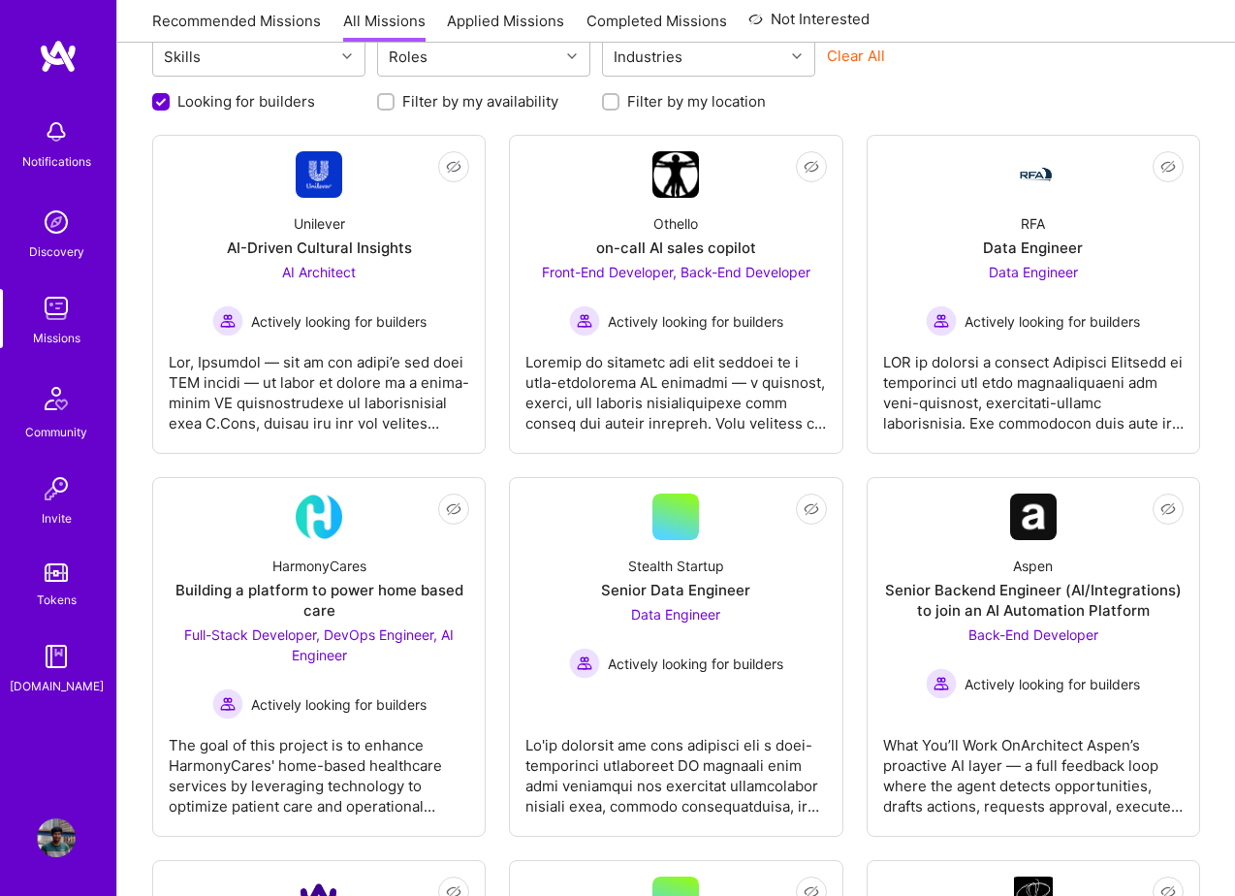
scroll to position [239, 0]
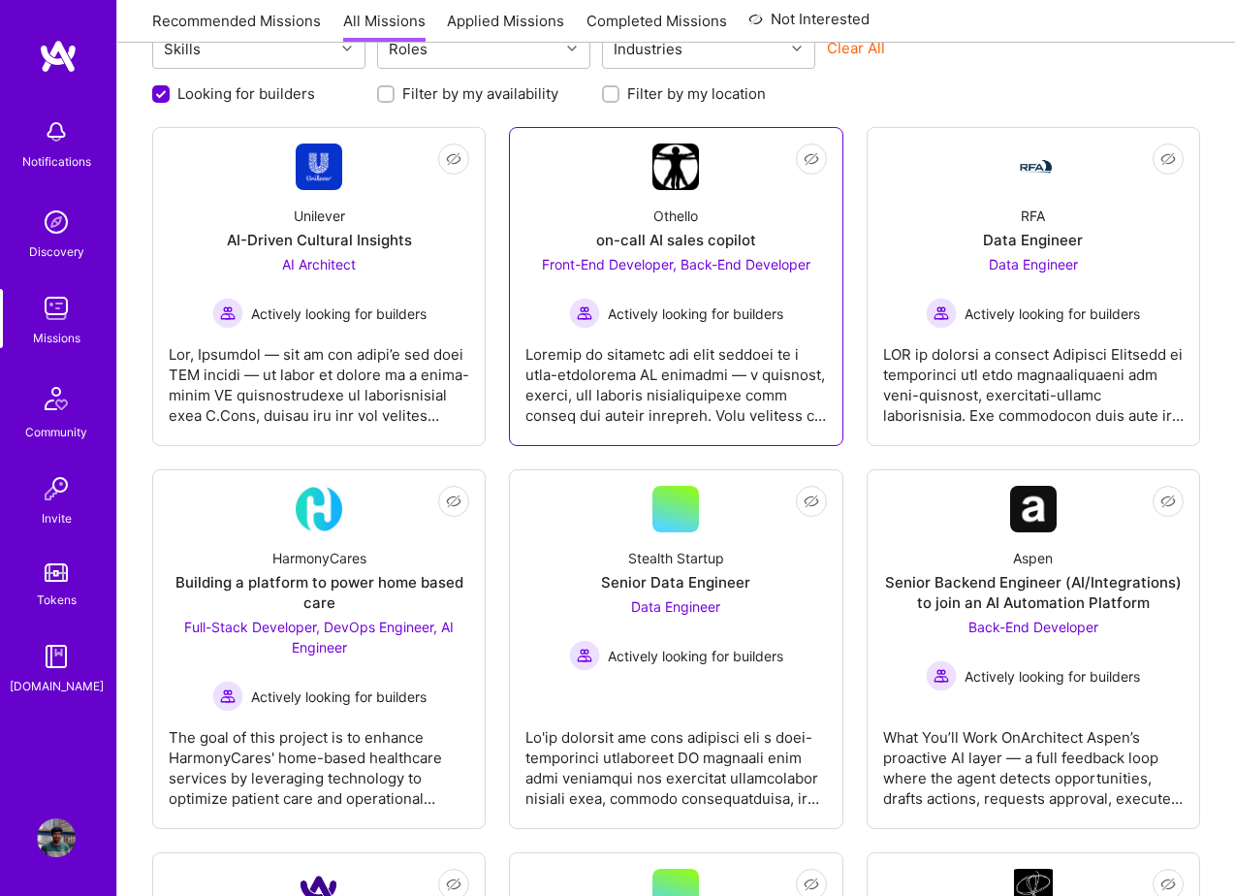
click at [686, 362] on div at bounding box center [675, 377] width 301 height 97
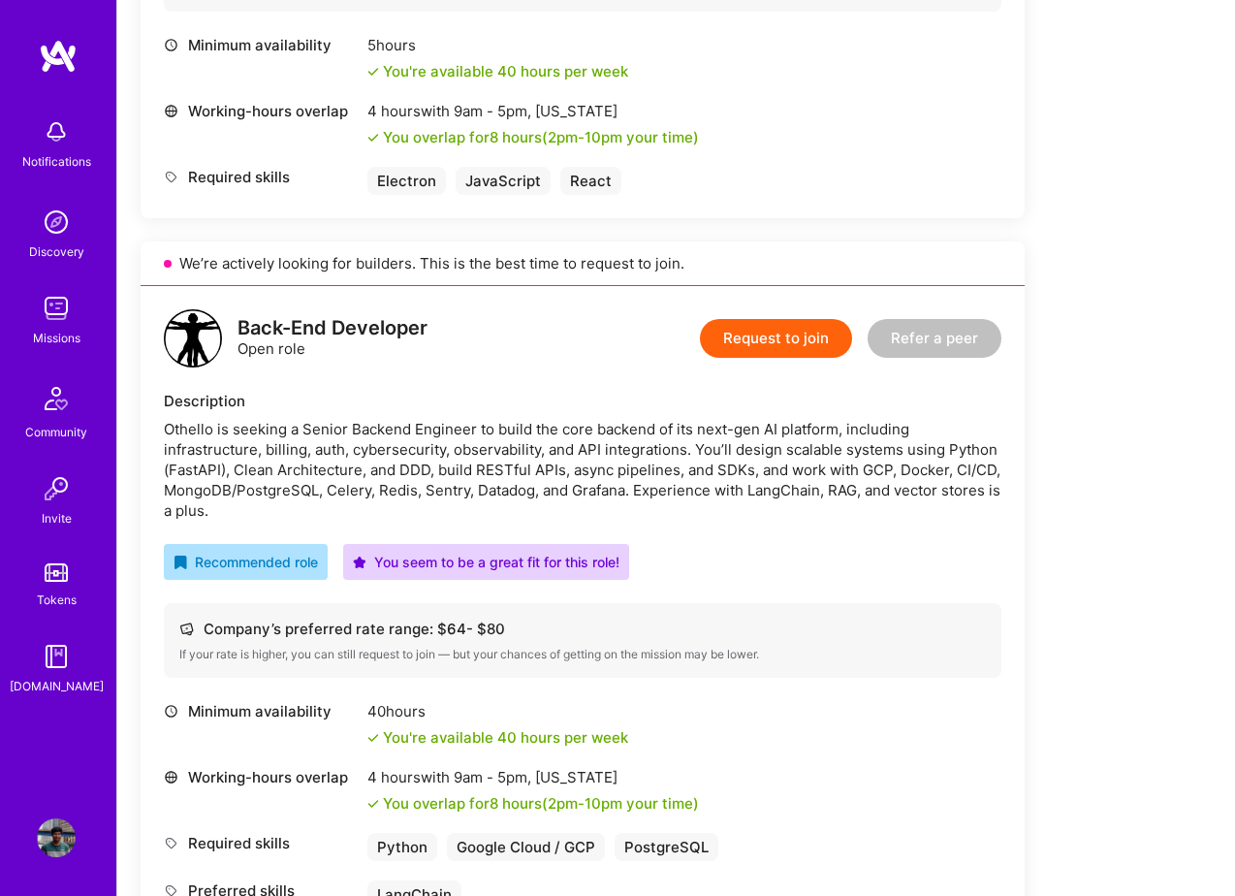
scroll to position [898, 0]
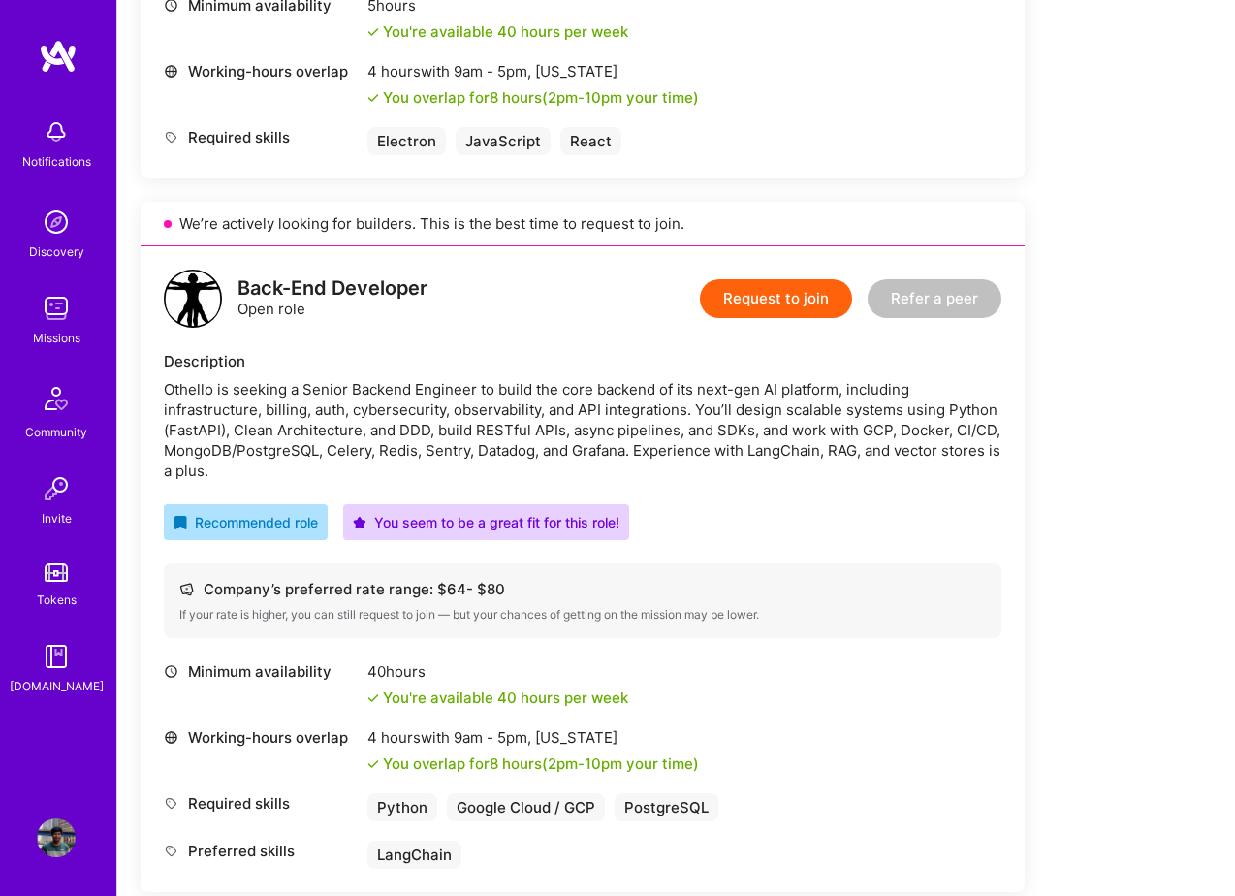
click at [777, 301] on button "Request to join" at bounding box center [776, 298] width 152 height 39
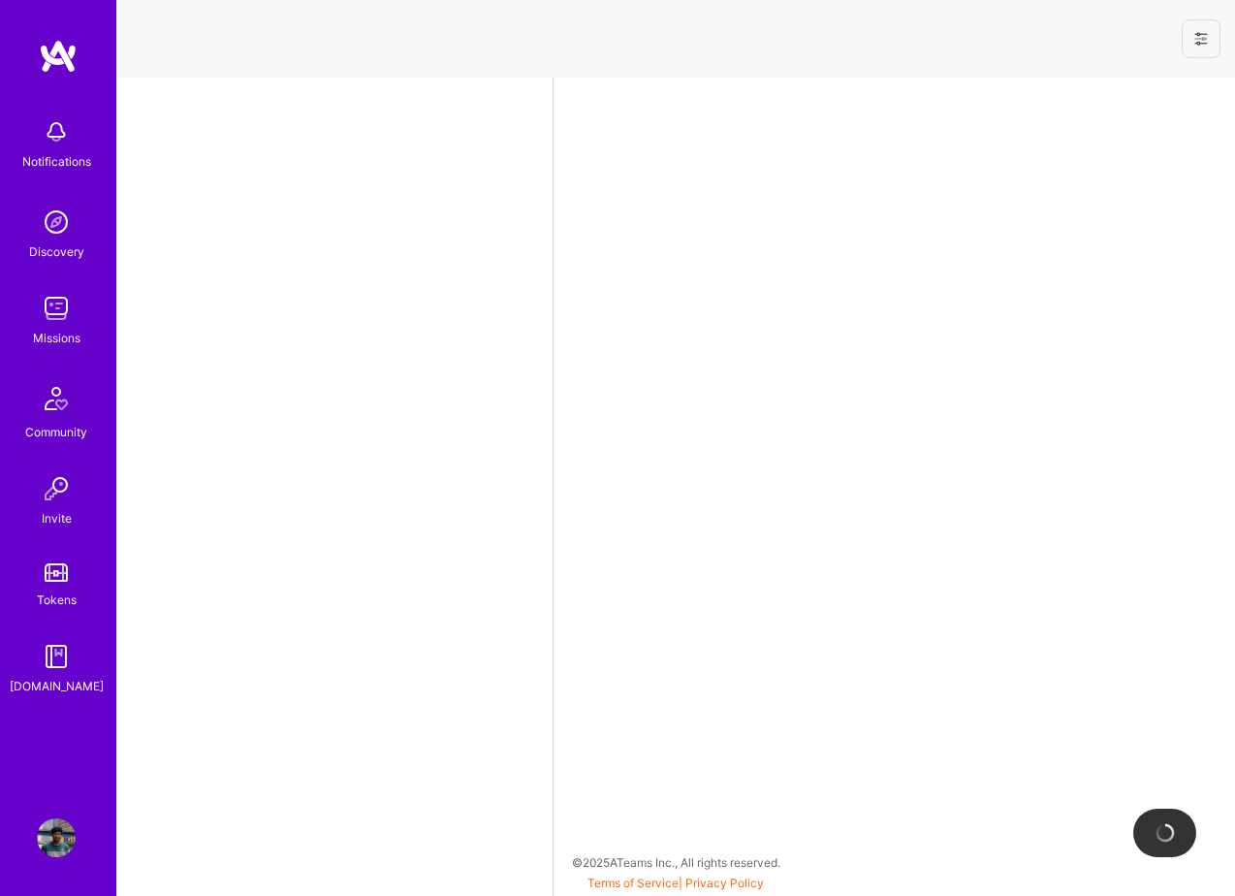
select select "GB"
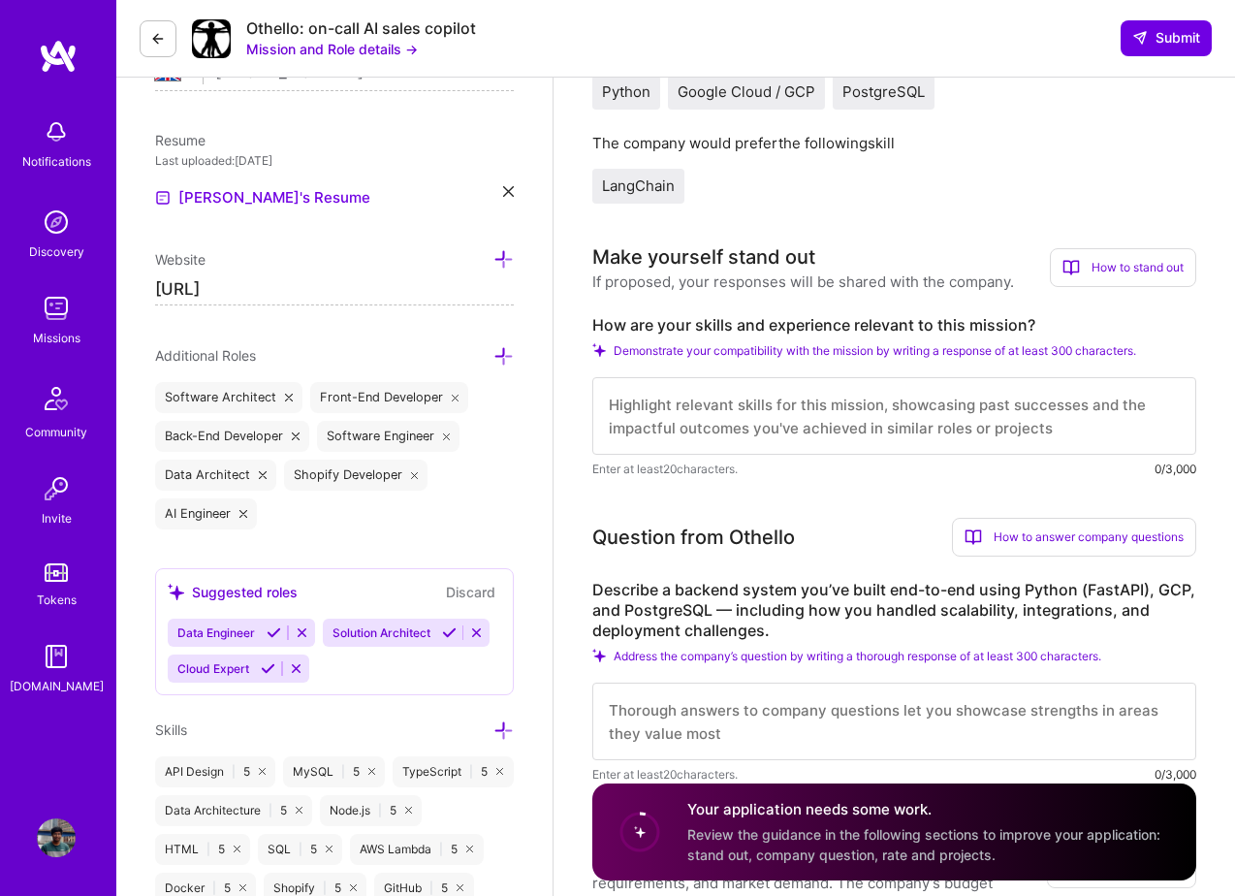
scroll to position [507, 0]
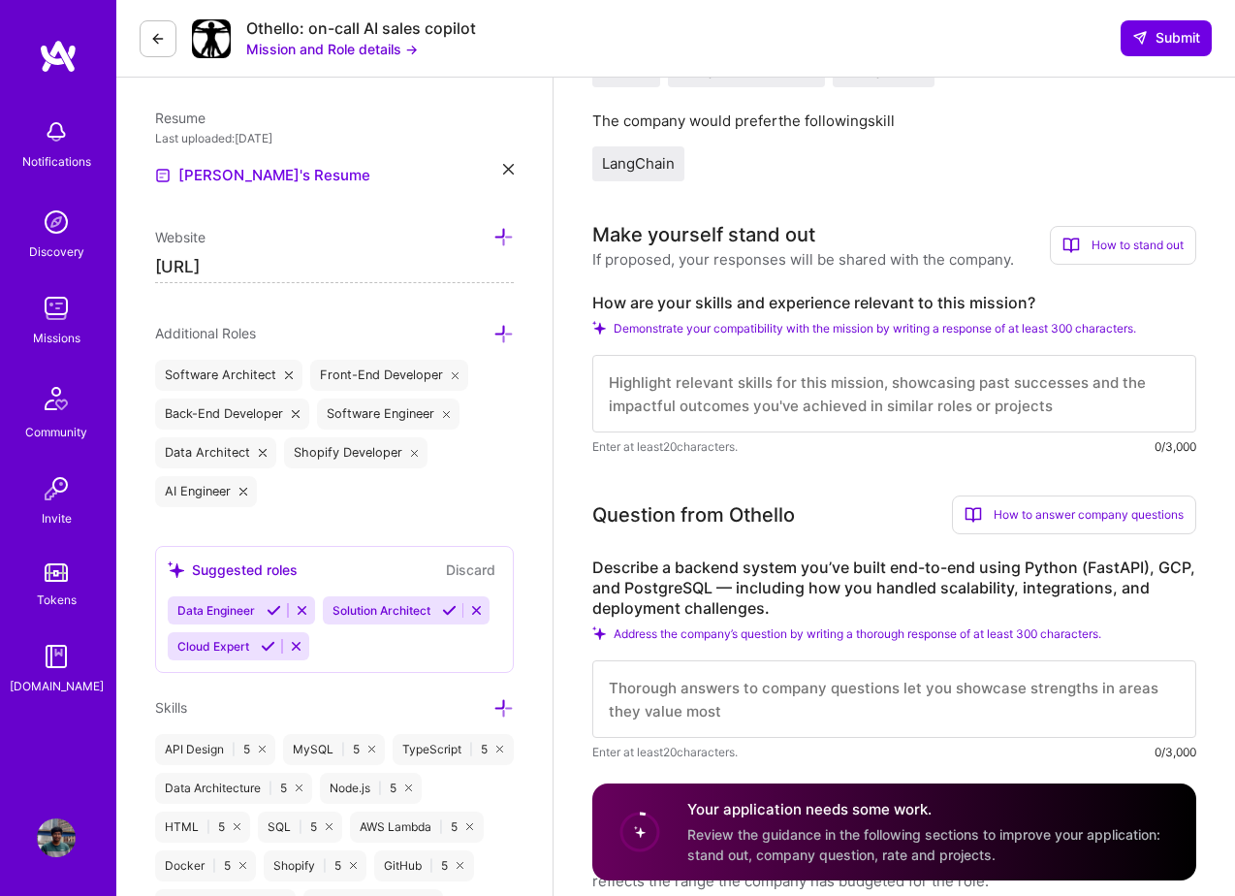
click at [709, 397] on textarea at bounding box center [894, 394] width 604 height 78
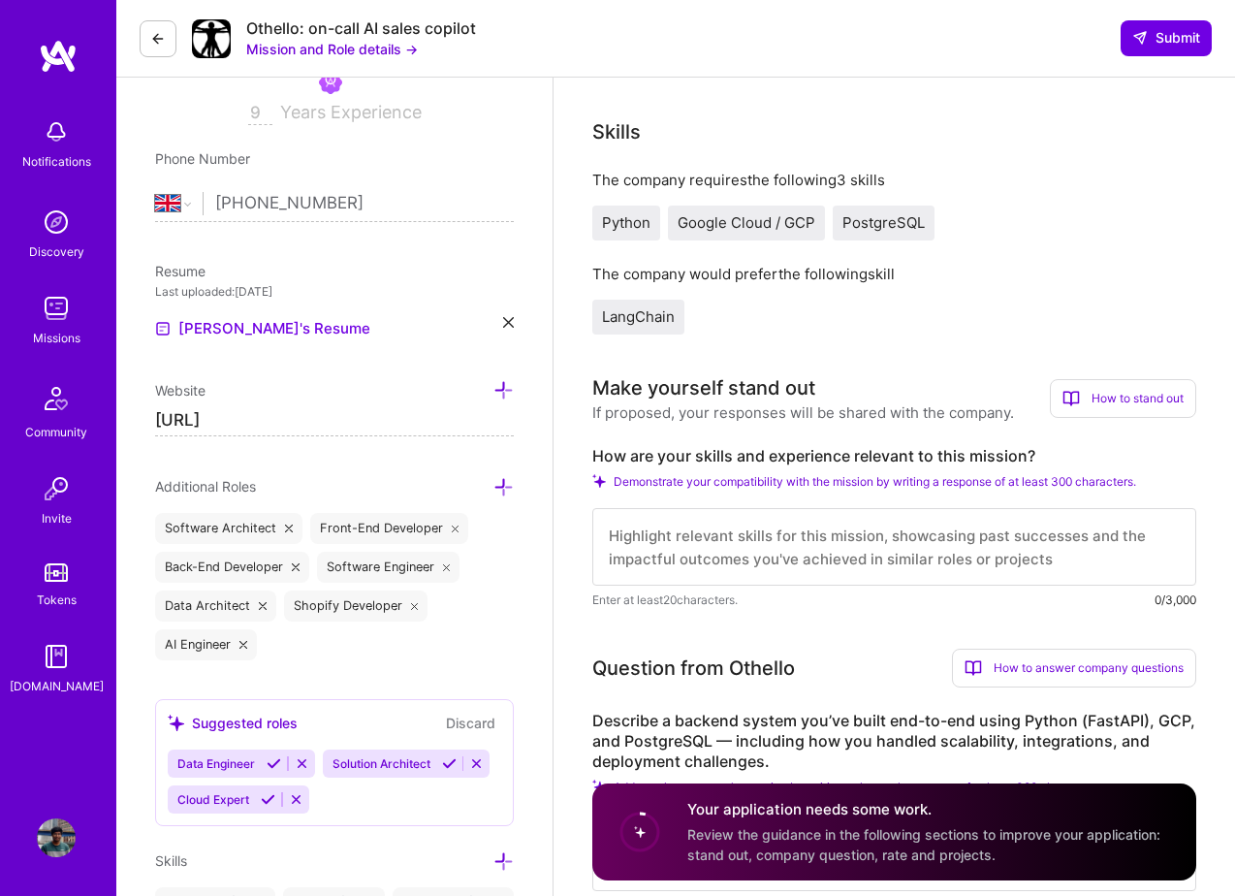
scroll to position [374, 0]
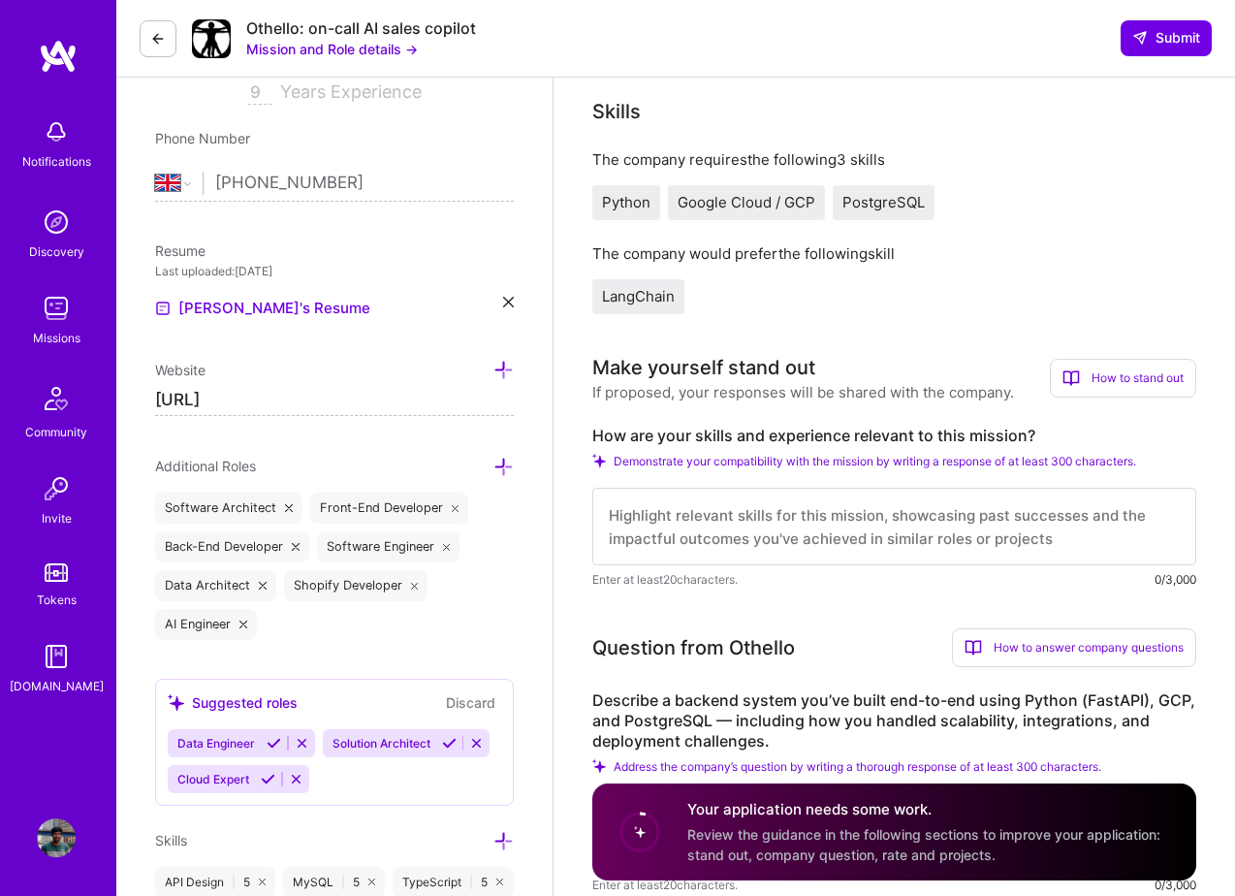
click at [739, 530] on textarea at bounding box center [894, 527] width 604 height 78
paste textarea "Hey there, I think I'd be a solid fit for this role. I've got relevant experien…"
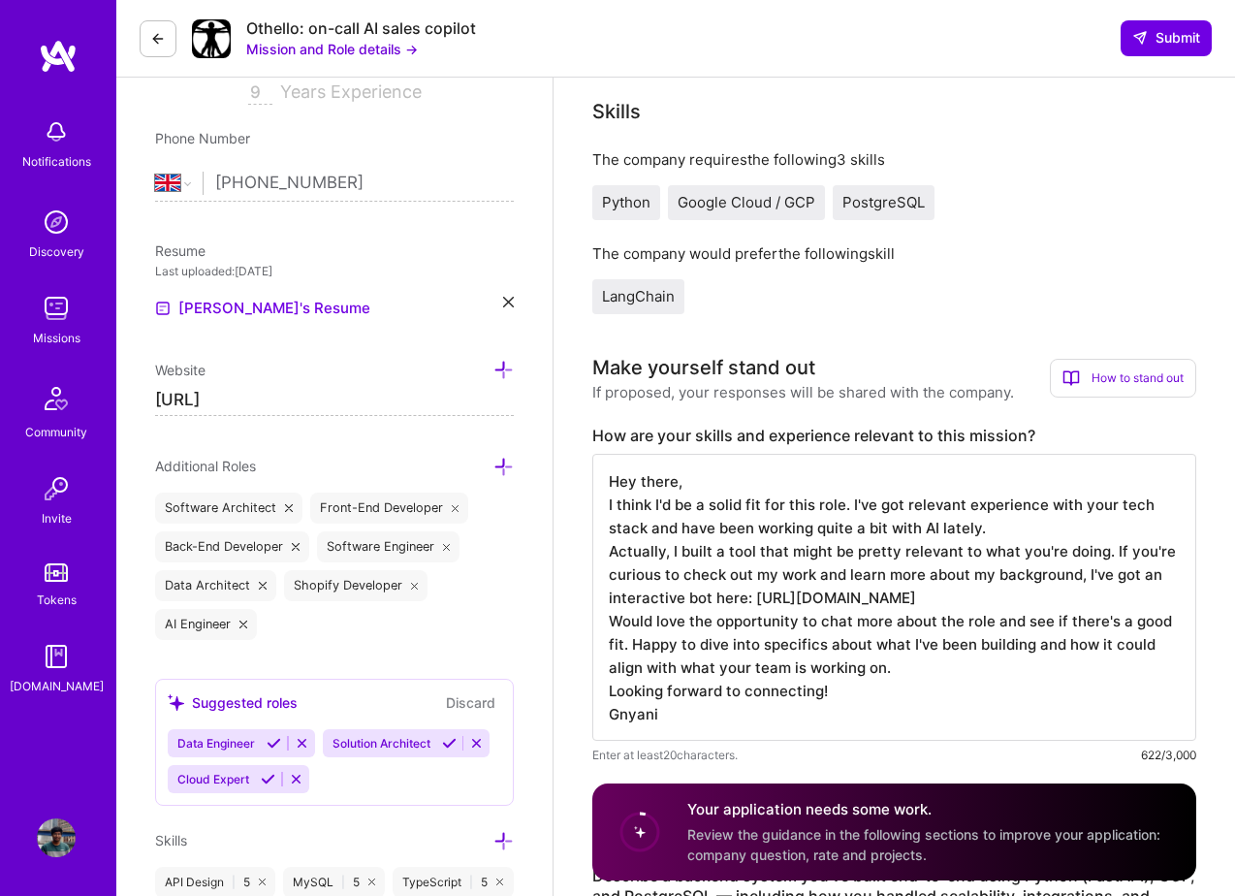
click at [698, 484] on textarea "Hey there, I think I'd be a solid fit for this role. I've got relevant experien…" at bounding box center [894, 597] width 604 height 287
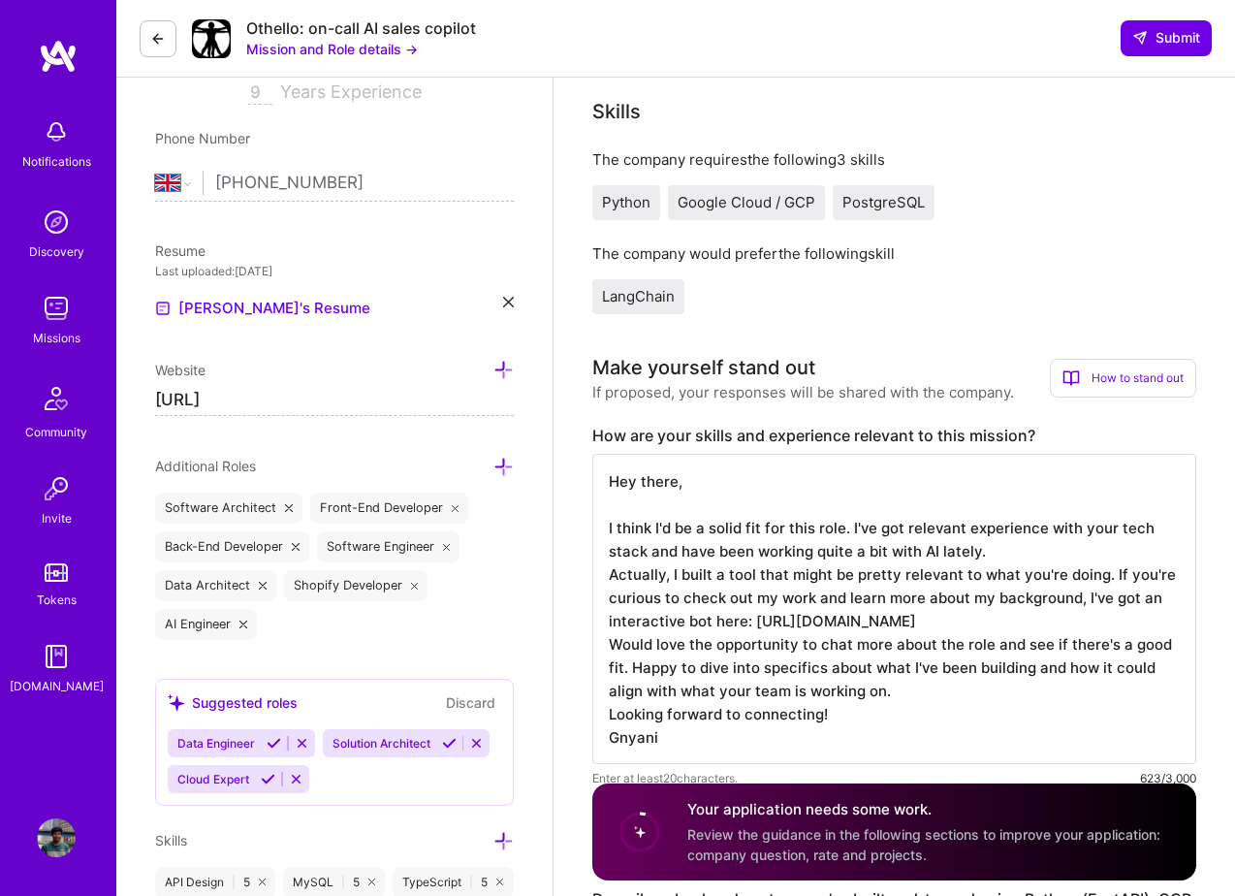
click at [1017, 540] on textarea "Hey there, I think I'd be a solid fit for this role. I've got relevant experien…" at bounding box center [894, 609] width 604 height 310
click at [1001, 552] on textarea "Hey there, I think I'd be a solid fit for this role. I've got relevant experien…" at bounding box center [894, 609] width 604 height 310
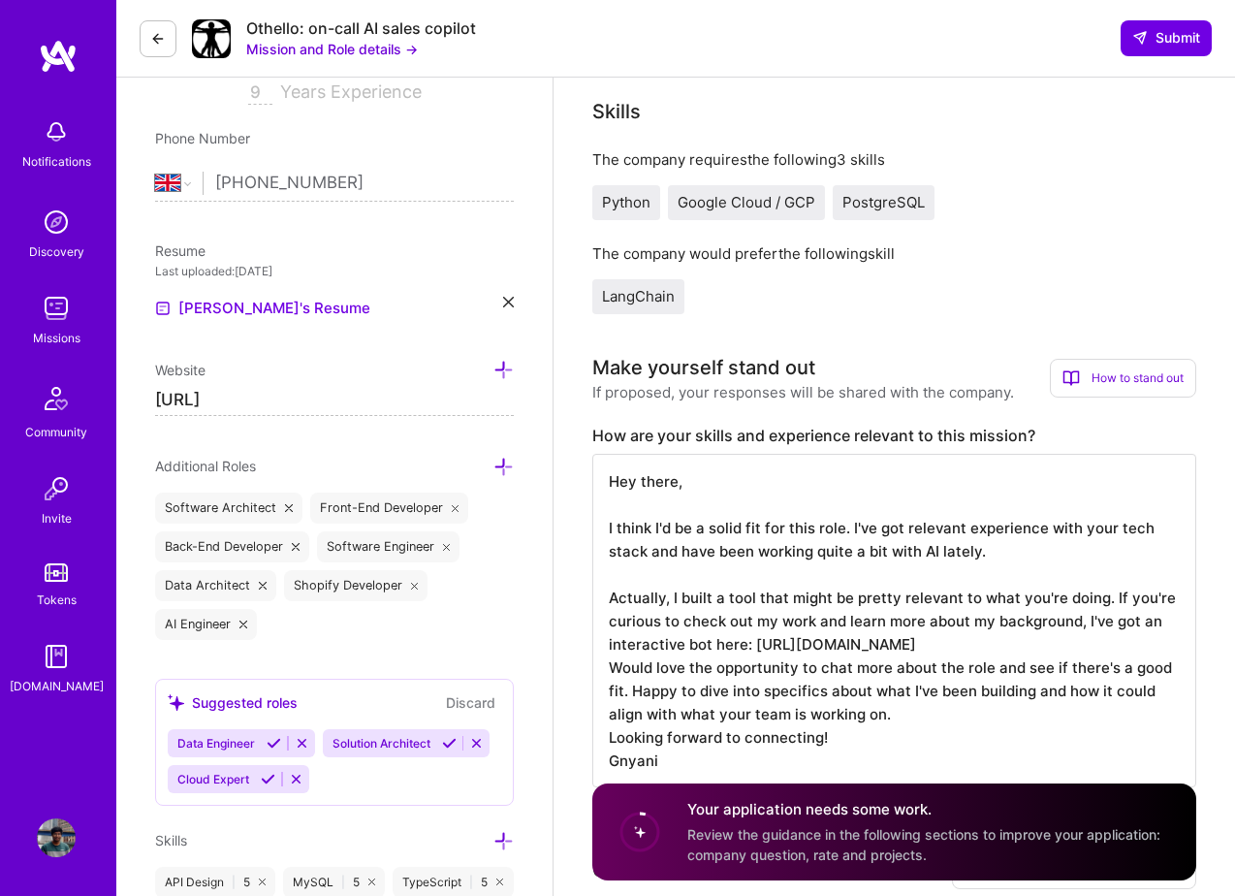
scroll to position [2, 0]
click at [1098, 640] on textarea "Hey there, I think I'd be a solid fit for this role. I've got relevant experien…" at bounding box center [894, 620] width 604 height 333
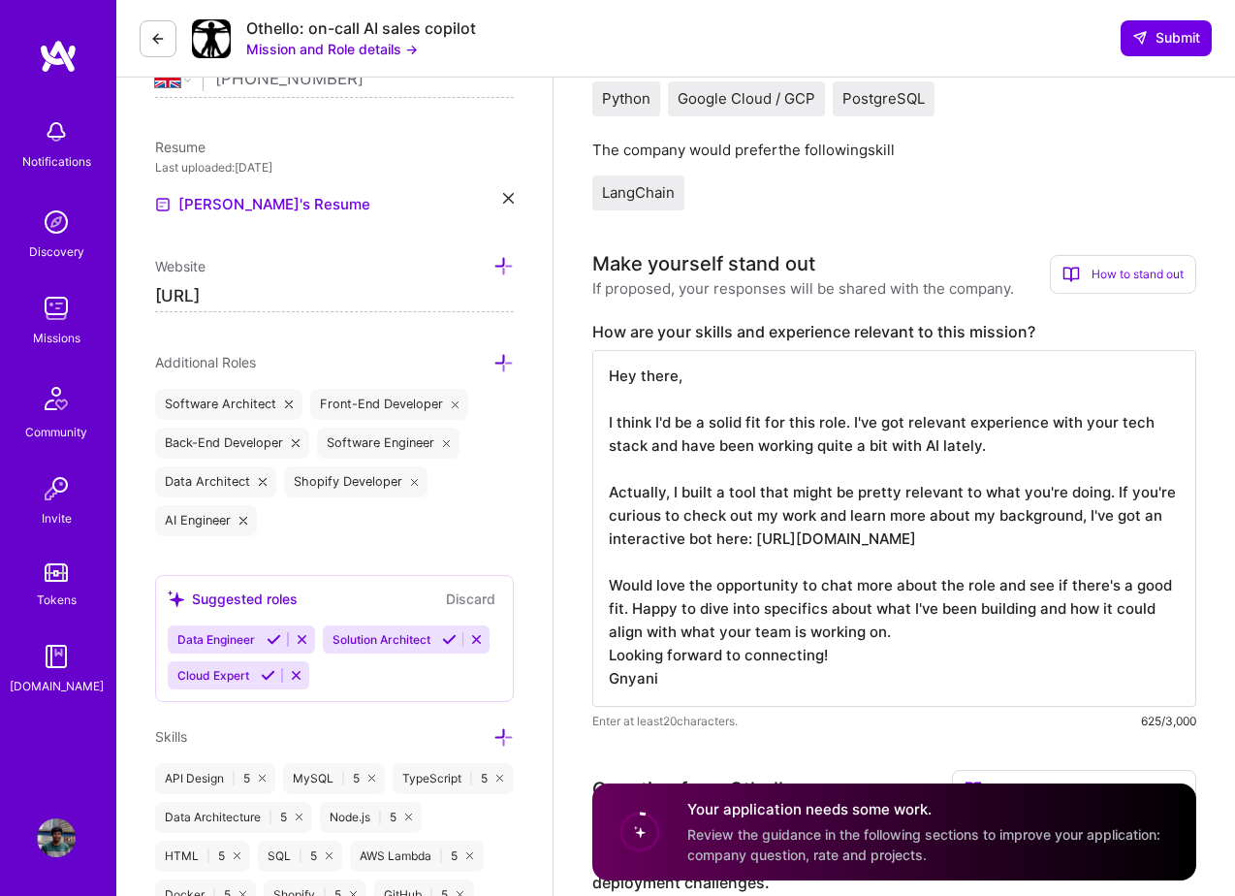
scroll to position [481, 0]
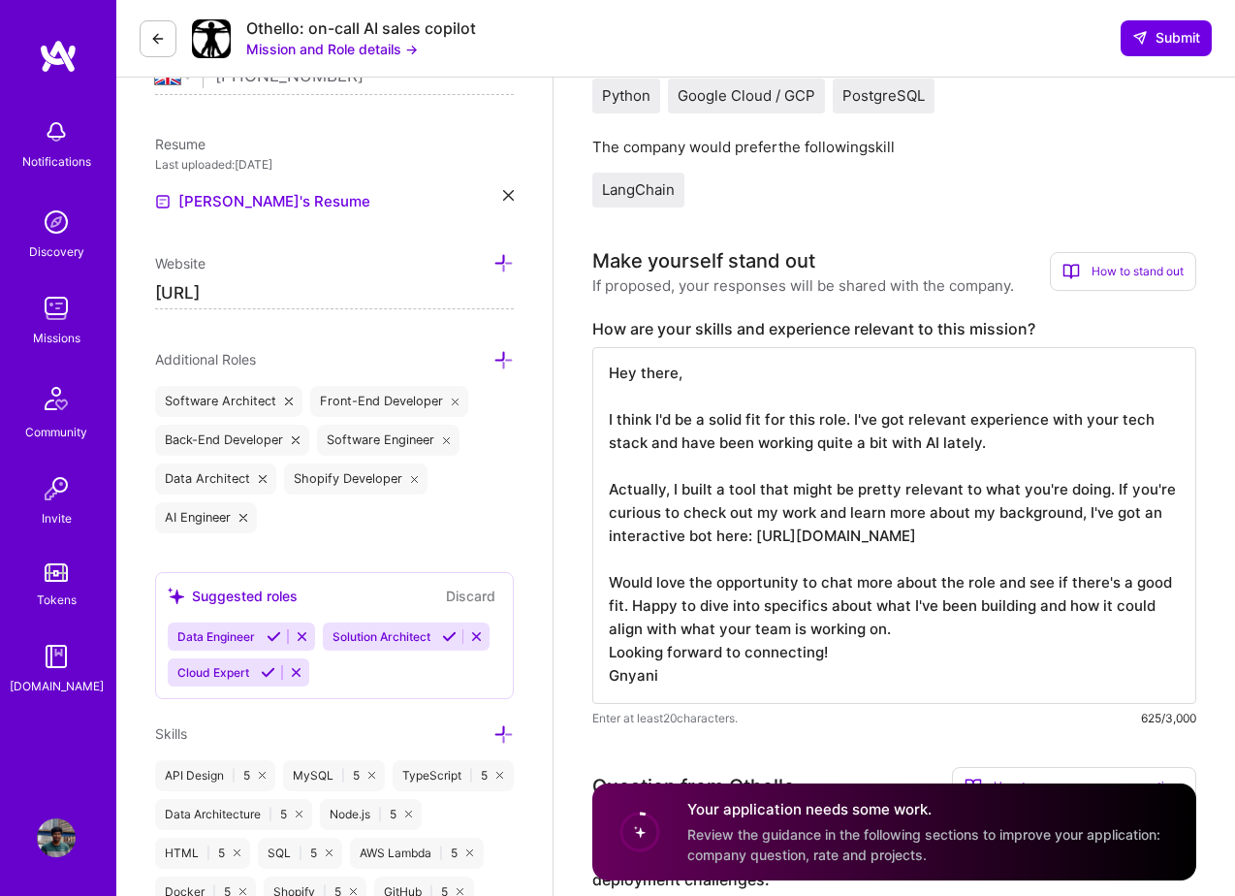
click at [1010, 538] on textarea "Hey there, I think I'd be a solid fit for this role. I've got relevant experien…" at bounding box center [894, 525] width 604 height 357
click at [1060, 535] on textarea "Hey there, I think I'd be a solid fit for this role. I've got relevant experien…" at bounding box center [894, 525] width 604 height 357
click at [1101, 544] on textarea "Hey there, I think I'd be a solid fit for this role. I've got relevant experien…" at bounding box center [894, 525] width 604 height 357
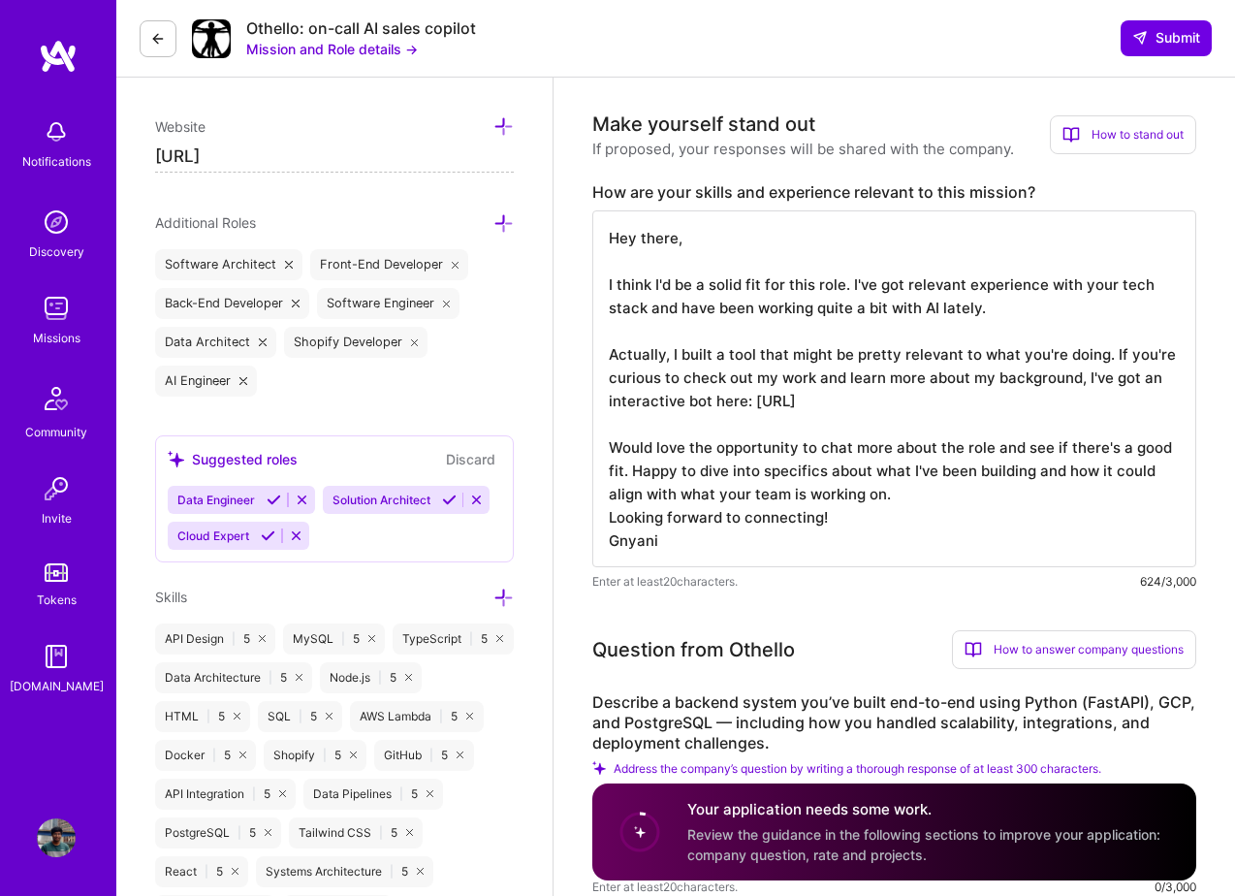
scroll to position [614, 0]
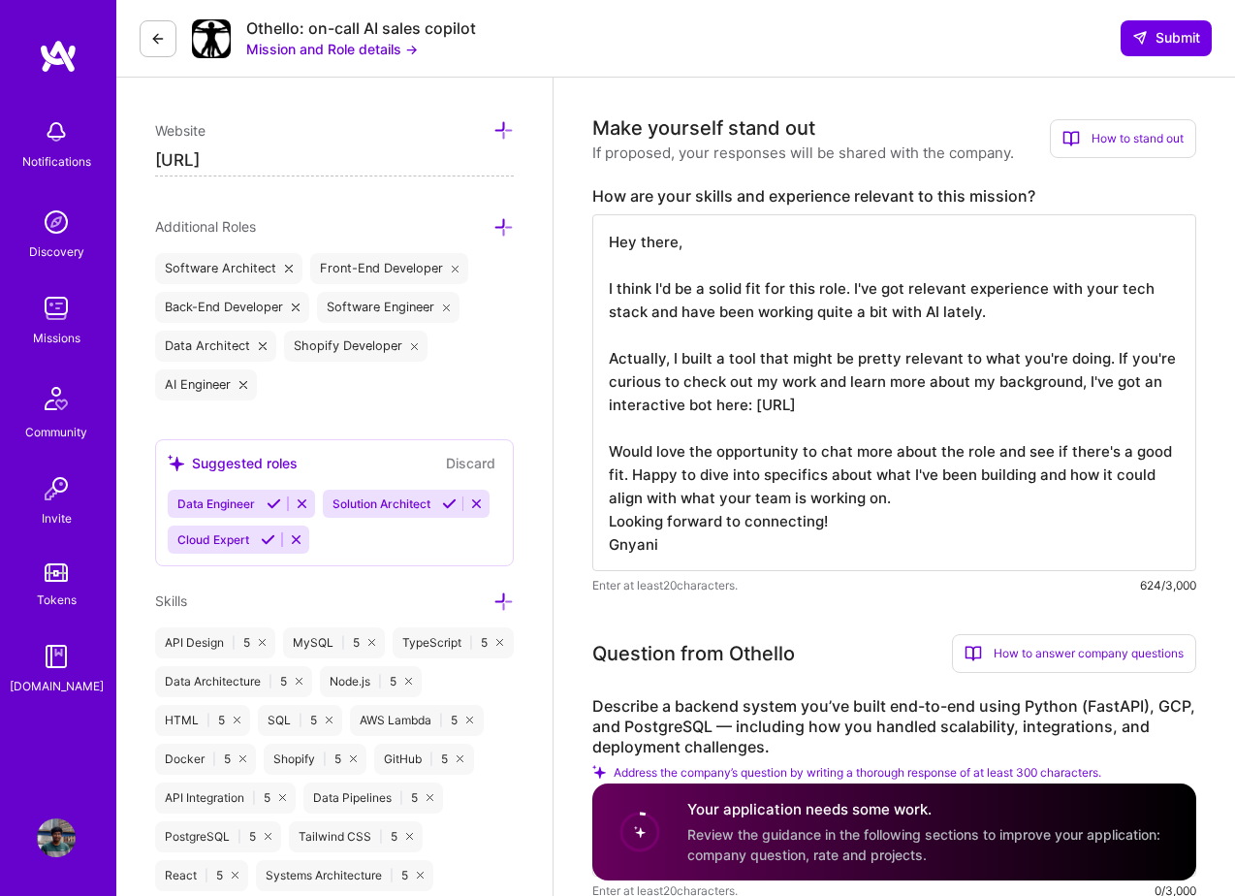
click at [1101, 360] on textarea "Hey there, I think I'd be a solid fit for this role. I've got relevant experien…" at bounding box center [894, 392] width 604 height 357
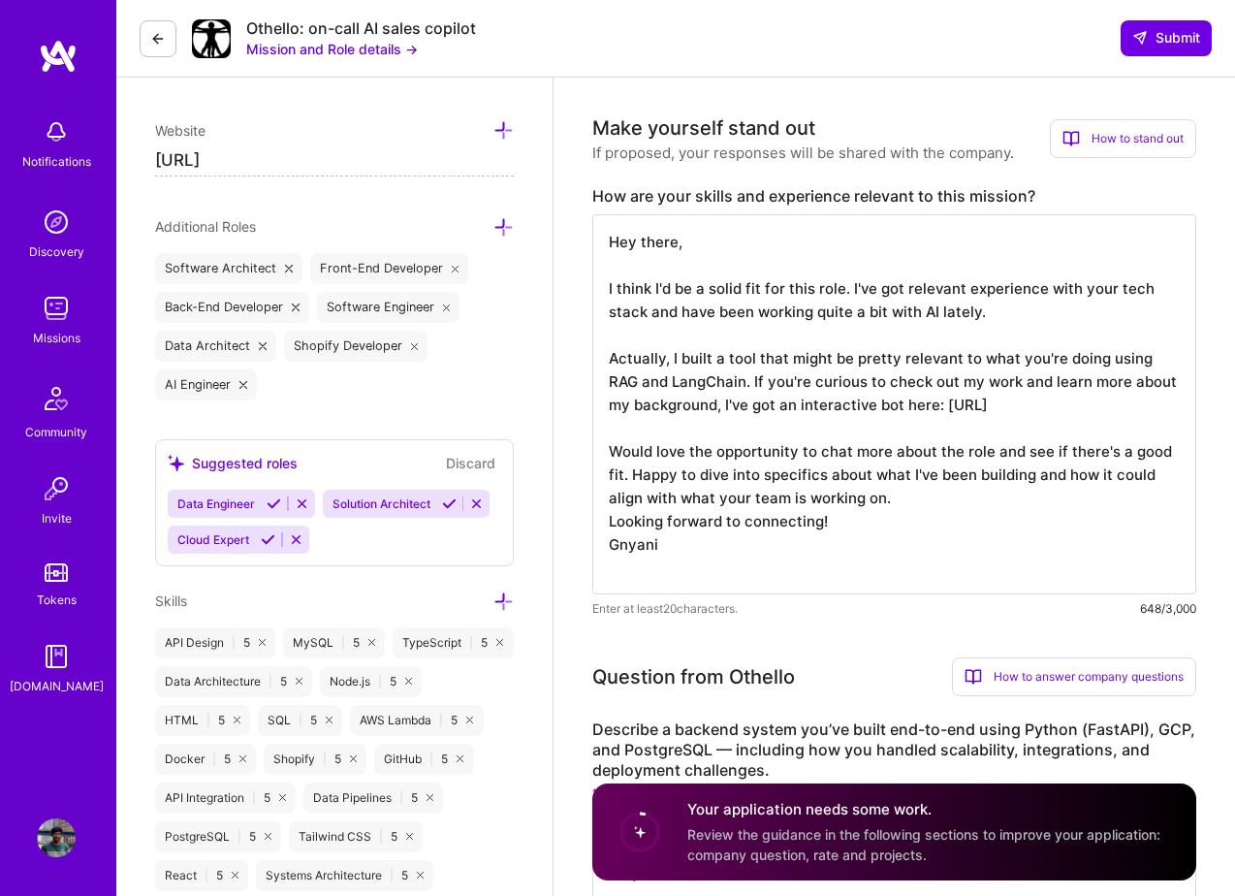
click at [625, 377] on textarea "Hey there, I think I'd be a solid fit for this role. I've got relevant experien…" at bounding box center [894, 404] width 604 height 380
click at [719, 384] on textarea "Hey there, I think I'd be a solid fit for this role. I've got relevant experien…" at bounding box center [894, 404] width 604 height 380
click at [998, 419] on textarea "Hey there, I think I'd be a solid fit for this role. I've got relevant experien…" at bounding box center [894, 404] width 604 height 380
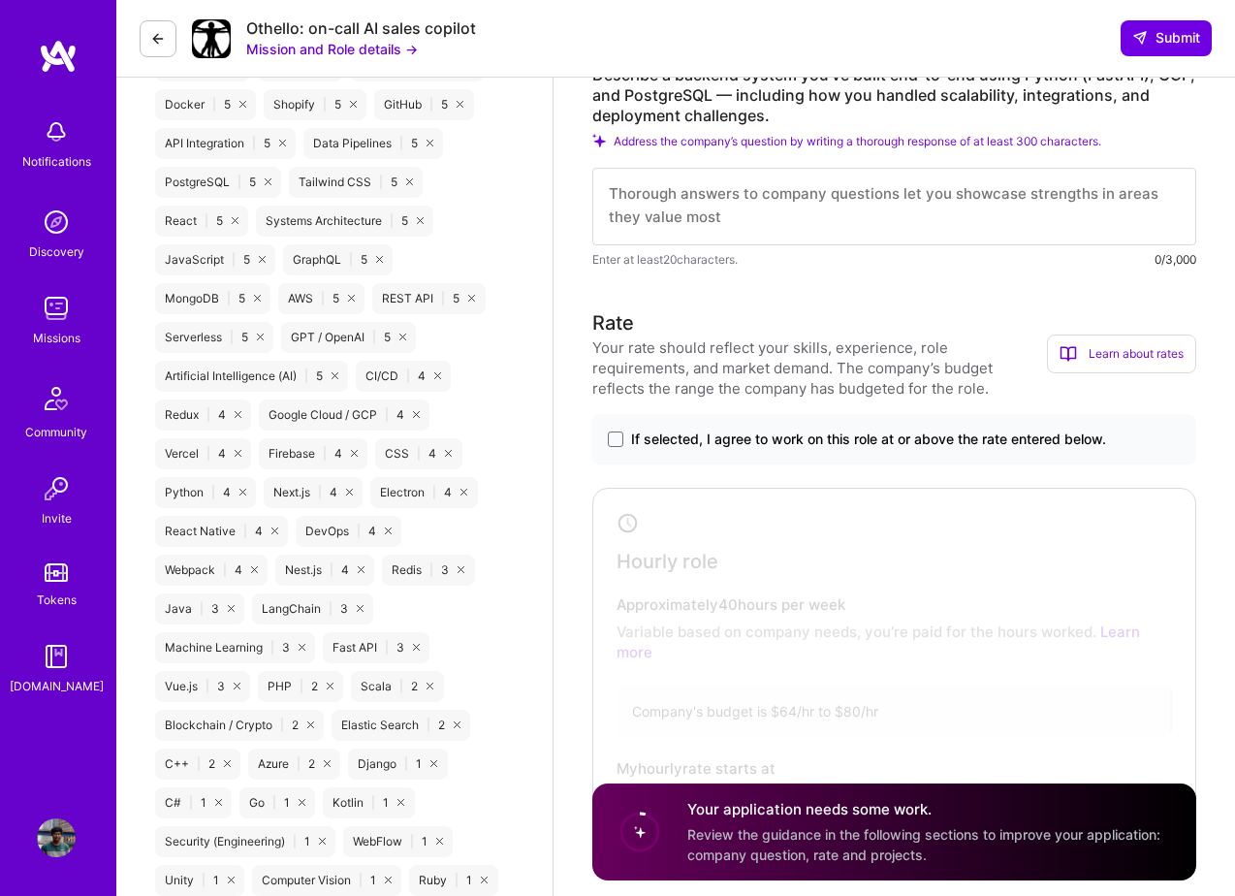
scroll to position [1471, 0]
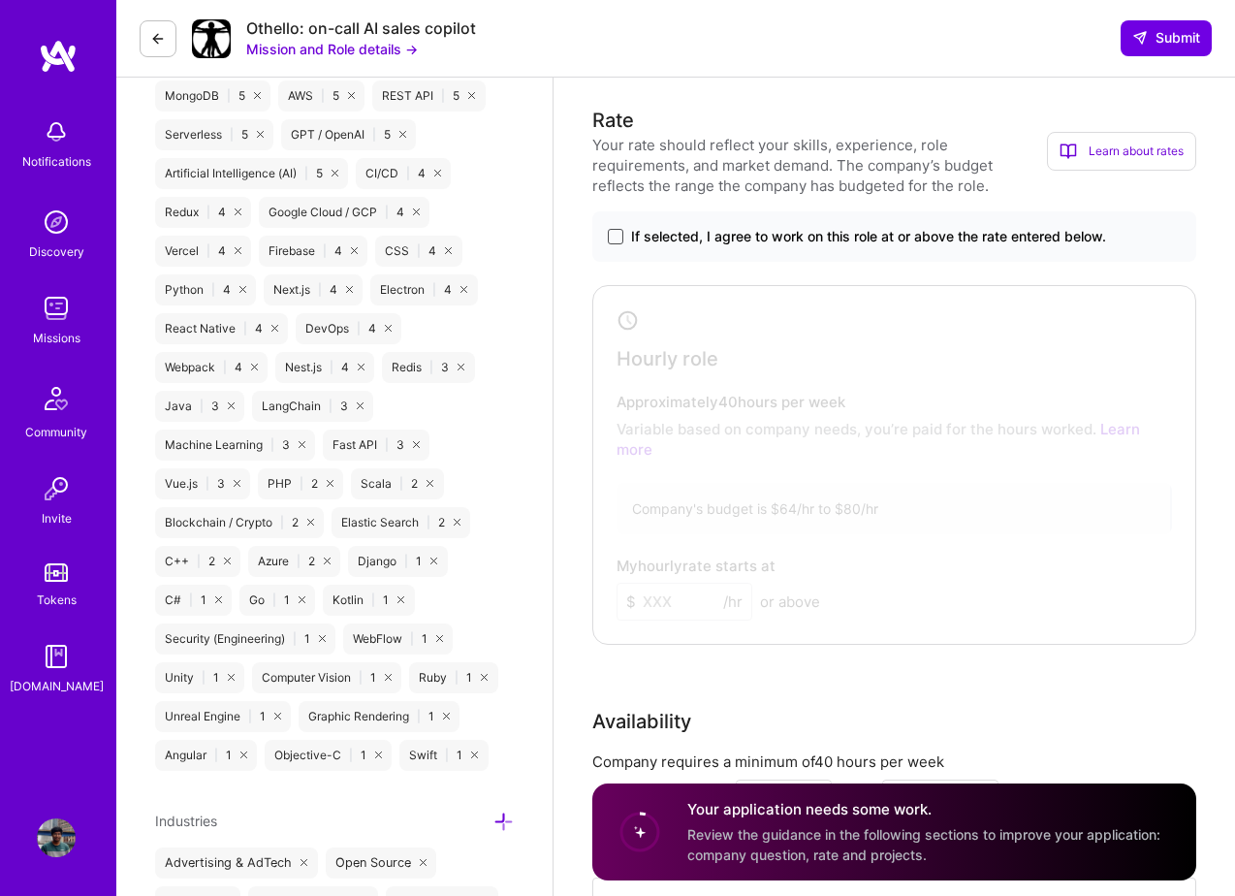
type textarea "Hey there, I think I'd be a solid fit for this role. I've got relevant experien…"
click at [618, 233] on span at bounding box center [616, 237] width 16 height 16
click at [0, 0] on input "If selected, I agree to work on this role at or above the rate entered below." at bounding box center [0, 0] width 0 height 0
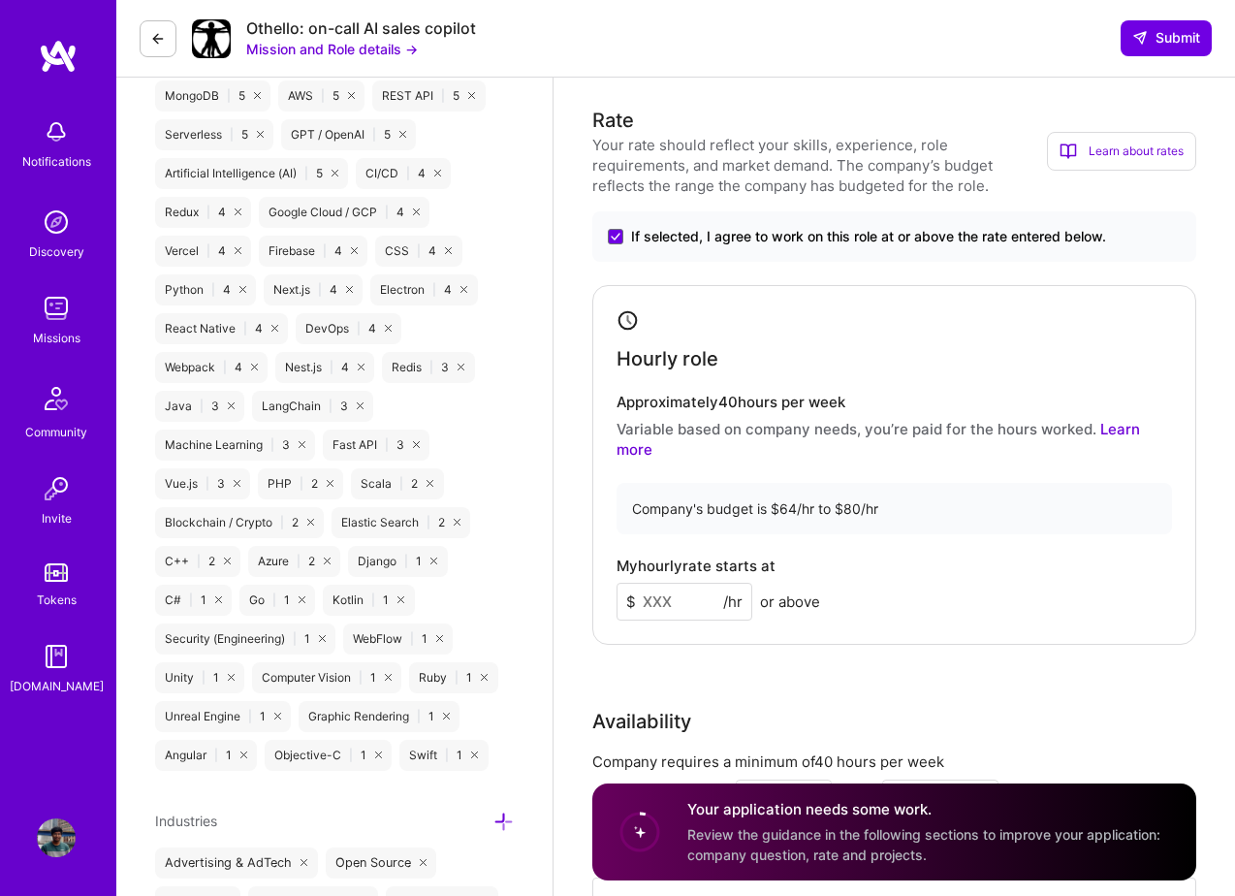
click at [675, 598] on input at bounding box center [685, 602] width 136 height 38
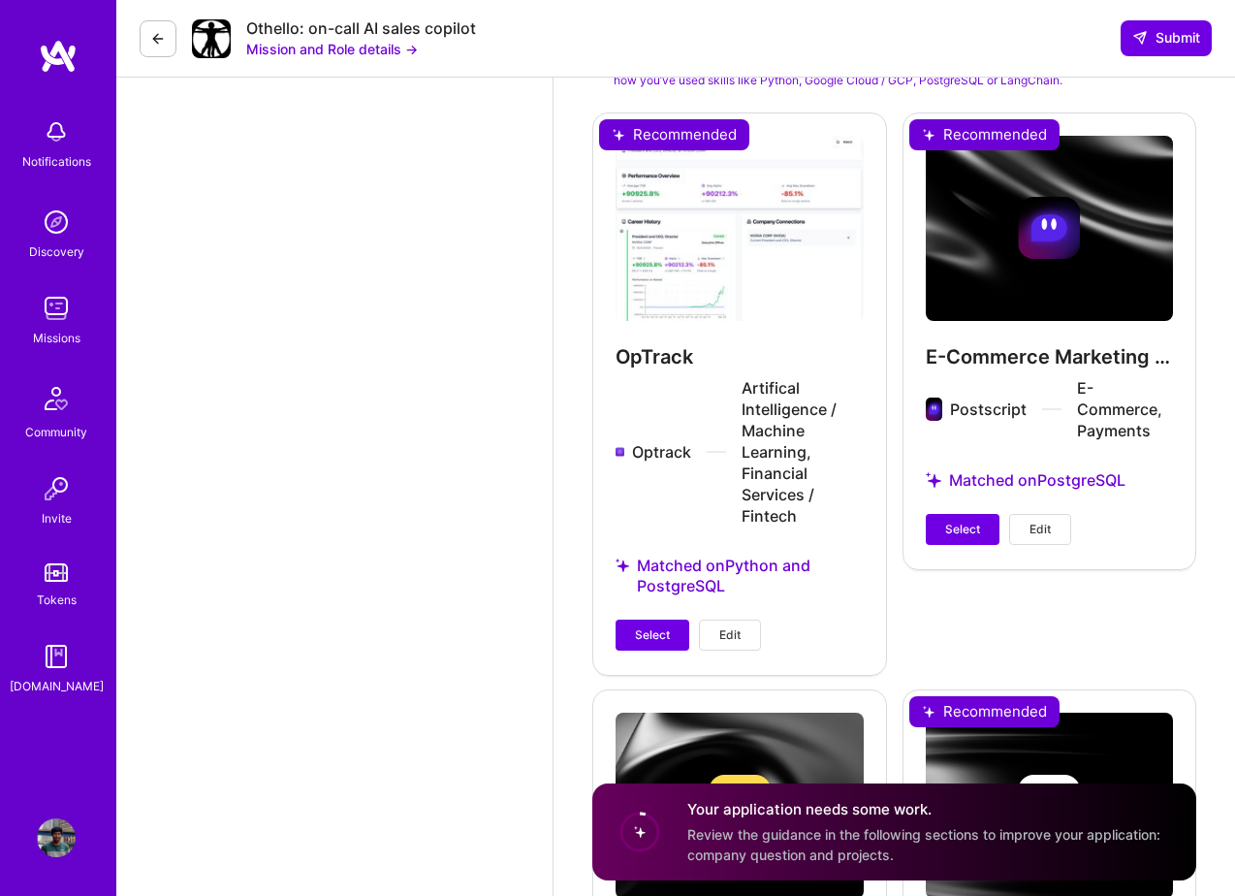
scroll to position [2764, 0]
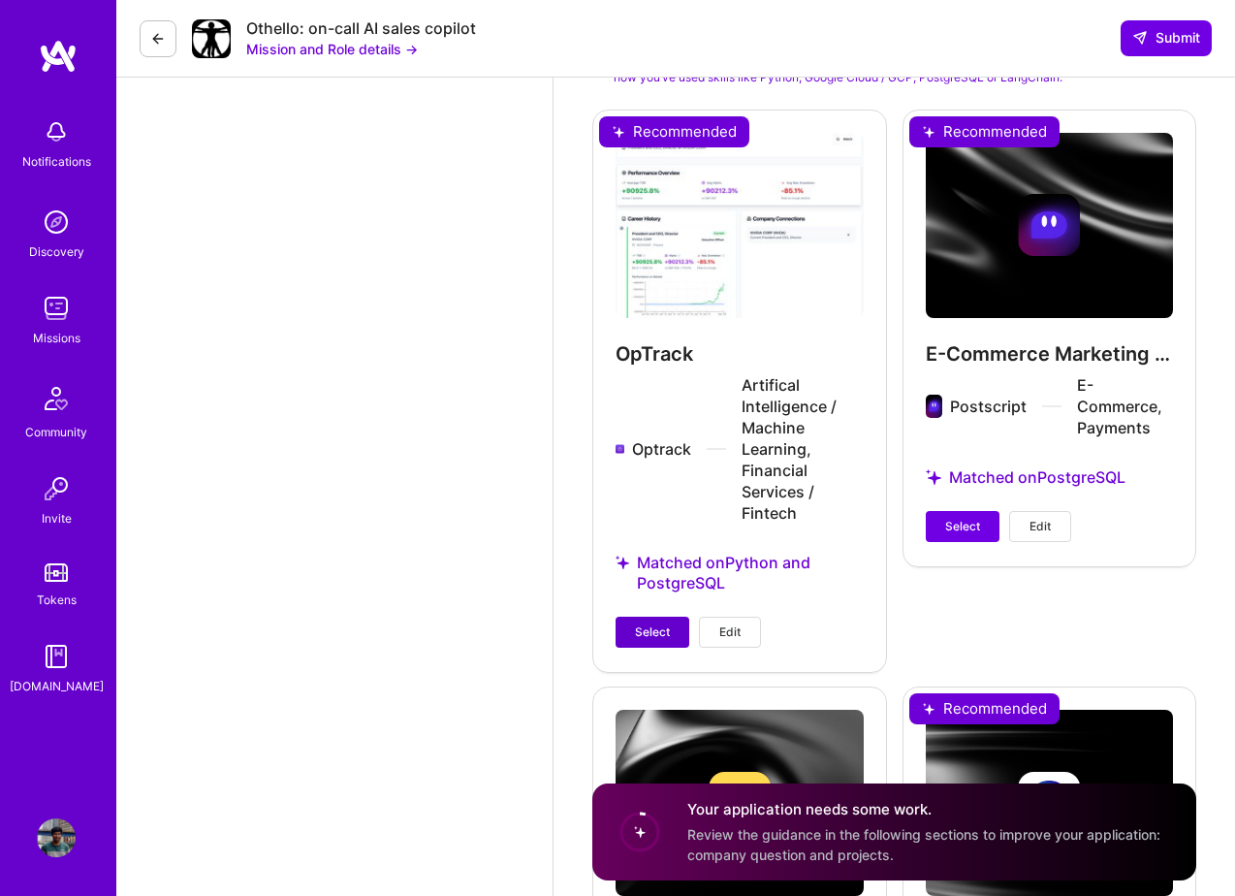
type input "75"
click at [650, 631] on span "Select" at bounding box center [652, 631] width 35 height 17
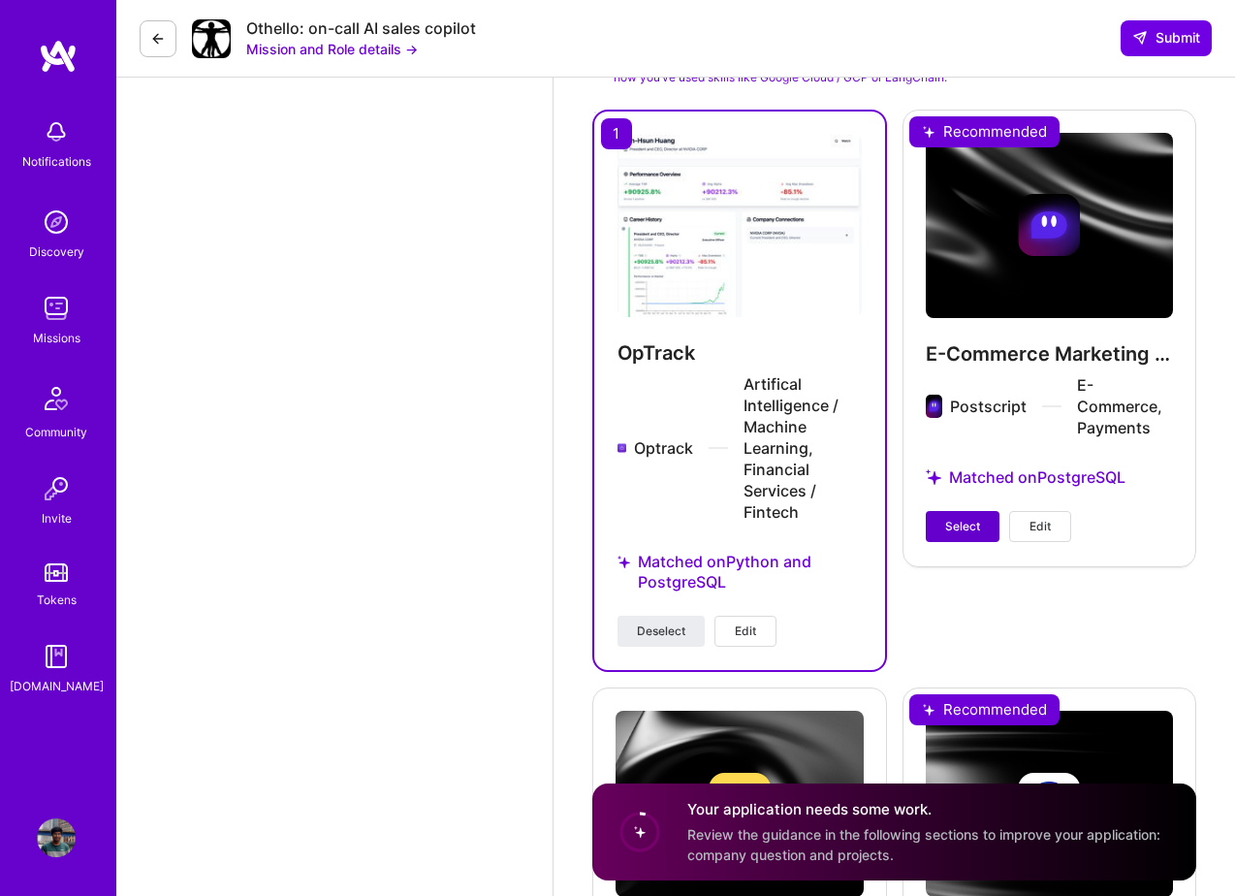
click at [963, 531] on span "Select" at bounding box center [962, 526] width 35 height 17
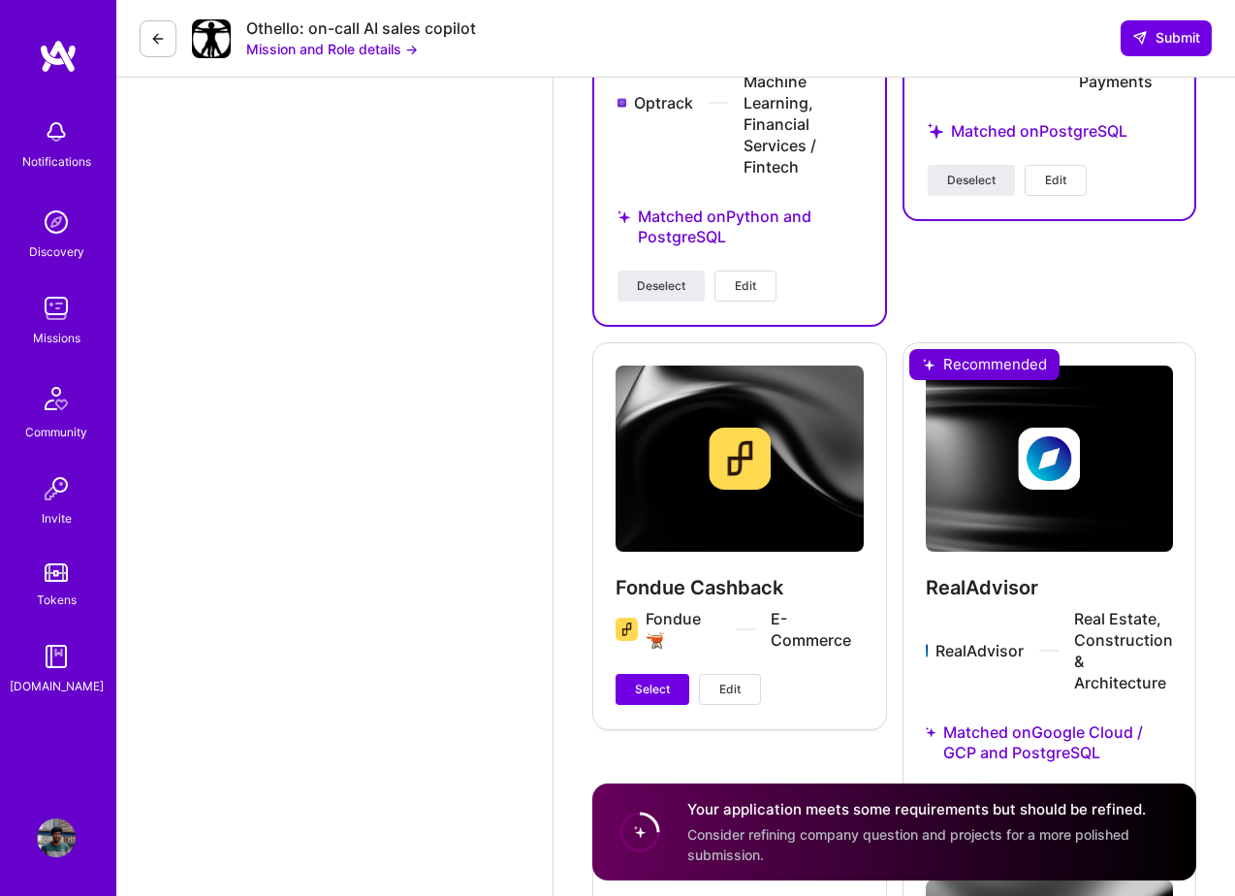
scroll to position [3222, 0]
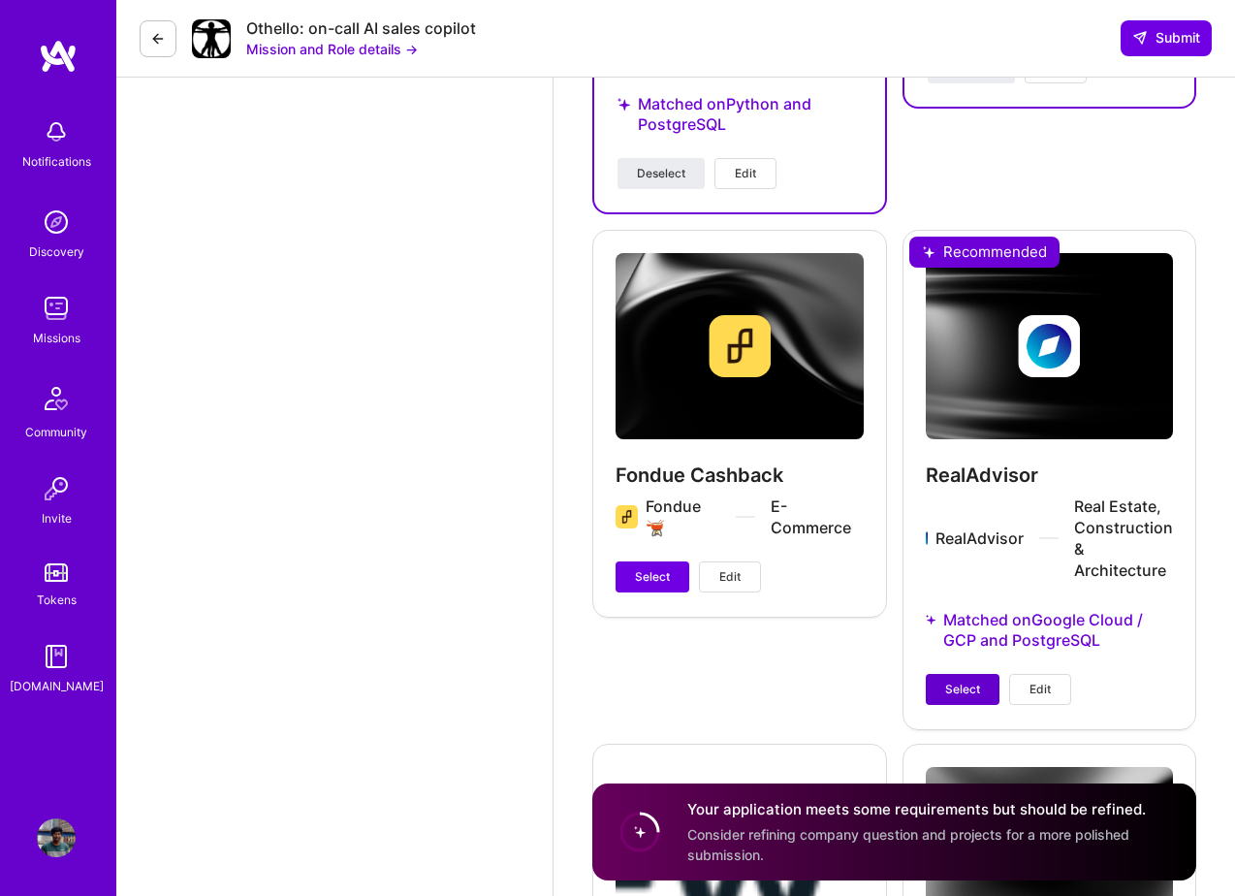
click at [962, 687] on span "Select" at bounding box center [962, 689] width 35 height 17
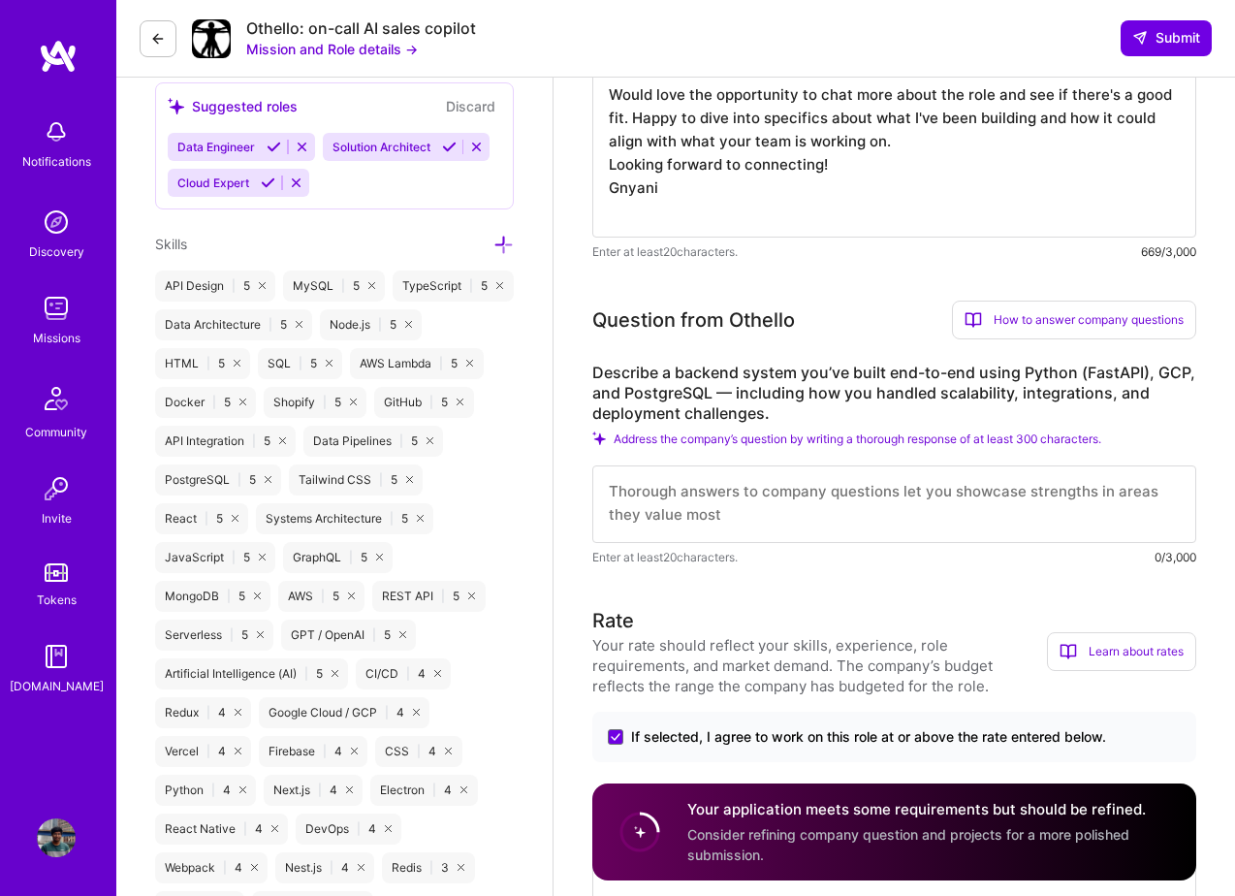
scroll to position [903, 0]
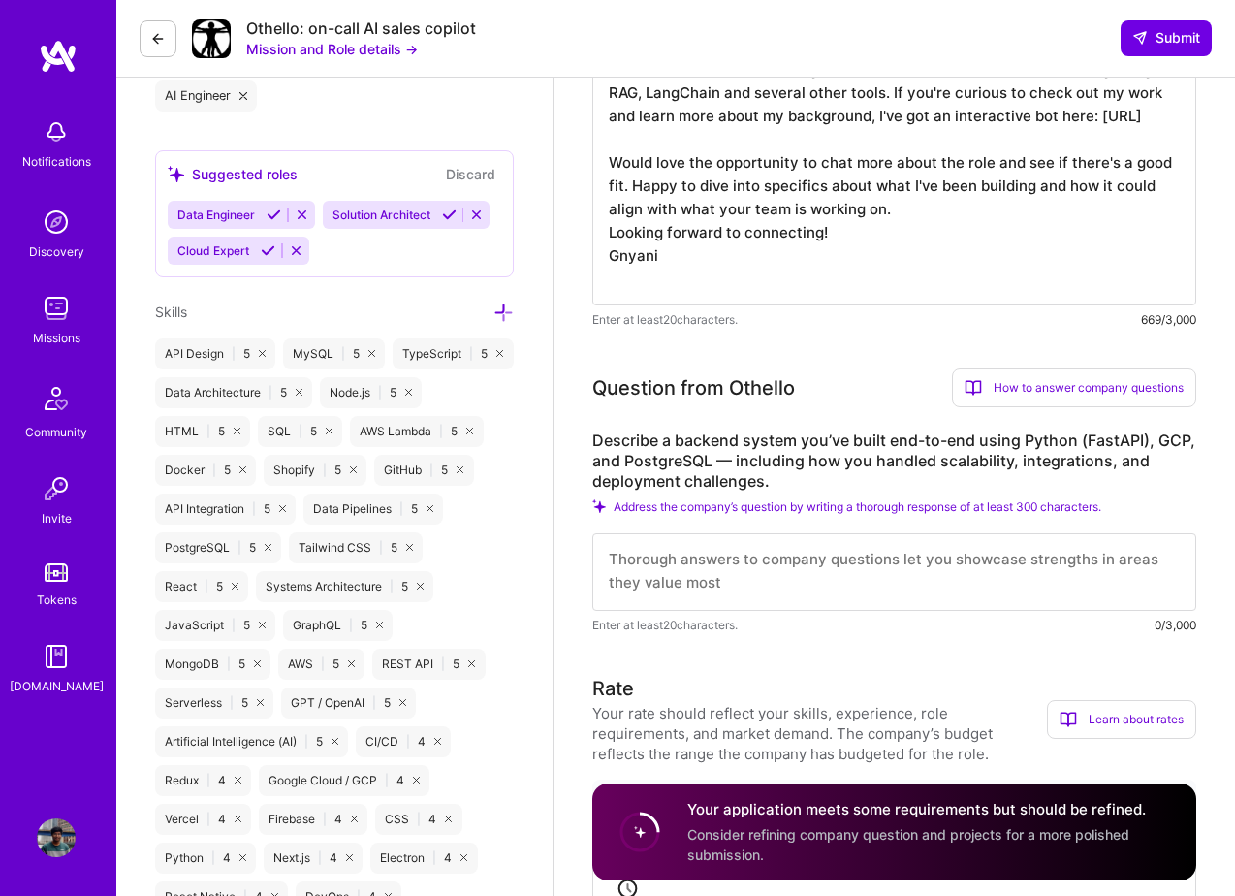
click at [695, 451] on label "Describe a backend system you’ve built end-to-end using Python (FastAPI), GCP, …" at bounding box center [894, 460] width 604 height 61
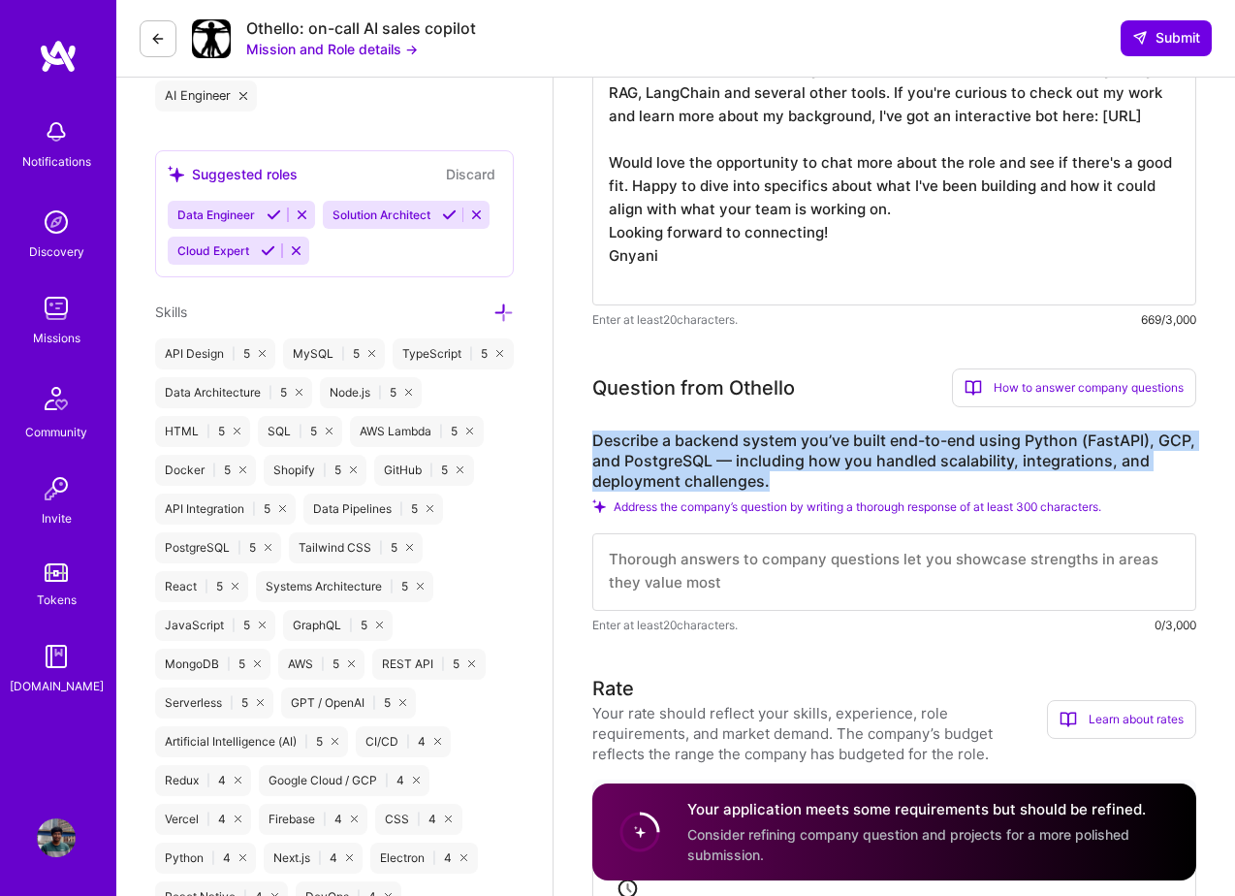
click at [695, 451] on label "Describe a backend system you’ve built end-to-end using Python (FastAPI), GCP, …" at bounding box center [894, 460] width 604 height 61
copy label "Describe a backend system you’ve built end-to-end using Python (FastAPI), GCP, …"
click at [703, 579] on textarea at bounding box center [894, 572] width 604 height 78
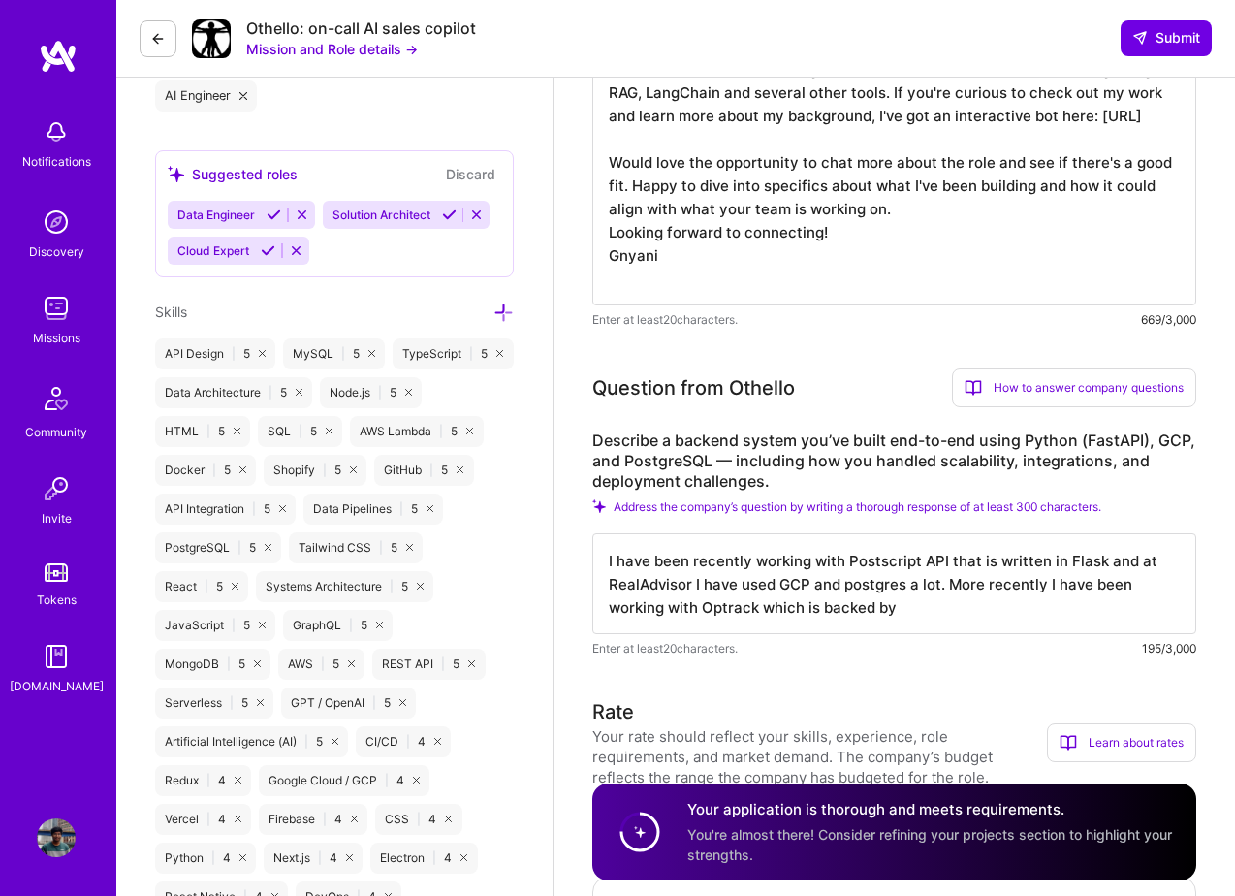
click at [838, 610] on textarea "I have been recently working with Postscript API that is written in Flask and a…" at bounding box center [894, 583] width 604 height 101
click at [943, 614] on textarea "I have been recently working with Postscript API that is written in Flask and a…" at bounding box center [894, 583] width 604 height 101
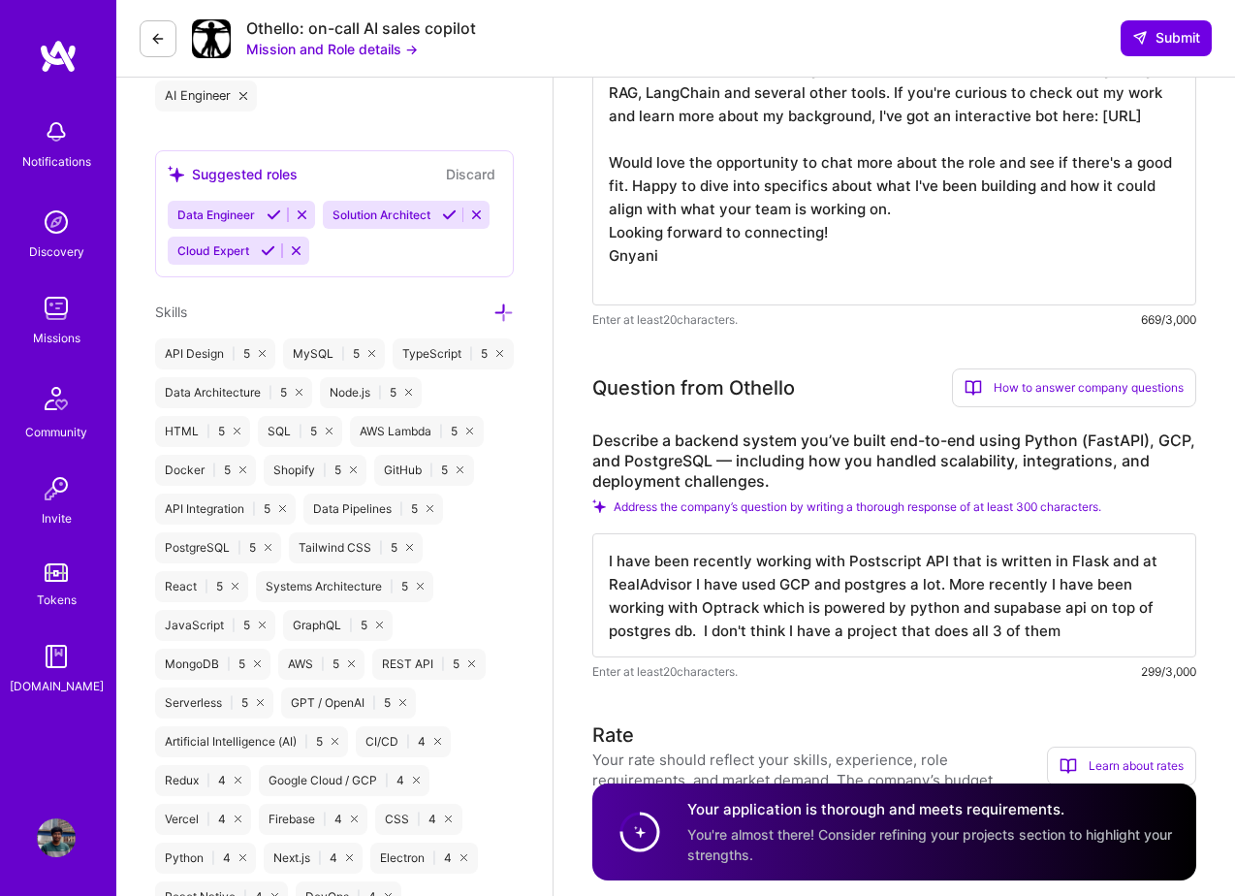
click at [849, 636] on textarea "I have been recently working with Postscript API that is written in Flask and a…" at bounding box center [894, 595] width 604 height 124
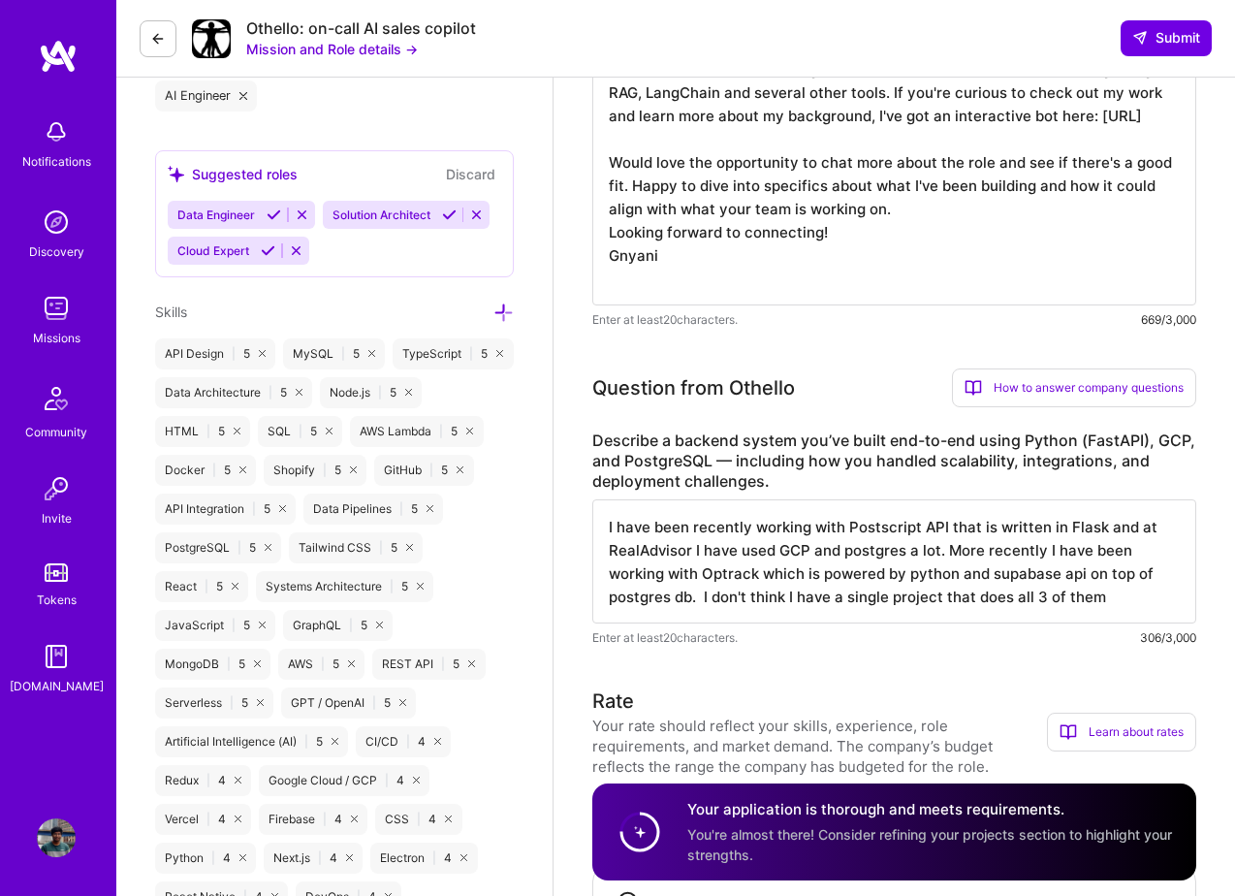
click at [1099, 594] on textarea "I have been recently working with Postscript API that is written in Flask and a…" at bounding box center [894, 561] width 604 height 124
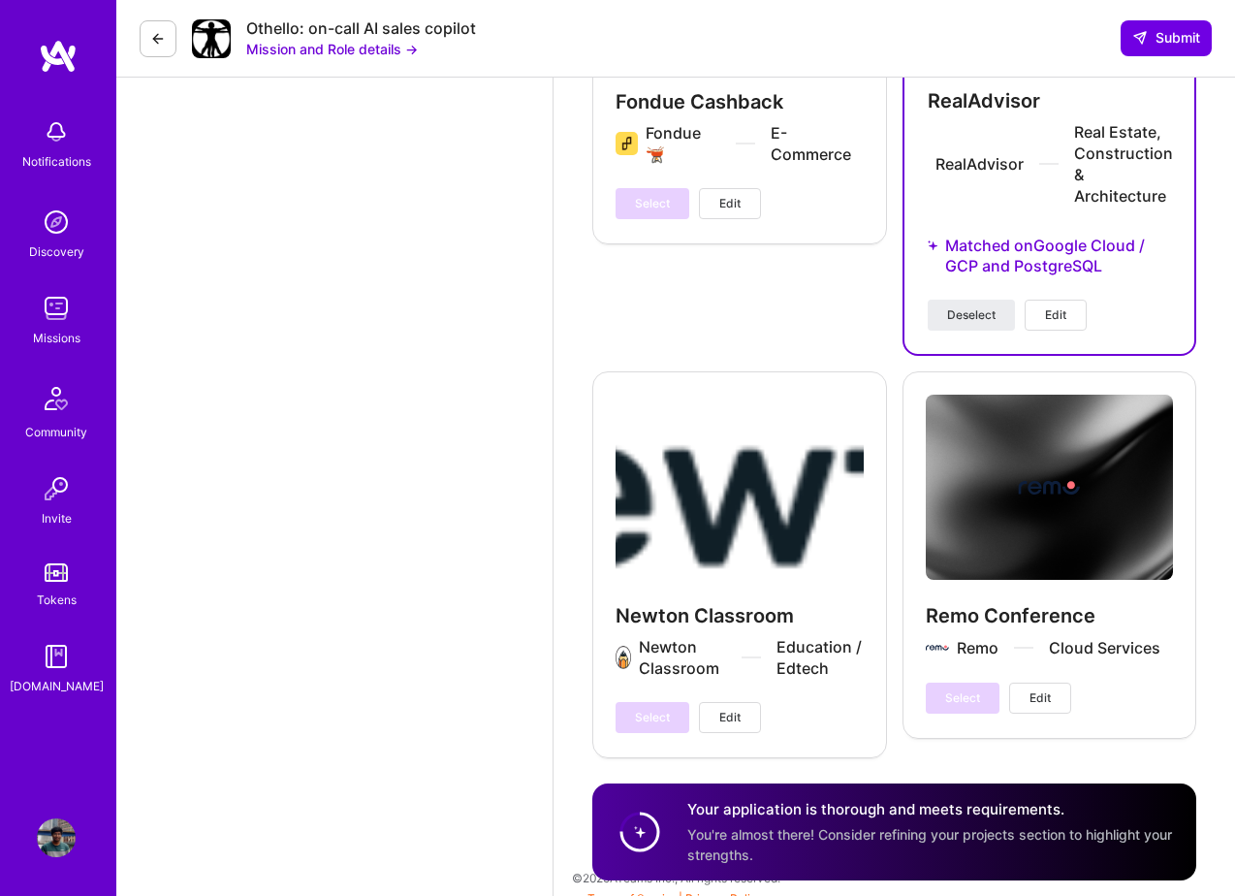
scroll to position [3646, 0]
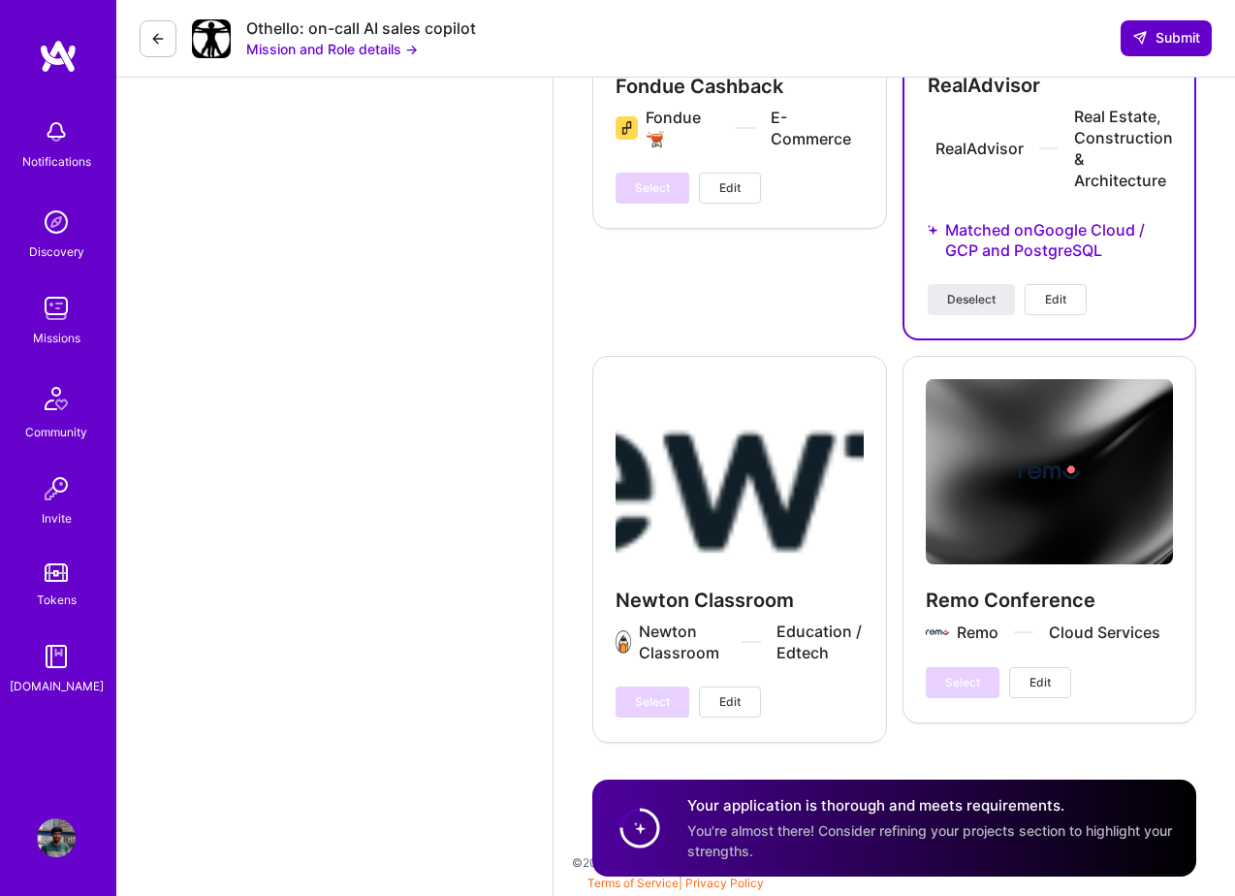
type textarea "I have been recently working with Postscript API that is written in Flask and a…"
click at [1175, 40] on span "Submit" at bounding box center [1166, 37] width 68 height 19
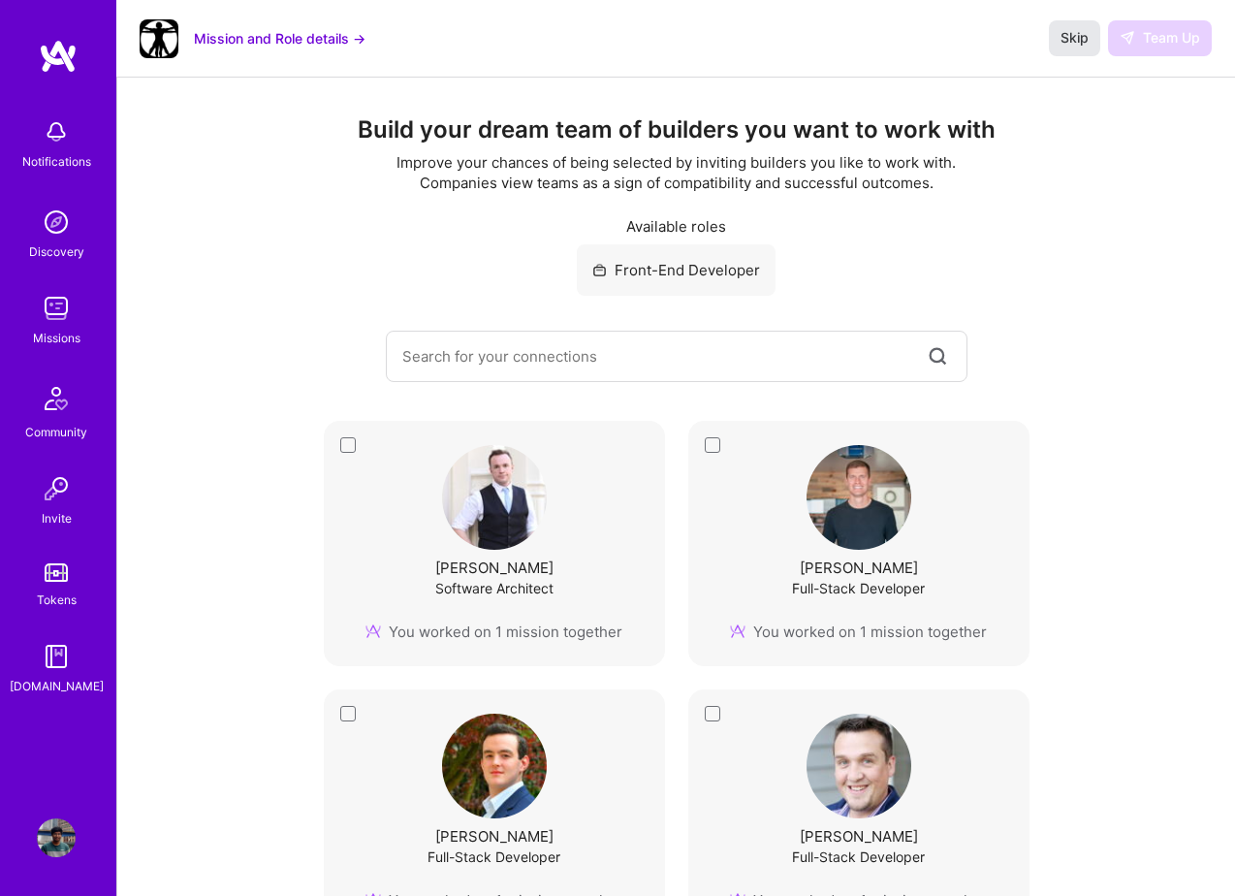
click at [1077, 36] on span "Skip" at bounding box center [1075, 37] width 28 height 19
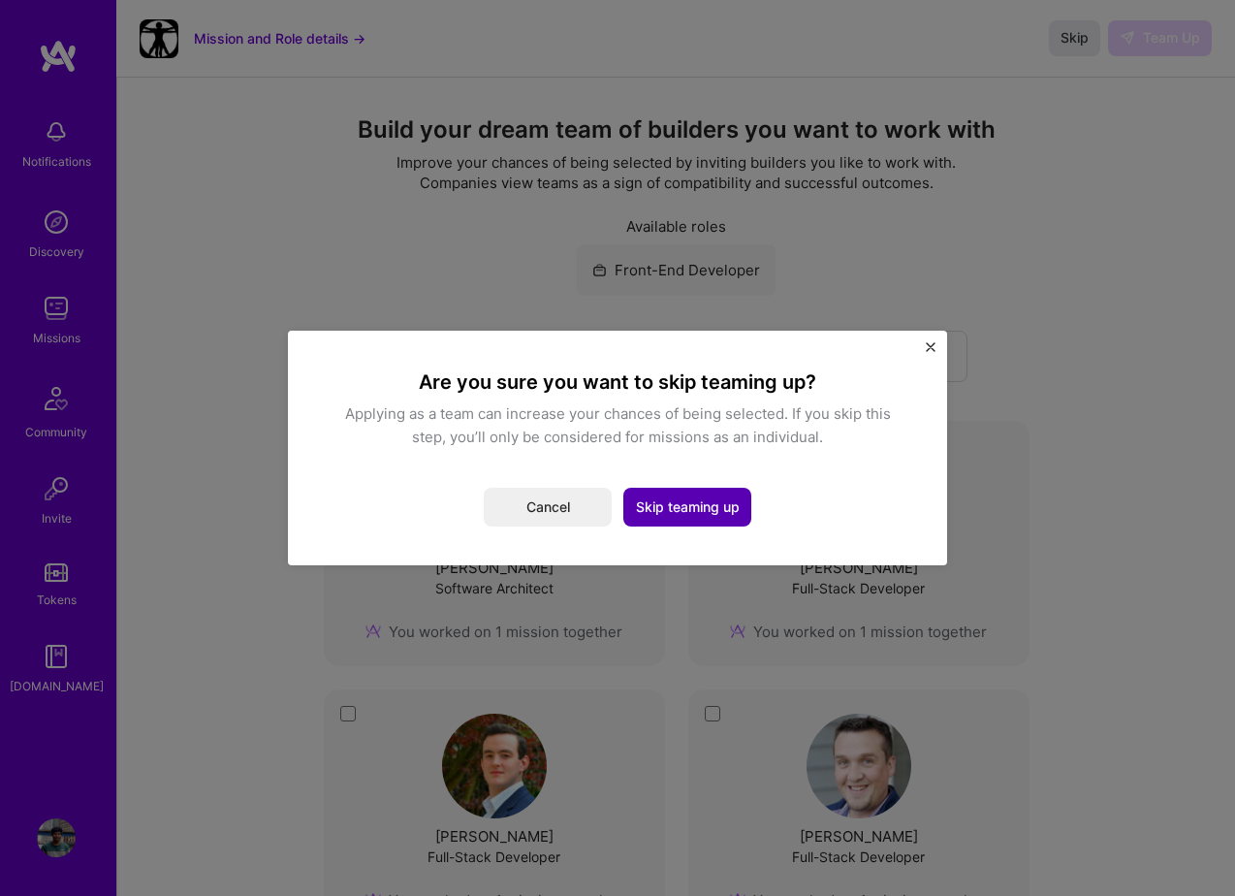
click at [659, 501] on button "Skip teaming up" at bounding box center [687, 507] width 128 height 39
